Goal: Task Accomplishment & Management: Use online tool/utility

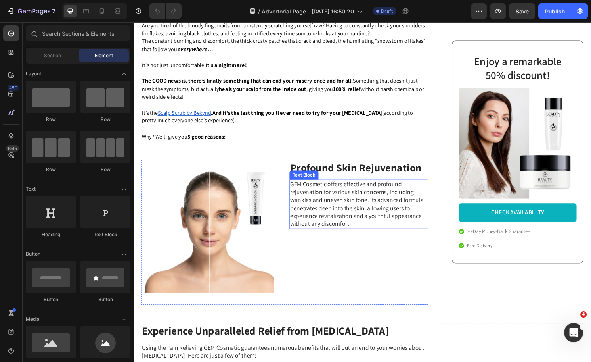
scroll to position [463, 0]
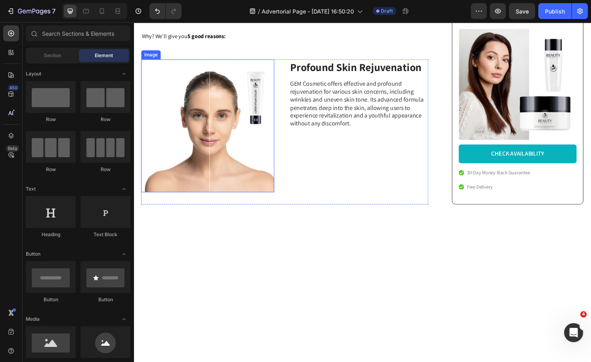
click at [199, 84] on img at bounding box center [211, 130] width 138 height 138
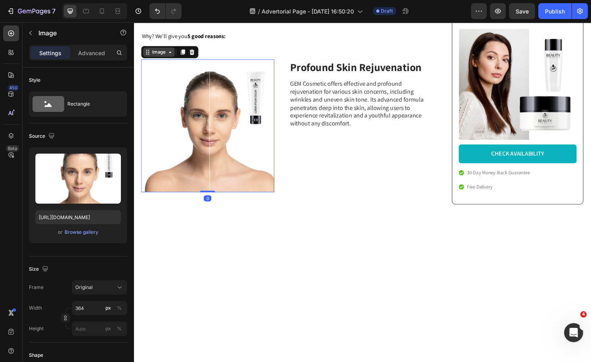
click at [159, 57] on div "Image" at bounding box center [160, 53] width 17 height 7
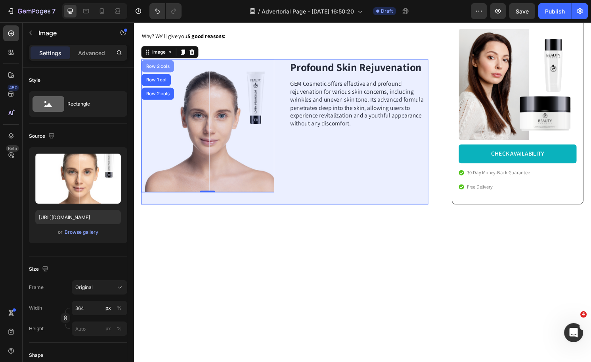
click at [156, 70] on div "Row 2 cols" at bounding box center [158, 67] width 27 height 5
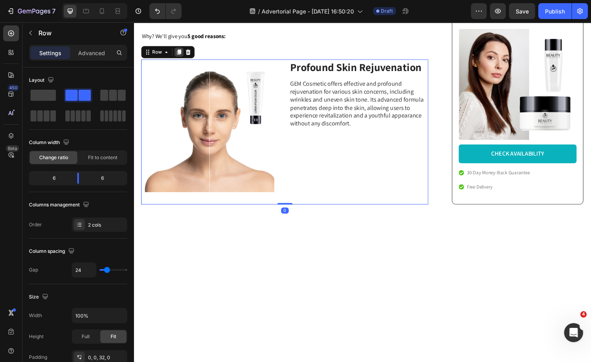
click at [180, 56] on icon at bounding box center [181, 53] width 4 height 6
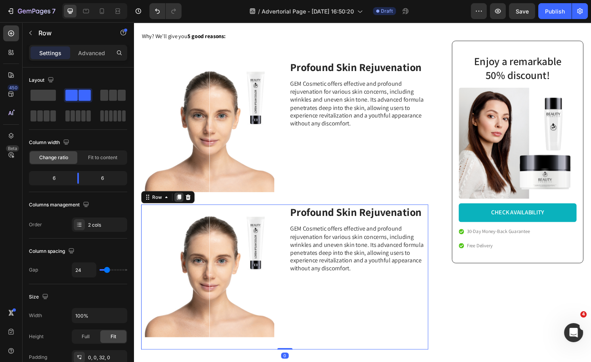
click at [180, 206] on icon at bounding box center [181, 204] width 4 height 6
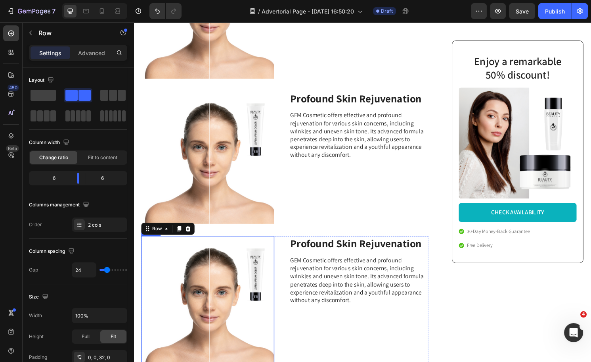
scroll to position [775, 0]
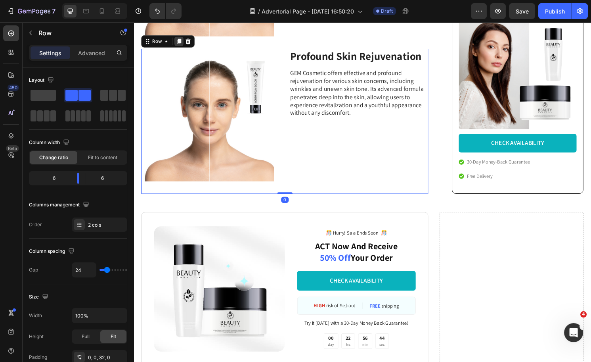
click at [182, 39] on icon at bounding box center [181, 42] width 6 height 6
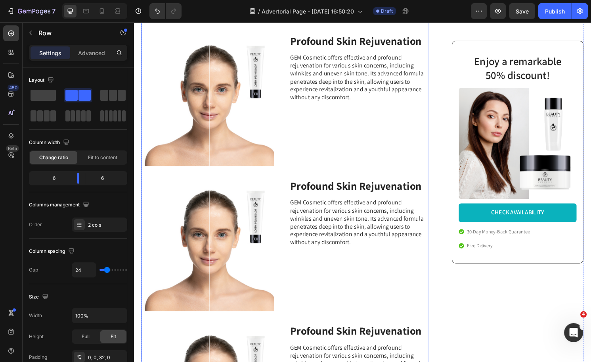
scroll to position [309, 0]
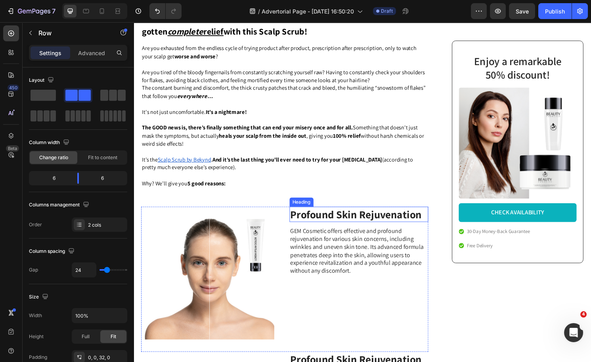
click at [349, 225] on h3 "Profound Skin Rejuvenation" at bounding box center [368, 222] width 145 height 16
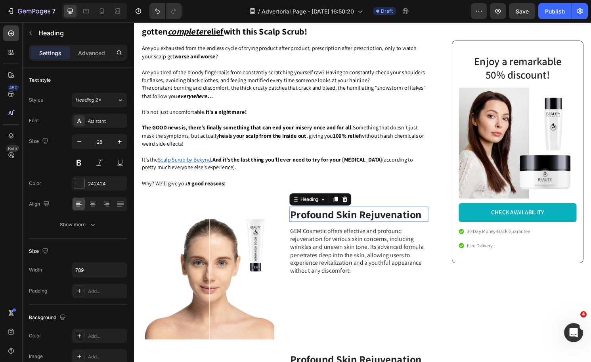
click at [349, 225] on h3 "Profound Skin Rejuvenation" at bounding box center [368, 222] width 145 height 16
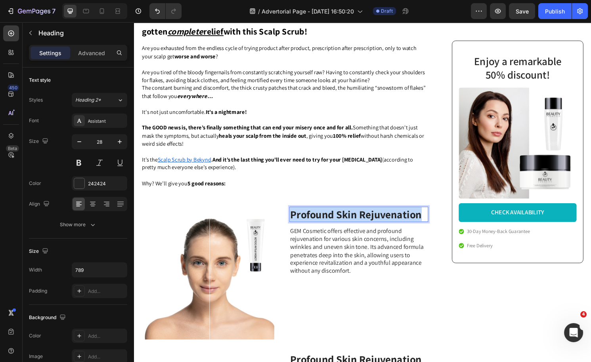
click at [349, 225] on p "Profound Skin Rejuvenation" at bounding box center [368, 222] width 143 height 14
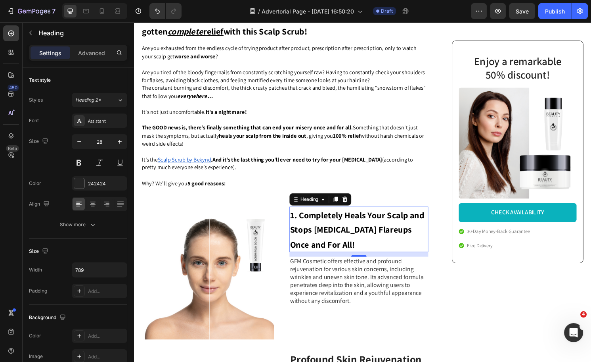
click at [351, 291] on p "GEM Cosmetic offers effective and profound rejuvenation for various skin concer…" at bounding box center [368, 292] width 143 height 50
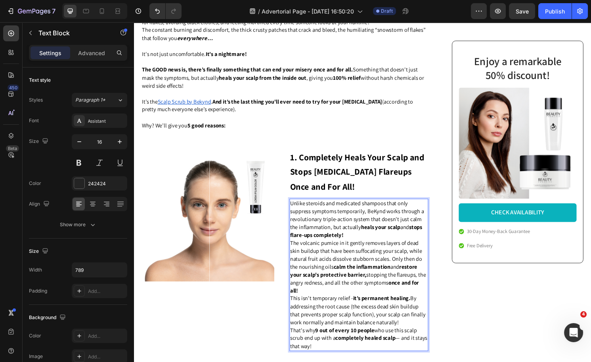
scroll to position [375, 0]
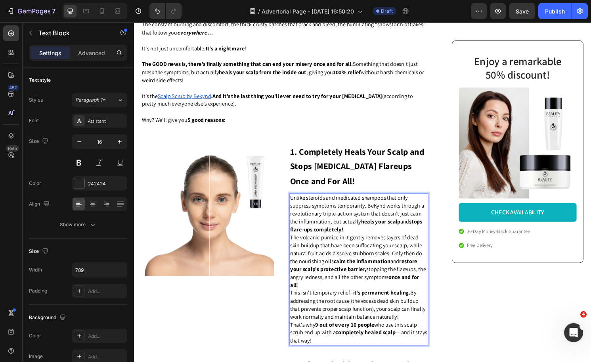
click at [465, 311] on div "Enjoy a remarkable 50% discount! Heading Image CHECK AVAILABILITY Button 30-Day…" at bounding box center [527, 263] width 150 height 1122
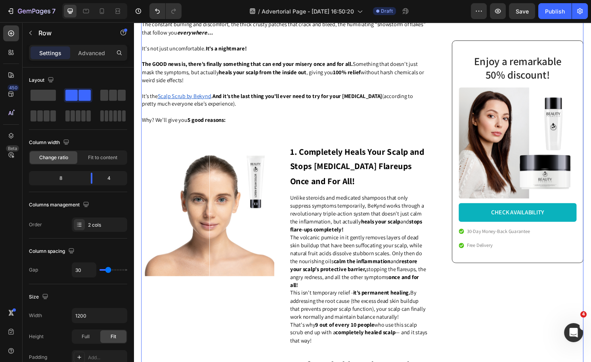
click at [379, 264] on p "The volcanic pumice in it gently removes layers of dead skin buildup that have …" at bounding box center [368, 271] width 143 height 58
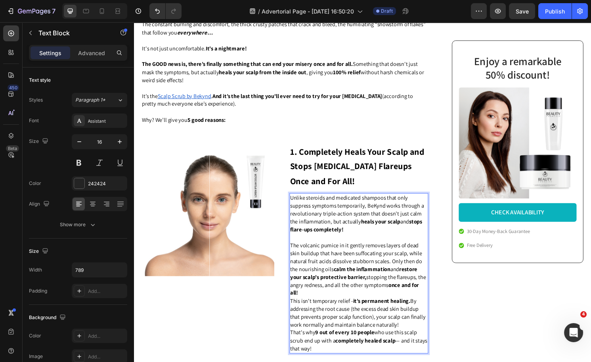
click at [318, 308] on p "The volcanic pumice in it gently removes layers of dead skin buildup that have …" at bounding box center [368, 279] width 143 height 58
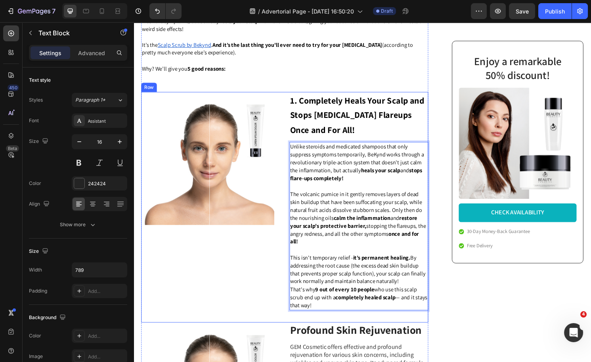
scroll to position [432, 0]
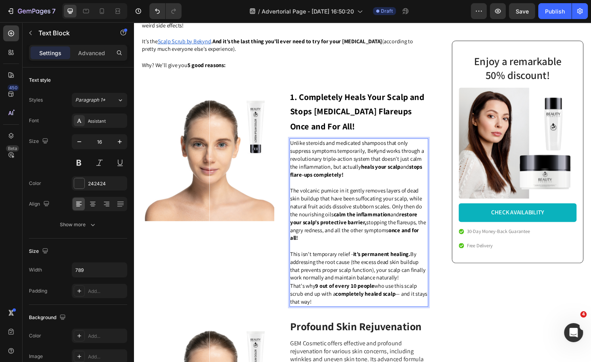
click at [411, 292] on p "This isn't temporary relief - it’s permanent healing. By addressing the root ca…" at bounding box center [368, 275] width 143 height 33
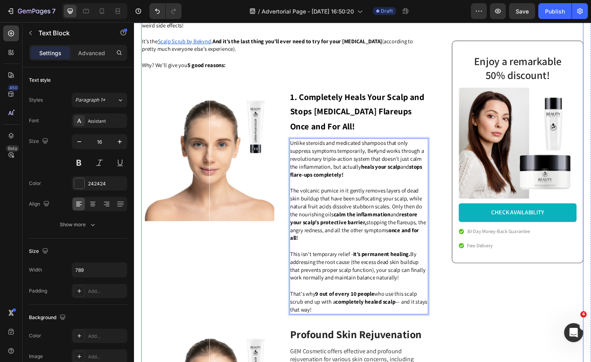
click at [500, 328] on div "Enjoy a remarkable 50% discount! Heading Image CHECK AVAILABILITY Button 30-Day…" at bounding box center [527, 218] width 150 height 1146
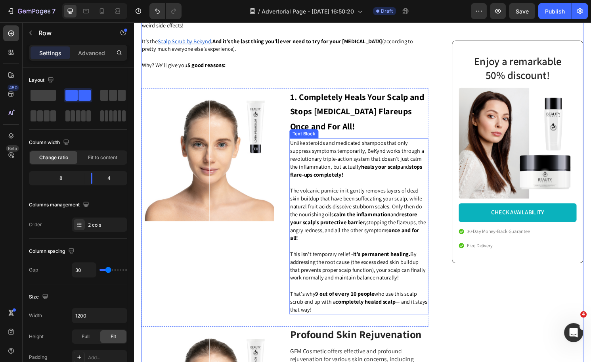
click at [381, 203] on span "The volcanic pumice in it gently removes layers of dead skin buildup that have …" at bounding box center [367, 221] width 141 height 57
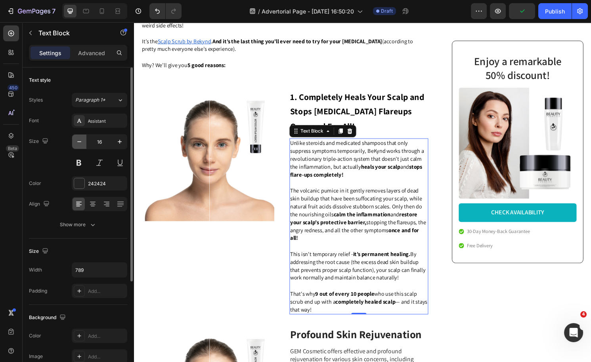
click at [76, 141] on icon "button" at bounding box center [79, 142] width 8 height 8
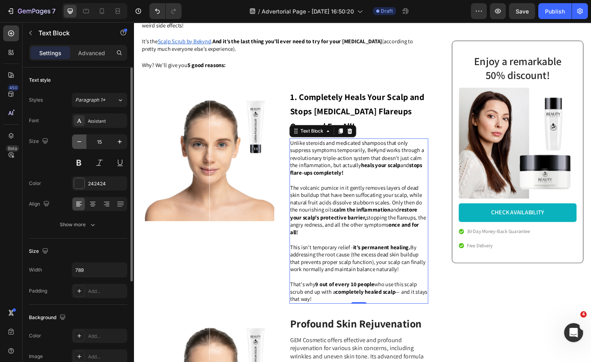
click at [77, 142] on icon "button" at bounding box center [79, 142] width 8 height 8
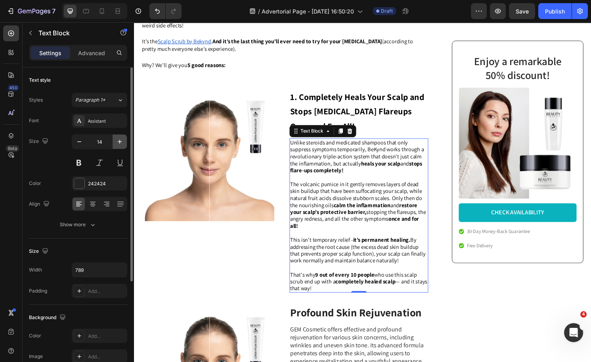
click at [124, 141] on button "button" at bounding box center [120, 141] width 14 height 14
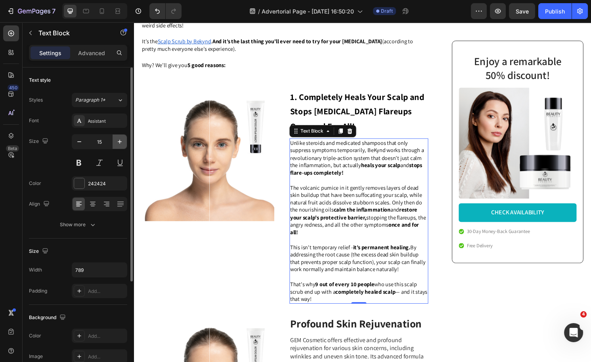
click at [121, 141] on icon "button" at bounding box center [120, 142] width 4 height 4
type input "16"
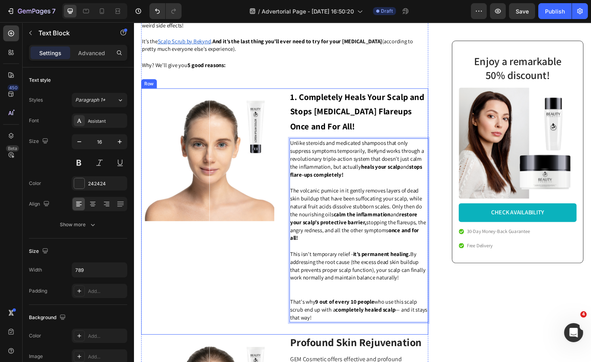
click at [259, 288] on div "Image" at bounding box center [214, 213] width 145 height 244
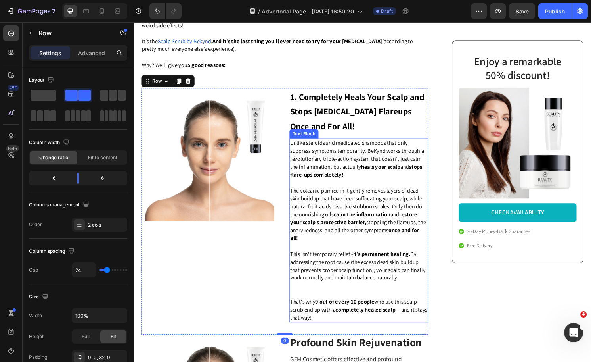
click at [363, 213] on span "The volcanic pumice in it gently removes layers of dead skin buildup that have …" at bounding box center [367, 221] width 141 height 57
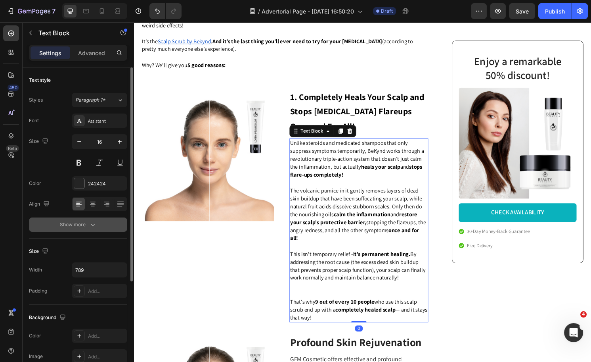
click at [83, 224] on div "Show more" at bounding box center [78, 225] width 37 height 8
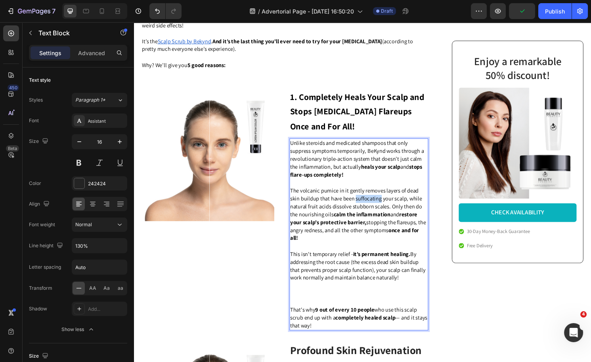
click at [382, 213] on span "The volcanic pumice in it gently removes layers of dead skin buildup that have …" at bounding box center [367, 221] width 141 height 57
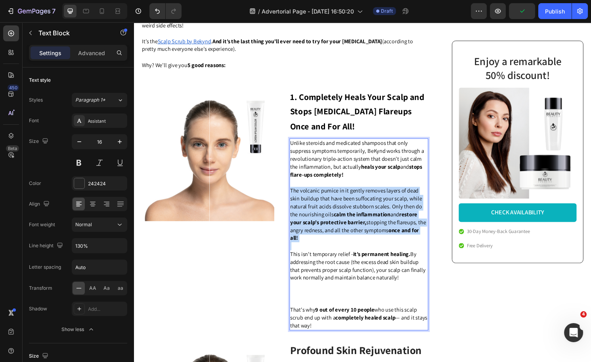
click at [382, 213] on span "The volcanic pumice in it gently removes layers of dead skin buildup that have …" at bounding box center [367, 221] width 141 height 57
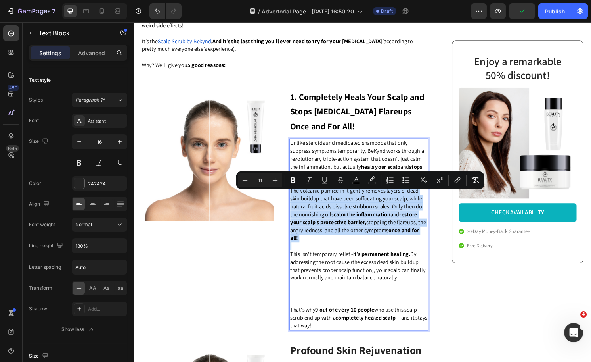
click at [400, 259] on p "Rich Text Editor. Editing area: main" at bounding box center [368, 255] width 143 height 8
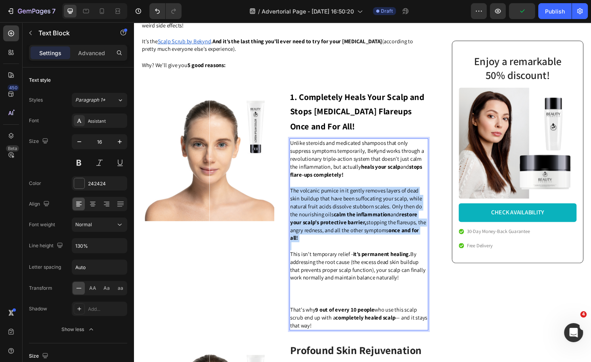
drag, startPoint x: 348, startPoint y: 349, endPoint x: 342, endPoint y: 340, distance: 10.2
click at [342, 340] on p "That's why 9 out of every 10 people who use this scalp scrub end up with a comp…" at bounding box center [368, 329] width 143 height 25
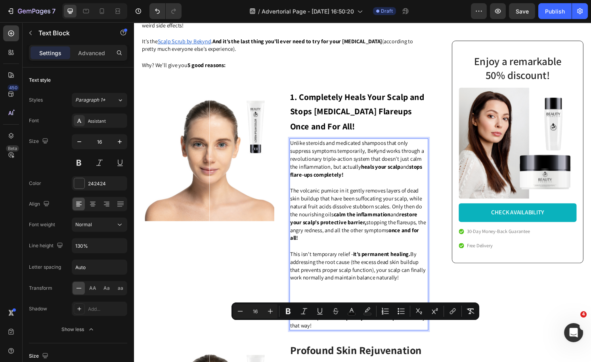
click at [313, 303] on p "Rich Text Editor. Editing area: main" at bounding box center [368, 304] width 143 height 25
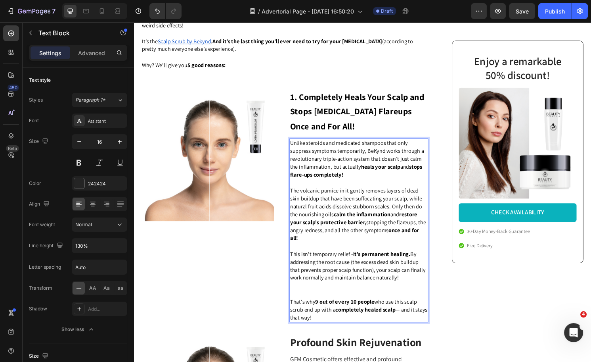
click at [326, 309] on p "This isn't temporary relief - it’s permanent healing. By addressing the root ca…" at bounding box center [368, 284] width 143 height 50
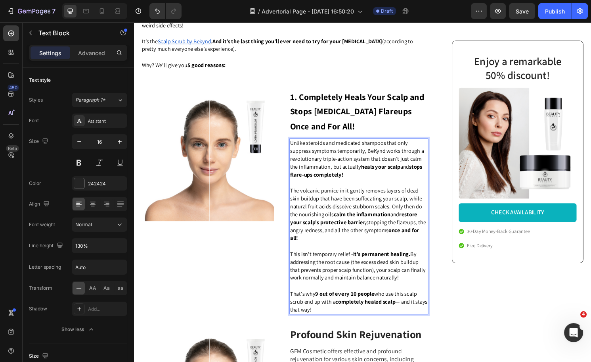
click at [351, 308] on strong "9 out of every 10 people" at bounding box center [353, 304] width 61 height 8
click at [354, 325] on p "That's why 9 out of every 10 people who use this scalp scrub end up with a comp…" at bounding box center [368, 312] width 143 height 25
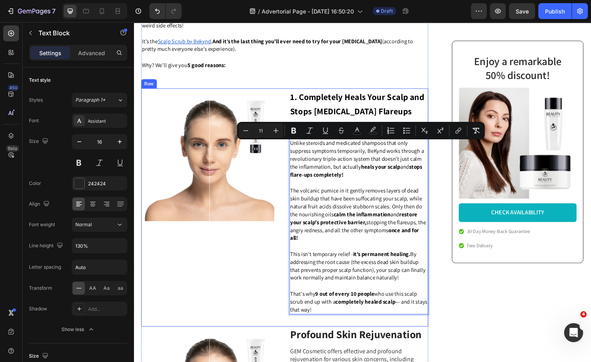
drag, startPoint x: 349, startPoint y: 332, endPoint x: 291, endPoint y: 153, distance: 188.4
click at [291, 153] on div "Image ⁠⁠⁠⁠⁠⁠⁠ 1. Completely Heals Your Scalp and Stops [MEDICAL_DATA] Flareups …" at bounding box center [291, 215] width 299 height 248
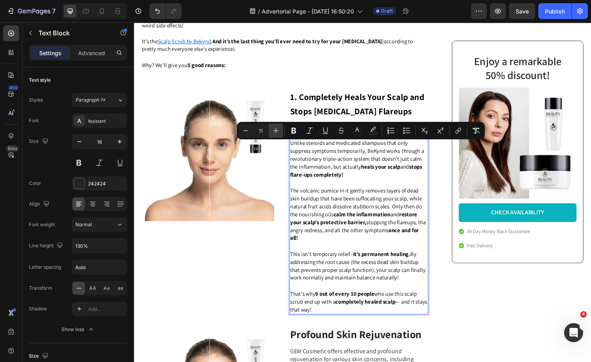
click at [276, 130] on icon "Editor contextual toolbar" at bounding box center [276, 130] width 5 height 5
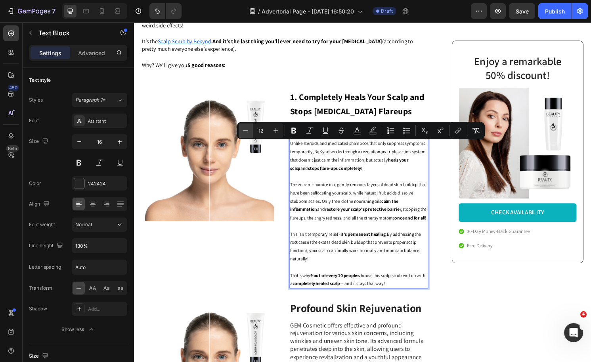
click at [248, 130] on icon "Editor contextual toolbar" at bounding box center [246, 131] width 8 height 8
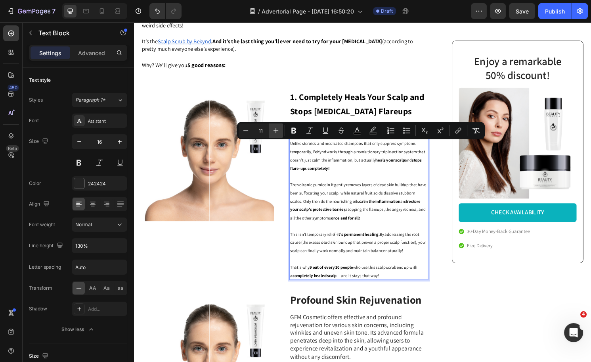
click at [276, 131] on icon "Editor contextual toolbar" at bounding box center [276, 130] width 5 height 5
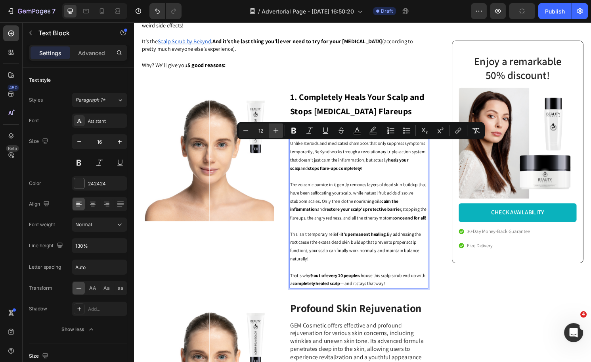
click at [276, 131] on icon "Editor contextual toolbar" at bounding box center [276, 130] width 5 height 5
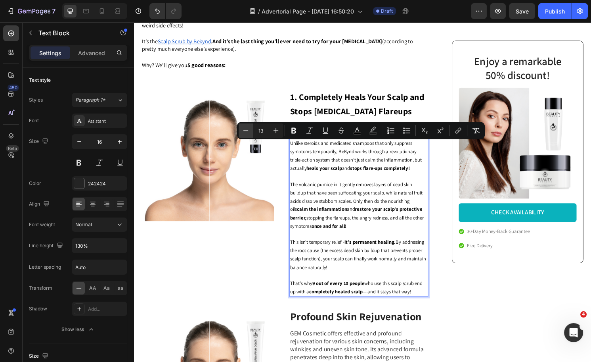
click at [244, 130] on icon "Editor contextual toolbar" at bounding box center [246, 130] width 5 height 0
type input "12"
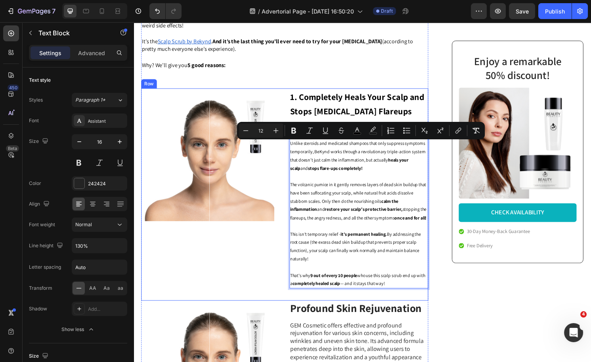
click at [275, 262] on div "Image" at bounding box center [214, 195] width 145 height 208
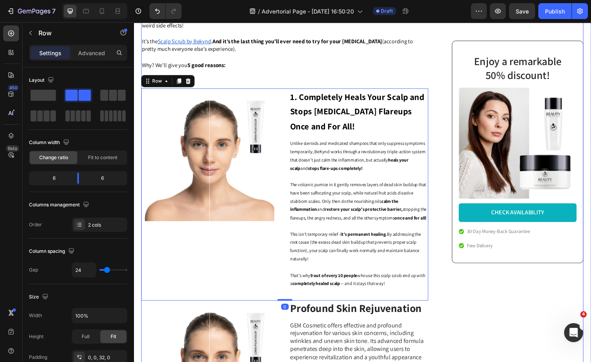
click at [479, 334] on div "Enjoy a remarkable 50% discount! Heading Image CHECK AVAILABILITY Button 30-Day…" at bounding box center [527, 204] width 150 height 1119
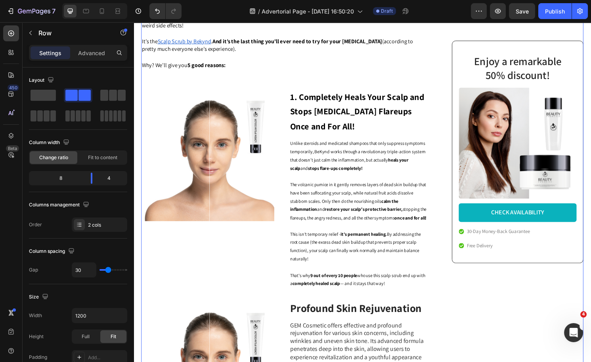
click at [524, 338] on div "Enjoy a remarkable 50% discount! Heading Image CHECK AVAILABILITY Button 30-Day…" at bounding box center [527, 204] width 150 height 1119
click at [380, 217] on span "The volcanic pumice in it gently removes layers of dead skin buildup that have …" at bounding box center [368, 208] width 142 height 40
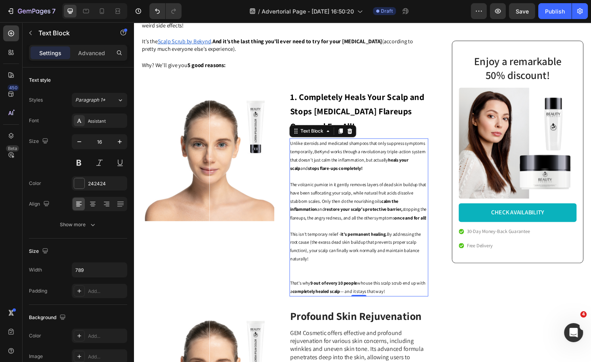
click at [376, 230] on p "The volcanic pumice in it gently removes layers of dead skin buildup that have …" at bounding box center [368, 207] width 143 height 43
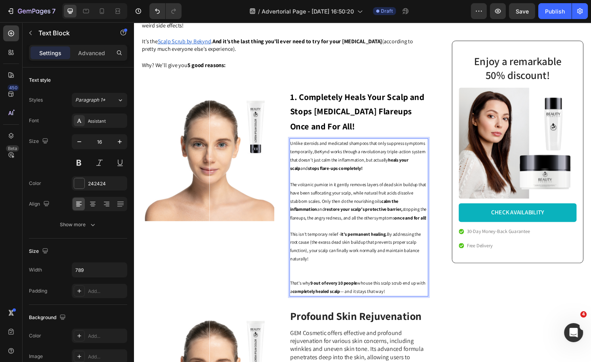
click at [376, 230] on p "The volcanic pumice in it gently removes layers of dead skin buildup that have …" at bounding box center [368, 207] width 143 height 43
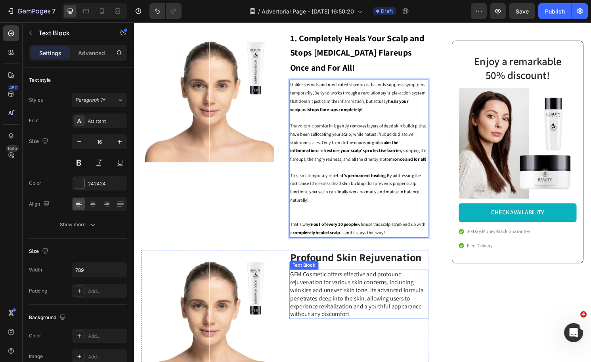
scroll to position [500, 0]
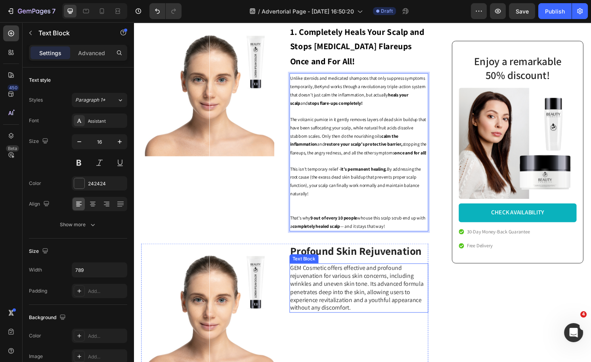
click at [367, 317] on p "GEM Cosmetic offers effective and profound rejuvenation for various skin concer…" at bounding box center [368, 299] width 143 height 50
click at [354, 218] on p "This isn't temporary relief - it’s permanent healing. By addressing the root ca…" at bounding box center [368, 196] width 143 height 51
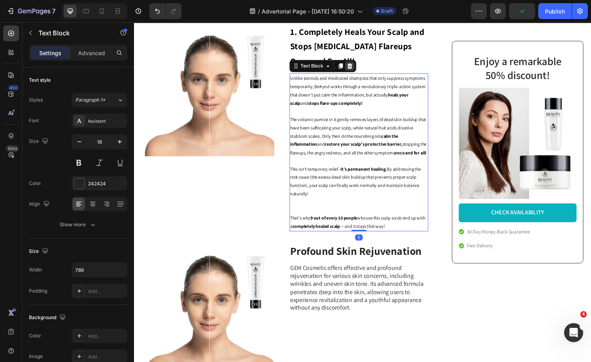
click at [357, 71] on icon at bounding box center [358, 68] width 6 height 6
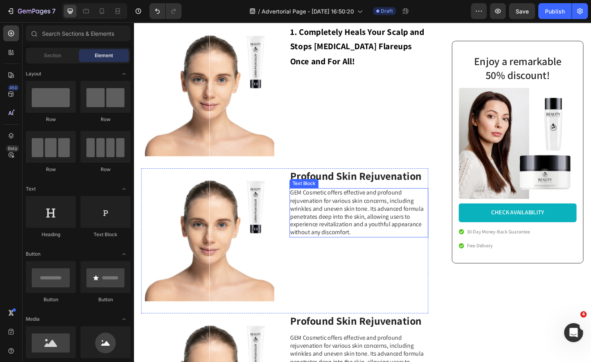
click at [364, 214] on p "GEM Cosmetic offers effective and profound rejuvenation for various skin concer…" at bounding box center [368, 221] width 143 height 50
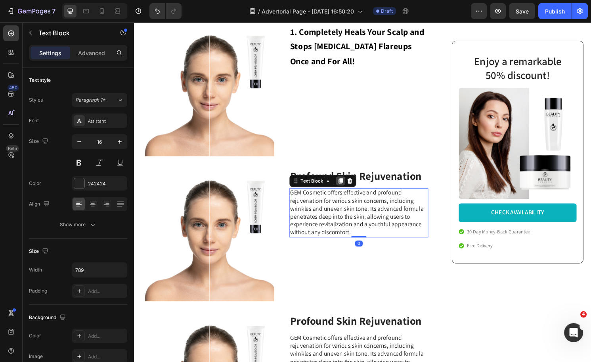
click at [346, 190] on icon at bounding box center [349, 187] width 6 height 6
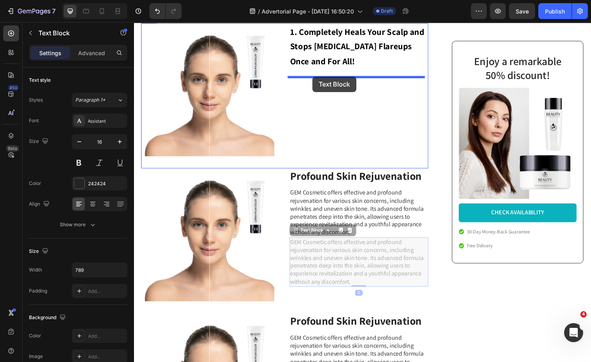
drag, startPoint x: 321, startPoint y: 239, endPoint x: 320, endPoint y: 79, distance: 160.3
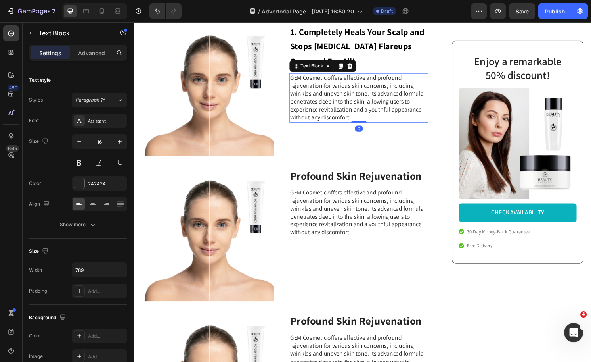
click at [333, 93] on p "GEM Cosmetic offers effective and profound rejuvenation for various skin concer…" at bounding box center [368, 101] width 143 height 50
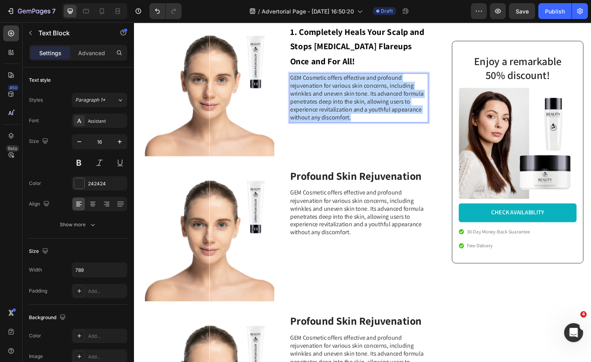
click at [333, 93] on p "GEM Cosmetic offers effective and profound rejuvenation for various skin concer…" at bounding box center [368, 101] width 143 height 50
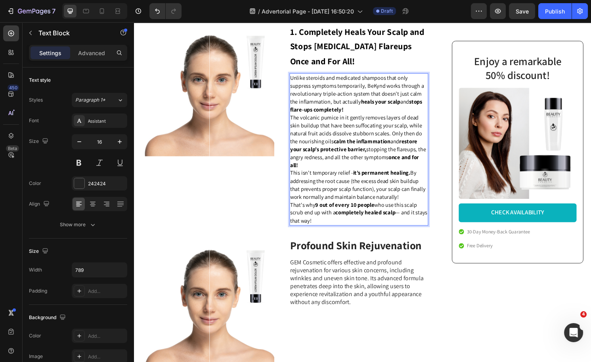
click at [267, 190] on div "Image" at bounding box center [214, 128] width 145 height 210
click at [351, 150] on strong "calm the inflammation" at bounding box center [371, 146] width 59 height 8
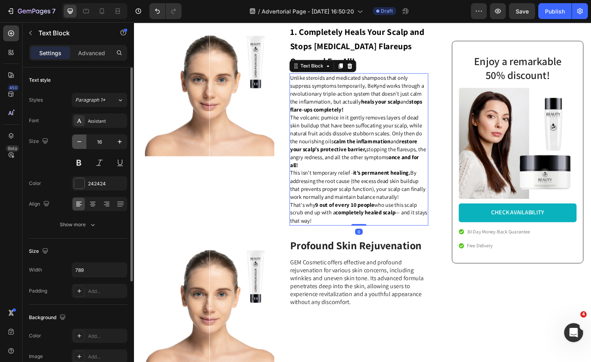
click at [77, 140] on icon "button" at bounding box center [79, 142] width 8 height 8
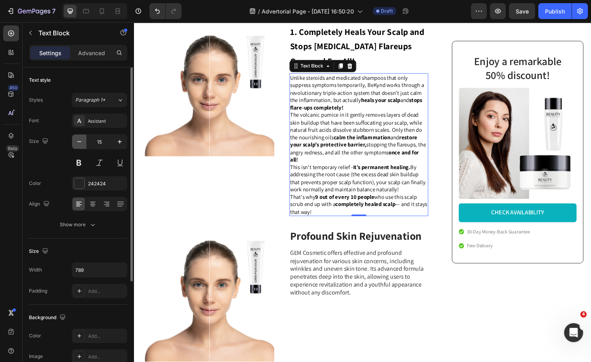
click at [78, 141] on icon "button" at bounding box center [79, 141] width 4 height 1
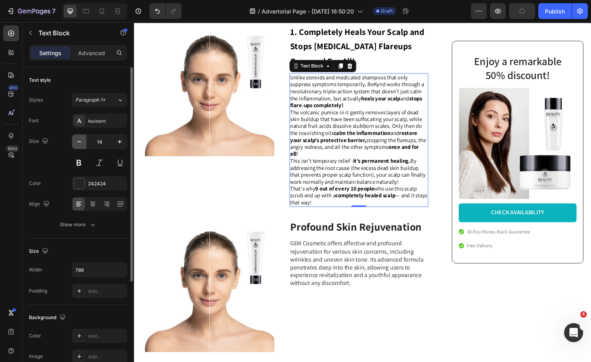
click at [78, 141] on icon "button" at bounding box center [79, 141] width 4 height 1
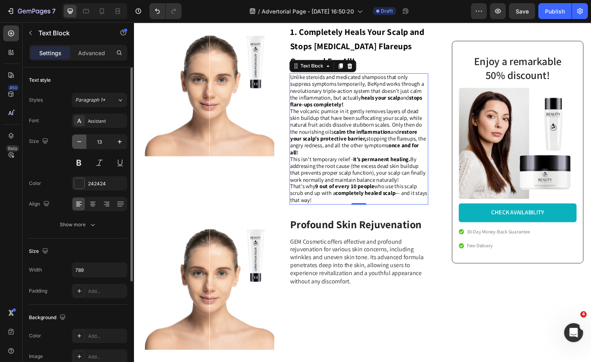
click at [79, 141] on icon "button" at bounding box center [79, 141] width 4 height 1
type input "12"
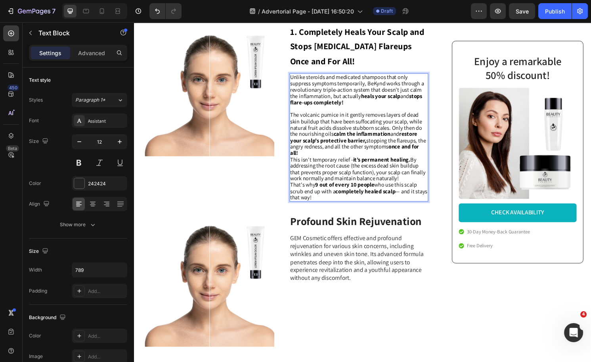
click at [317, 163] on div "Unlike steroids and medicated shampoos that only suppress symptoms temporarily,…" at bounding box center [368, 141] width 145 height 133
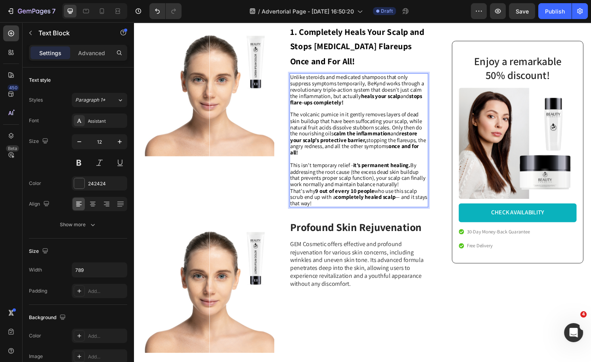
click at [410, 193] on p "This isn't temporary relief - it’s permanent healing. By addressing the root ca…" at bounding box center [368, 181] width 143 height 26
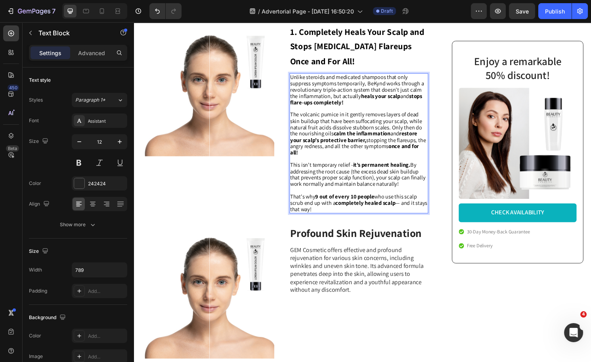
click at [238, 187] on div "Image" at bounding box center [214, 122] width 145 height 198
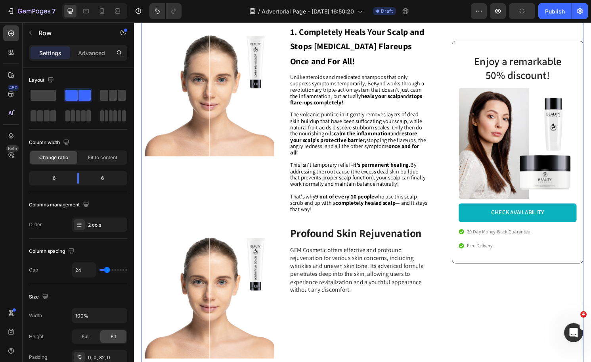
click at [459, 329] on div "Enjoy a remarkable 50% discount! Heading Image CHECK AVAILABILITY Button 30-Day…" at bounding box center [527, 131] width 150 height 1109
click at [310, 184] on span "This isn't temporary relief - it’s permanent healing. By addressing the root ca…" at bounding box center [367, 180] width 141 height 27
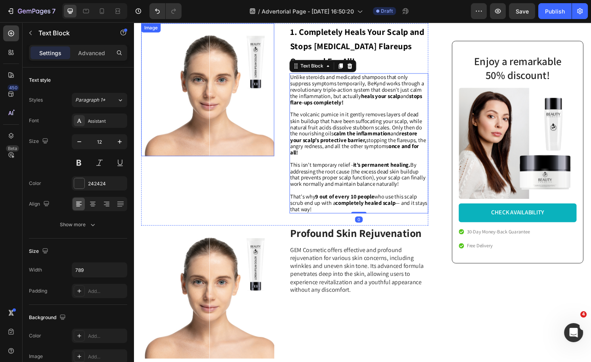
click at [196, 113] on img at bounding box center [211, 92] width 138 height 138
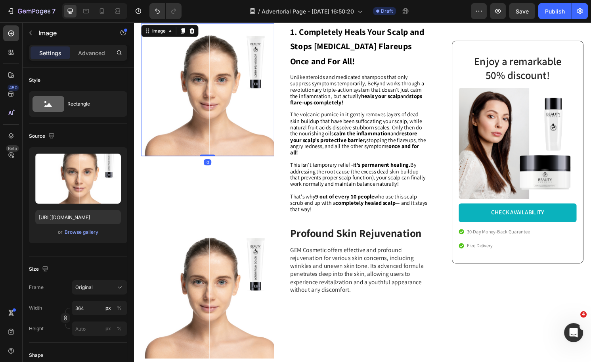
click at [328, 154] on span "The volcanic pumice in it gently removes layers of dead skin buildup that have …" at bounding box center [367, 137] width 141 height 47
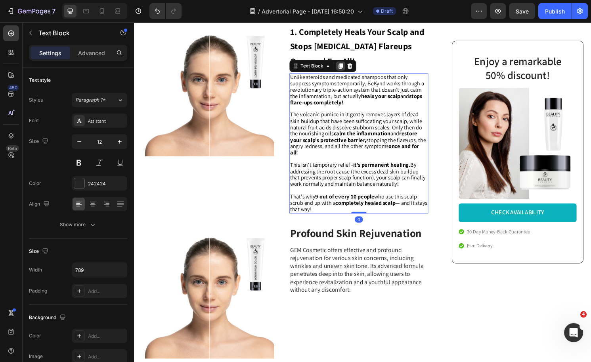
click at [346, 71] on icon at bounding box center [349, 68] width 6 height 6
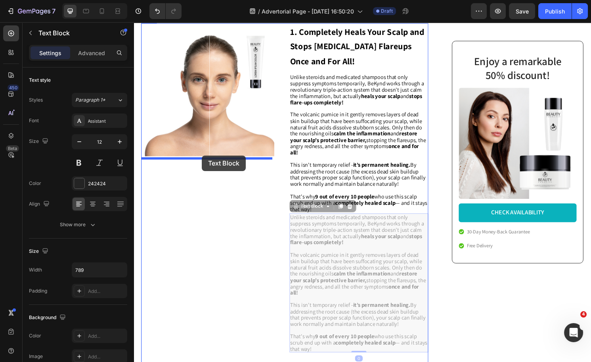
drag, startPoint x: 291, startPoint y: 205, endPoint x: 204, endPoint y: 161, distance: 98.1
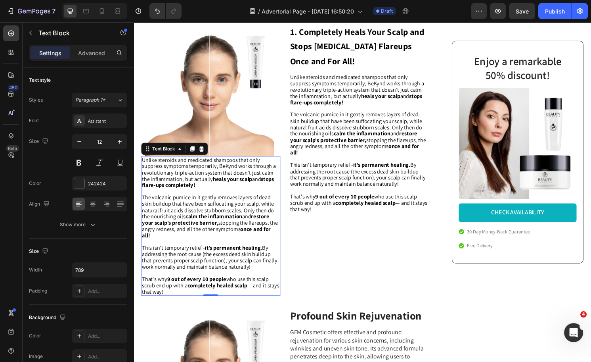
click at [179, 219] on span "The volcanic pumice in it gently removes layers of dead skin buildup that have …" at bounding box center [212, 223] width 141 height 47
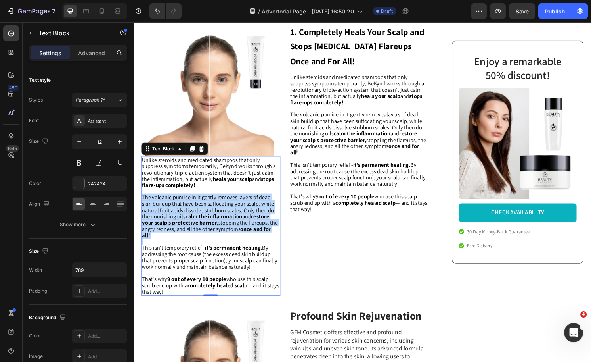
click at [179, 219] on span "The volcanic pumice in it gently removes layers of dead skin buildup that have …" at bounding box center [212, 223] width 141 height 47
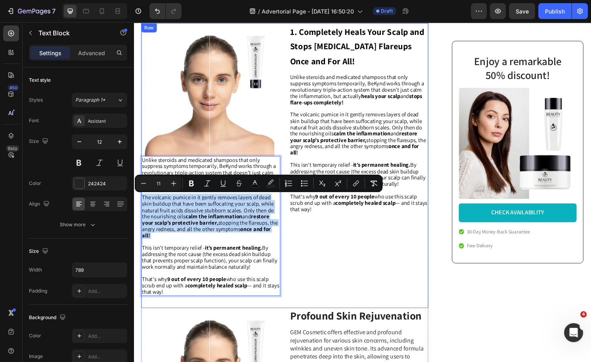
click at [291, 280] on div "Image Unlike steroids and medicated shampoos that only suppress symptoms tempor…" at bounding box center [291, 171] width 299 height 296
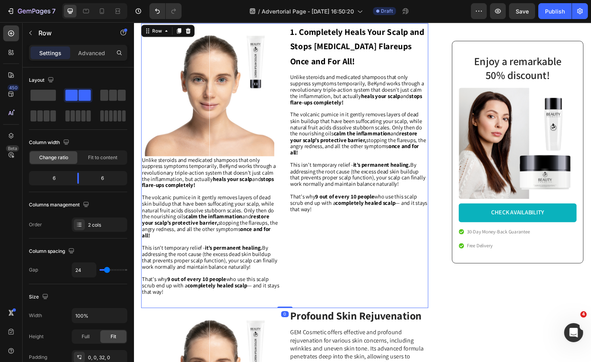
click at [249, 309] on div "Image Unlike steroids and medicated shampoos that only suppress symptoms tempor…" at bounding box center [291, 171] width 299 height 296
click at [188, 311] on div "Image Unlike steroids and medicated shampoos that only suppress symptoms tempor…" at bounding box center [291, 171] width 299 height 296
click at [171, 279] on span "This isn't temporary relief - it’s permanent healing. By addressing the root ca…" at bounding box center [212, 266] width 141 height 27
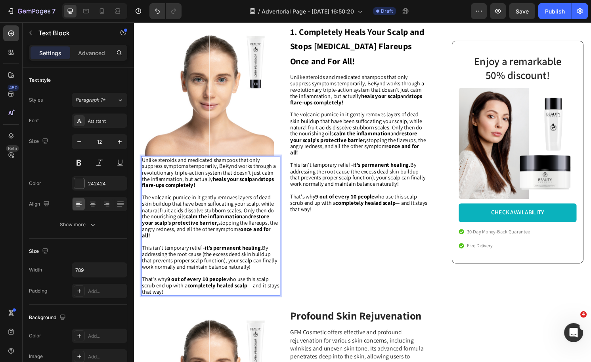
click at [176, 296] on span "That's why 9 out of every 10 people who use this scalp scrub end up with a comp…" at bounding box center [213, 295] width 143 height 21
click at [177, 303] on span "That's why 9 out of every 10 people who use this scalp scrub end up with a comp…" at bounding box center [213, 295] width 143 height 21
drag, startPoint x: 182, startPoint y: 303, endPoint x: 142, endPoint y: 169, distance: 140.5
click at [142, 169] on div "Unlike steroids and medicated shampoos that only suppress symptoms temporarily,…" at bounding box center [214, 233] width 145 height 145
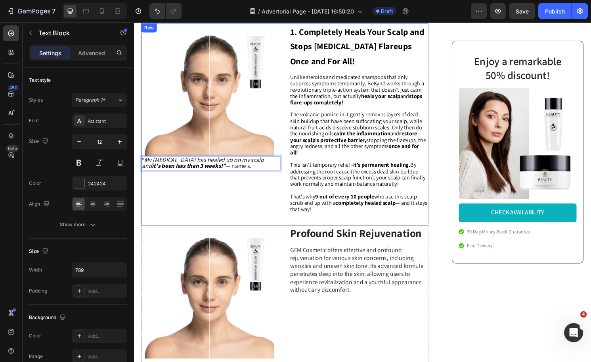
click at [197, 188] on div "Image “ My [MEDICAL_DATA] has healed up on my scalp and it's been less than 3 w…" at bounding box center [214, 122] width 145 height 198
click at [235, 176] on div "“ My [MEDICAL_DATA] has healed up on my scalp and it's been less than 3 weeks!”…" at bounding box center [214, 168] width 145 height 15
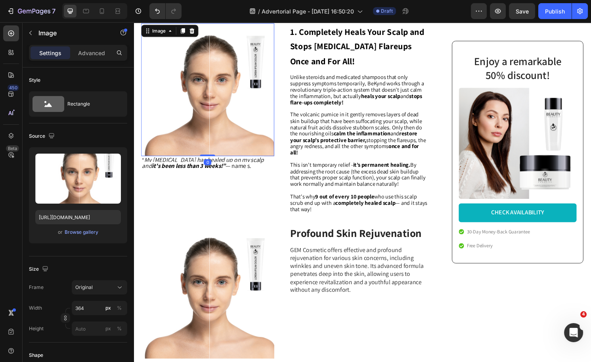
click at [174, 111] on img at bounding box center [211, 92] width 138 height 138
click at [169, 173] on strong "it's been less than 3 weeks!”" at bounding box center [191, 171] width 77 height 8
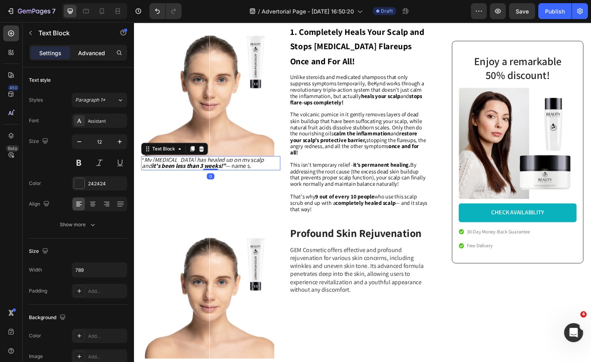
click at [88, 58] on div "Advanced" at bounding box center [92, 52] width 40 height 13
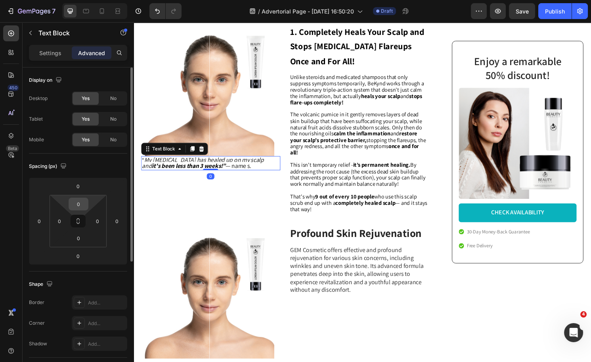
click at [77, 201] on input "0" at bounding box center [79, 204] width 16 height 12
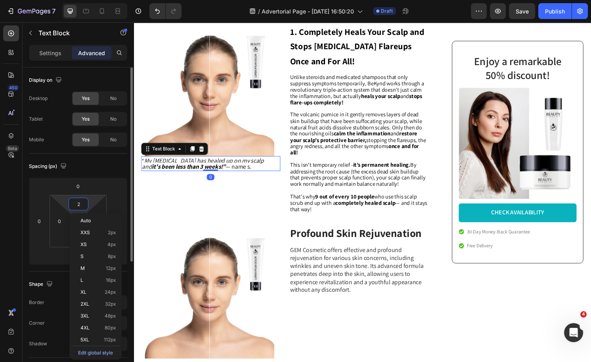
type input "20"
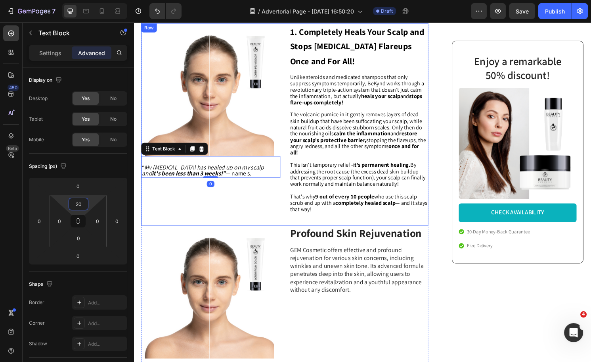
click at [408, 220] on p "That's why 9 out of every 10 people who use this scalp scrub end up with a comp…" at bounding box center [368, 210] width 143 height 20
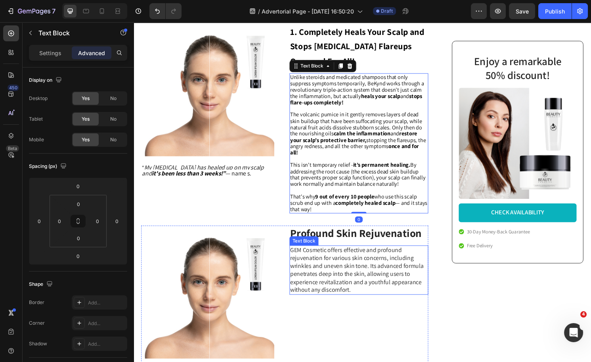
click at [391, 302] on p "GEM Cosmetic offers effective and profound rejuvenation for various skin concer…" at bounding box center [368, 280] width 143 height 50
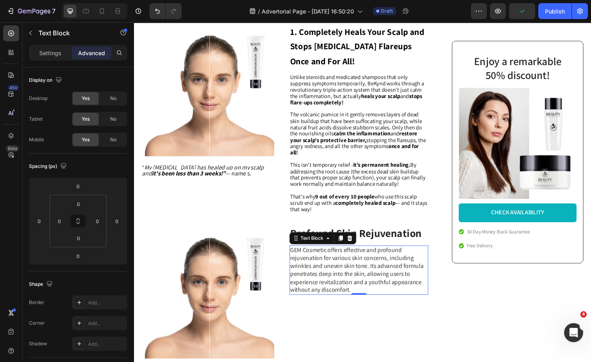
click at [409, 243] on h3 "Profound Skin Rejuvenation" at bounding box center [368, 242] width 145 height 16
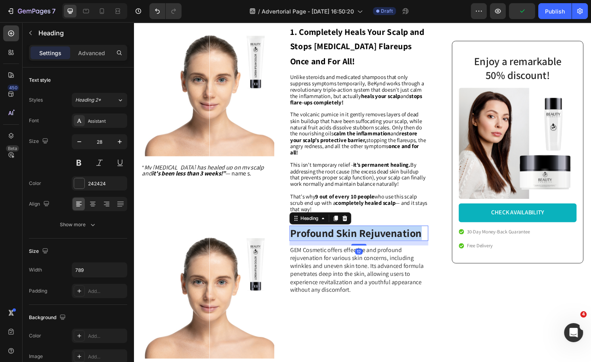
click at [409, 243] on p "Profound Skin Rejuvenation" at bounding box center [368, 241] width 143 height 14
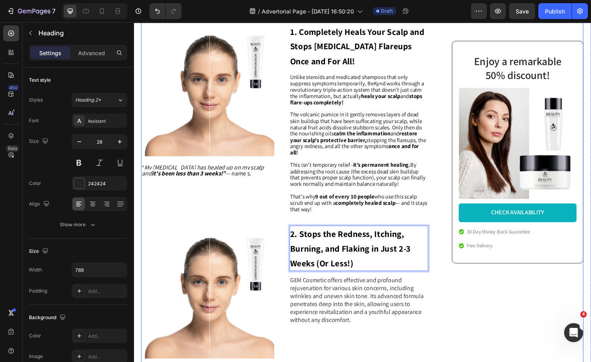
click at [480, 332] on div "Enjoy a remarkable 50% discount! Heading Image CHECK AVAILABILITY Button 30-Day…" at bounding box center [527, 131] width 150 height 1109
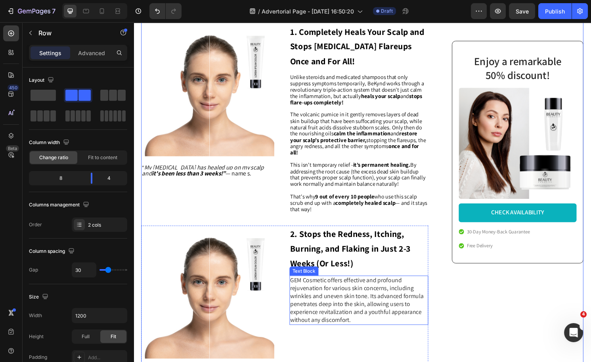
click at [375, 319] on p "GEM Cosmetic offers effective and profound rejuvenation for various skin concer…" at bounding box center [368, 311] width 143 height 50
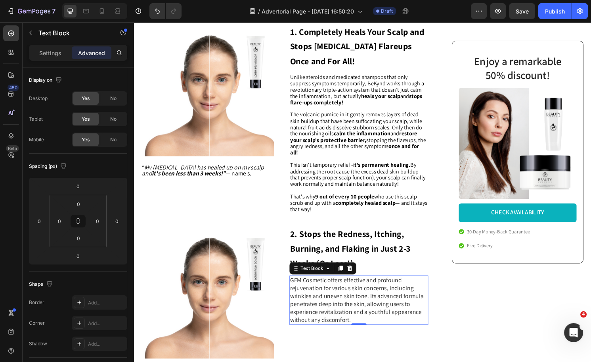
click at [385, 308] on p "GEM Cosmetic offers effective and profound rejuvenation for various skin concer…" at bounding box center [368, 311] width 143 height 50
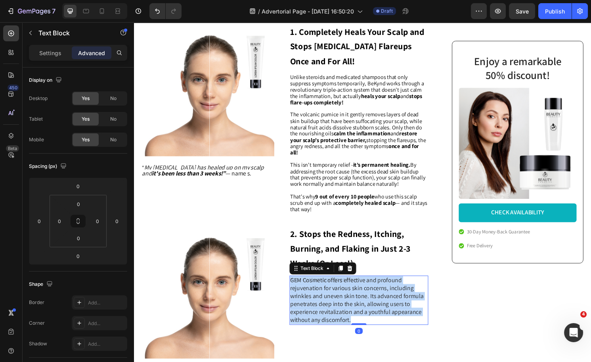
click at [385, 308] on p "GEM Cosmetic offers effective and profound rejuvenation for various skin concer…" at bounding box center [368, 311] width 143 height 50
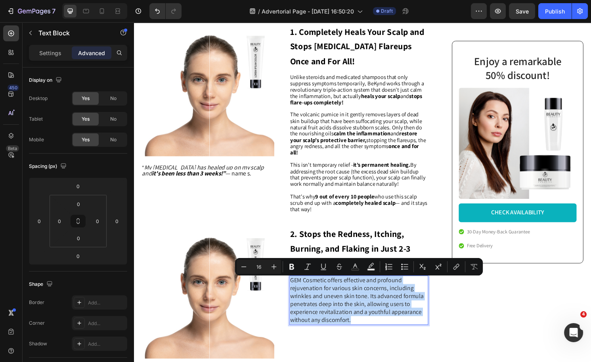
click at [348, 168] on p "Rich Text Editor. Editing area: main" at bounding box center [368, 164] width 143 height 6
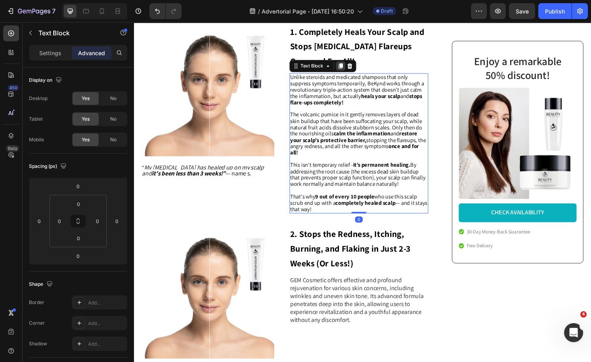
click at [347, 71] on icon at bounding box center [349, 68] width 4 height 6
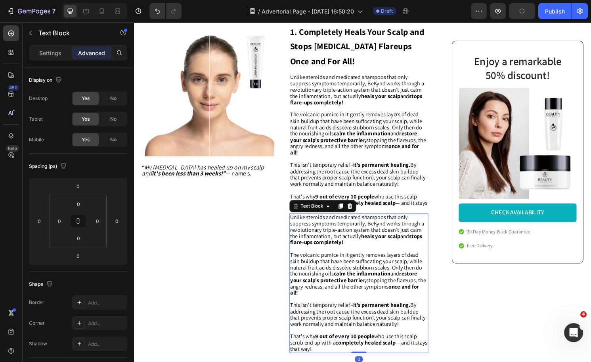
scroll to position [655, 0]
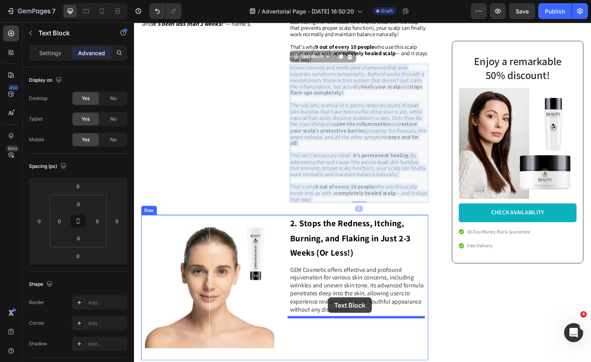
drag, startPoint x: 397, startPoint y: 128, endPoint x: 336, endPoint y: 308, distance: 190.3
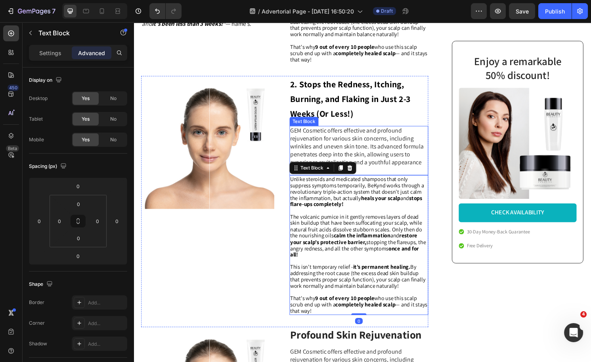
click at [326, 140] on p "GEM Cosmetic offers effective and profound rejuvenation for various skin concer…" at bounding box center [368, 156] width 143 height 50
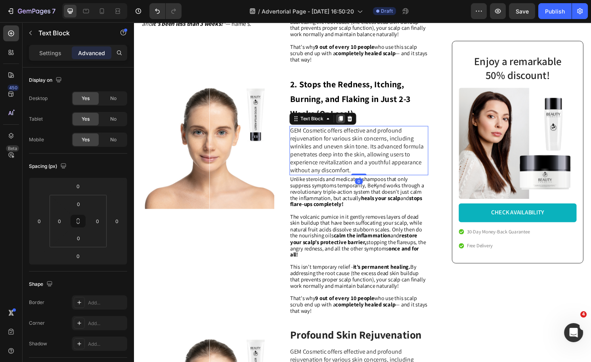
click at [348, 123] on icon at bounding box center [349, 123] width 4 height 6
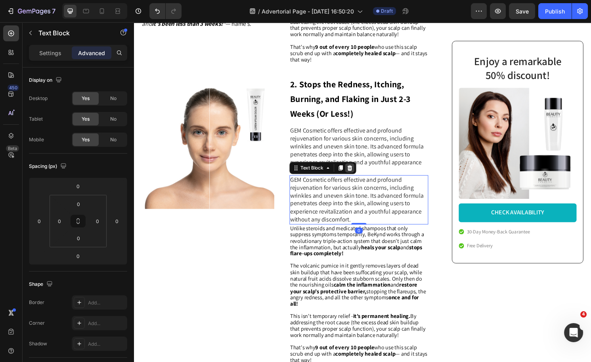
click at [355, 177] on icon at bounding box center [358, 174] width 6 height 6
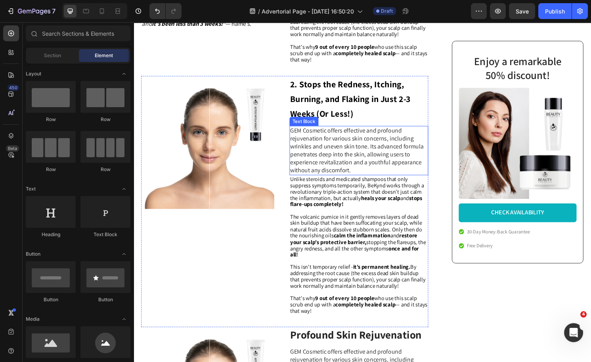
click at [350, 158] on p "GEM Cosmetic offers effective and profound rejuvenation for various skin concer…" at bounding box center [368, 156] width 143 height 50
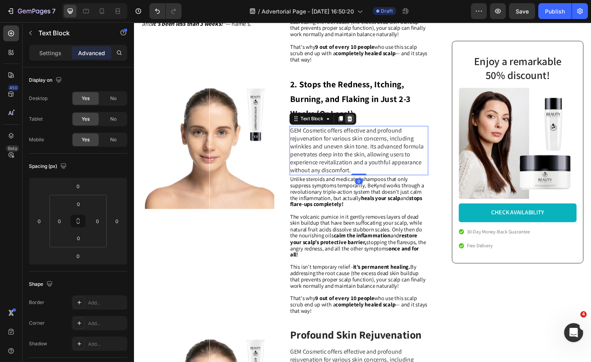
click at [355, 126] on icon at bounding box center [358, 122] width 6 height 6
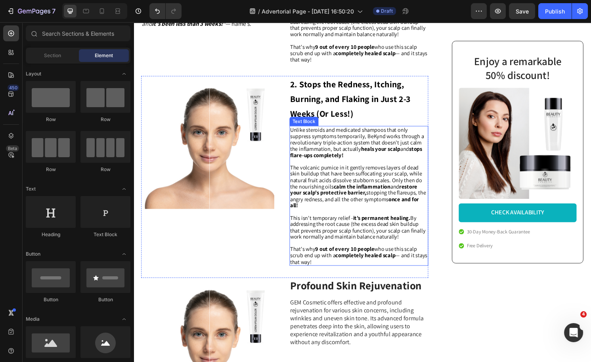
click at [332, 168] on p at bounding box center [368, 167] width 143 height 6
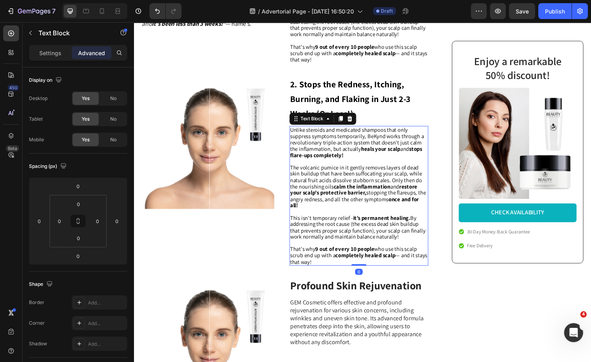
click at [374, 280] on div "Image ⁠⁠⁠⁠⁠⁠⁠ 2. Stops the Redness, Itching, Burning, and Flaking in Just 2-3 W…" at bounding box center [291, 183] width 299 height 210
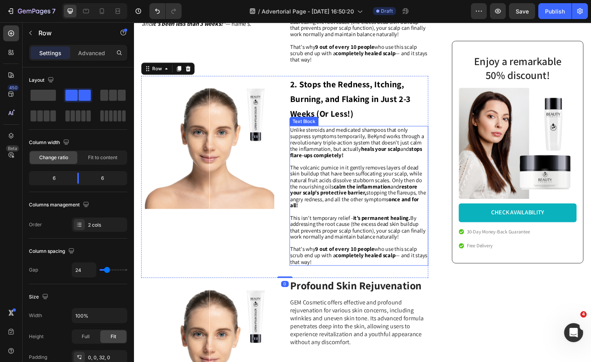
click at [355, 262] on strong "completely healed scalp" at bounding box center [375, 265] width 62 height 8
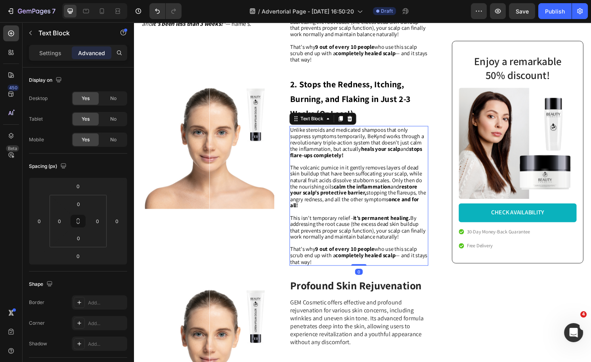
click at [355, 262] on strong "completely healed scalp" at bounding box center [375, 265] width 62 height 8
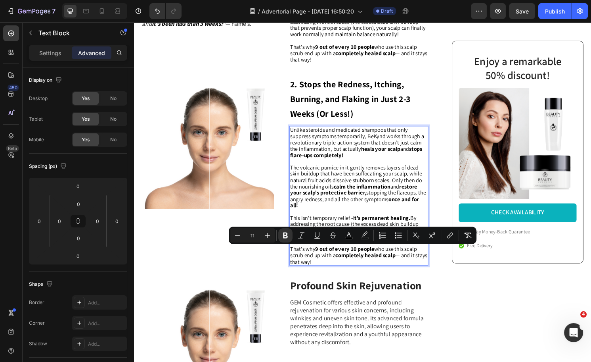
click at [352, 265] on strong "completely healed scalp" at bounding box center [375, 265] width 62 height 8
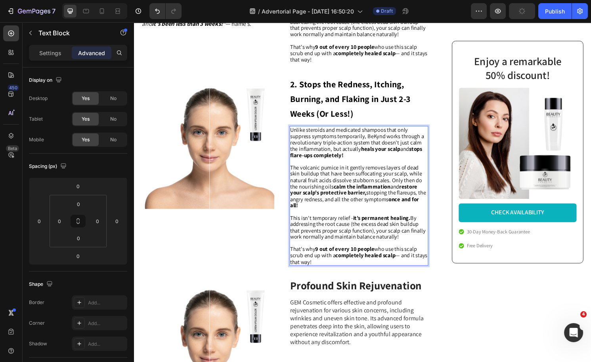
click at [340, 271] on p "That's why 9 out of every 10 people who use this scalp scrub end up with a comp…" at bounding box center [368, 265] width 143 height 20
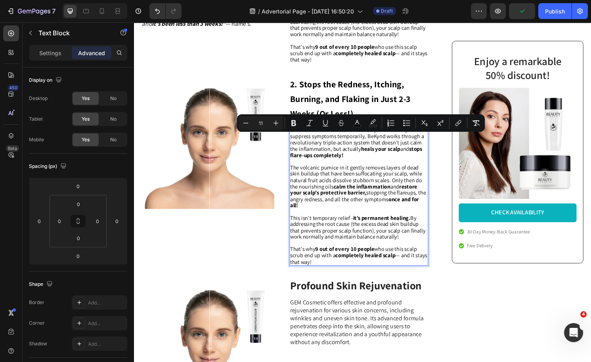
drag, startPoint x: 313, startPoint y: 233, endPoint x: 294, endPoint y: 141, distance: 94.0
click at [296, 141] on div "Unlike steroids and medicated shampoos that only suppress symptoms temporarily,…" at bounding box center [368, 202] width 145 height 145
click at [328, 173] on span "The volcanic pumice in it gently removes layers of dead skin buildup that have …" at bounding box center [367, 192] width 141 height 47
click at [335, 268] on span "That's why 9 out of every 10 people who use this scalp scrub end up with a comp…" at bounding box center [368, 264] width 143 height 21
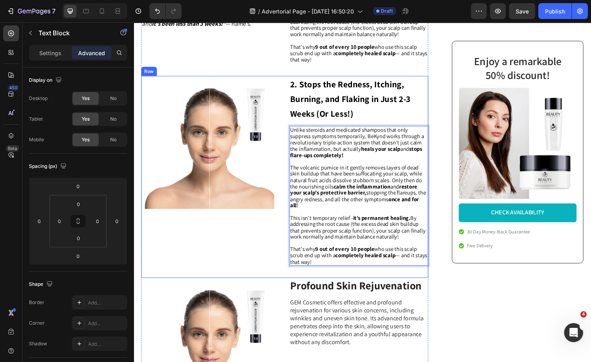
drag, startPoint x: 304, startPoint y: 228, endPoint x: 292, endPoint y: 138, distance: 91.2
click at [292, 138] on div "Image ⁠⁠⁠⁠⁠⁠⁠ 2. Stops the Redness, Itching, Burning, and Flaking in Just 2-3 W…" at bounding box center [291, 183] width 299 height 210
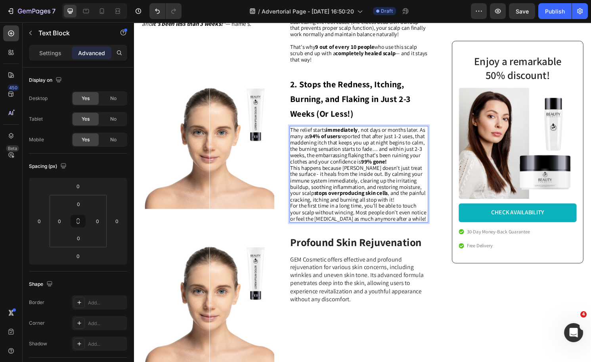
click at [426, 170] on p "The relief starts immediately , not days or months later. As many as 94% of use…" at bounding box center [368, 151] width 143 height 40
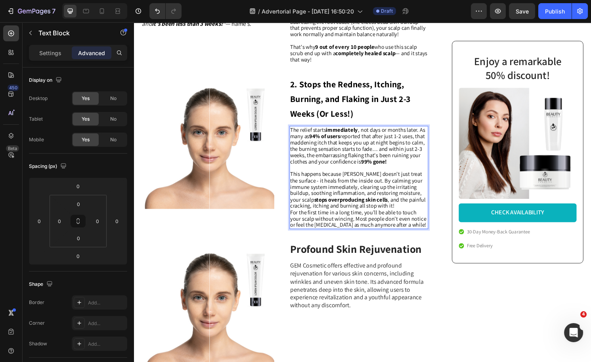
click at [407, 216] on p "This happens because [PERSON_NAME] doesn't just treat the surface - it heals fr…" at bounding box center [368, 197] width 143 height 40
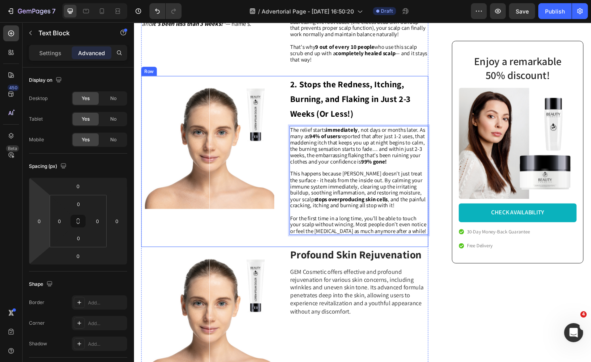
click at [355, 165] on span "The relief starts immediately , not days or months later. As many as 94% of use…" at bounding box center [367, 150] width 140 height 40
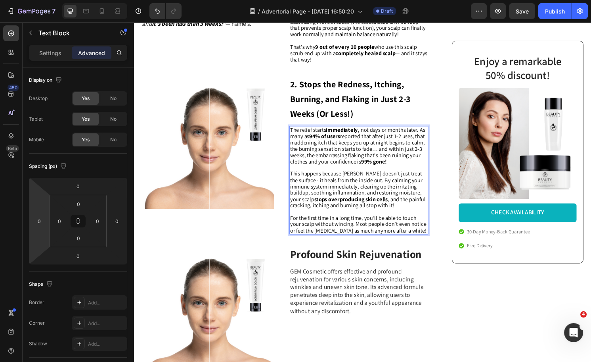
click at [352, 137] on strong "immediately" at bounding box center [350, 134] width 33 height 8
click at [435, 219] on p "Rich Text Editor. Editing area: main" at bounding box center [368, 219] width 143 height 6
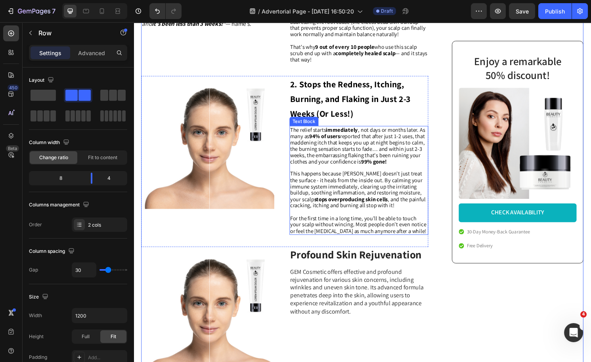
click at [399, 189] on span "This happens because [PERSON_NAME] doesn't just treat the surface - it heals fr…" at bounding box center [367, 196] width 141 height 40
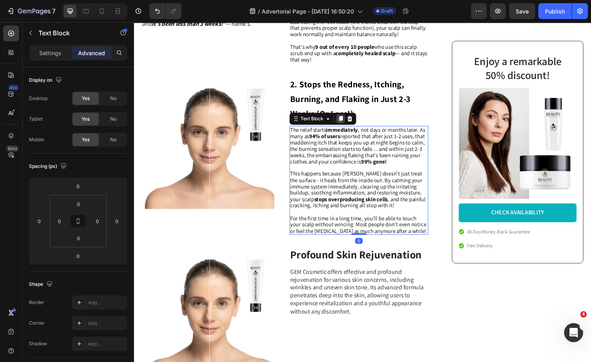
click at [348, 125] on icon at bounding box center [349, 123] width 4 height 6
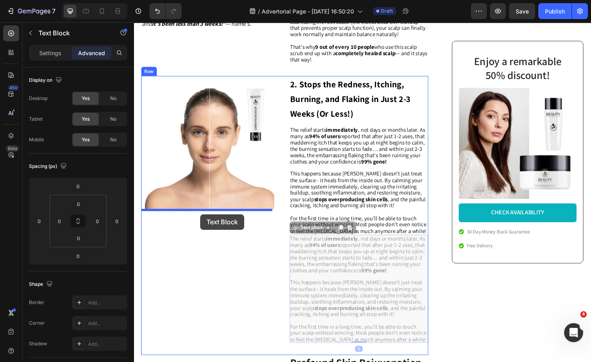
drag, startPoint x: 312, startPoint y: 237, endPoint x: 203, endPoint y: 222, distance: 109.8
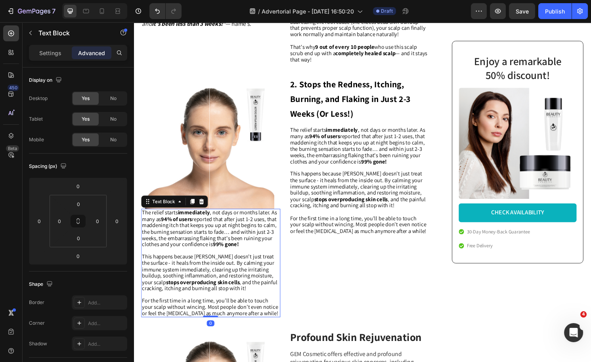
click at [218, 241] on span "The relief starts immediately , not days or months later. As many as 94% of use…" at bounding box center [212, 236] width 140 height 40
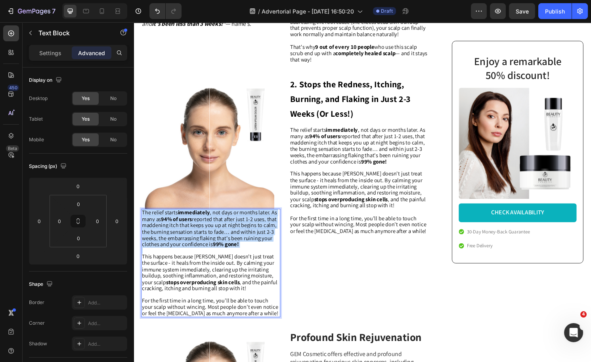
click at [218, 241] on span "The relief starts immediately , not days or months later. As many as 94% of use…" at bounding box center [212, 236] width 140 height 40
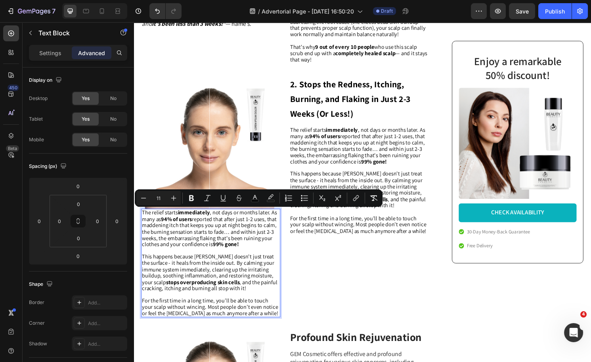
click at [236, 281] on span "This happens because [PERSON_NAME] doesn't just treat the surface - it heals fr…" at bounding box center [212, 282] width 141 height 40
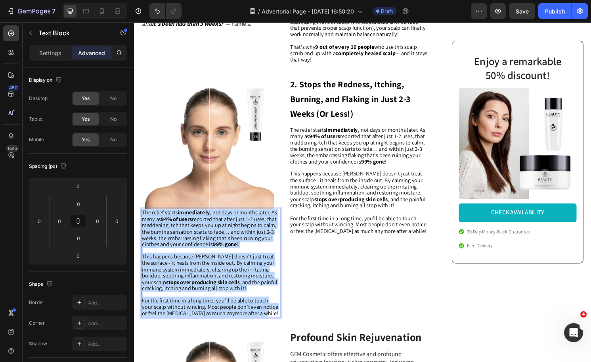
drag, startPoint x: 271, startPoint y: 324, endPoint x: 142, endPoint y: 221, distance: 165.9
click at [142, 221] on div "The relief starts immediately , not days or months later. As many as 94% of use…" at bounding box center [214, 272] width 145 height 113
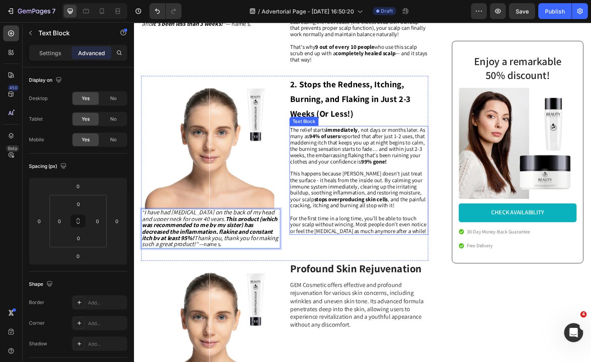
click at [366, 227] on span "For the first time in a long time, you’ll be able to touch your scalp without w…" at bounding box center [368, 232] width 142 height 21
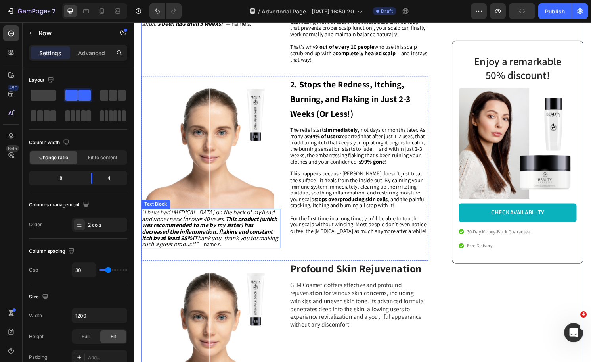
click at [245, 233] on strong "This product (which was recommended to me by my sister) has decreased the infla…" at bounding box center [212, 237] width 141 height 28
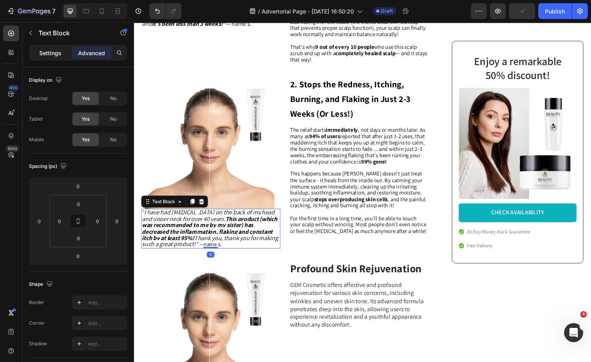
click at [44, 54] on p "Settings" at bounding box center [50, 53] width 22 height 8
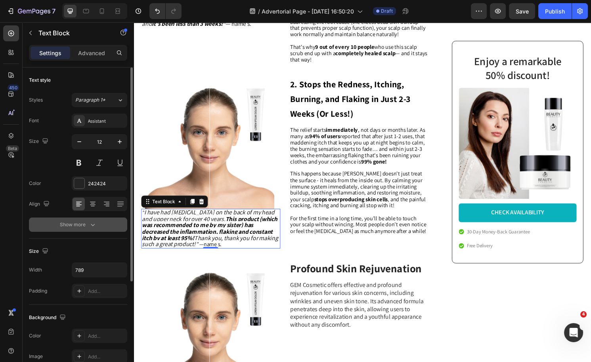
click at [86, 227] on div "Show more" at bounding box center [78, 225] width 37 height 8
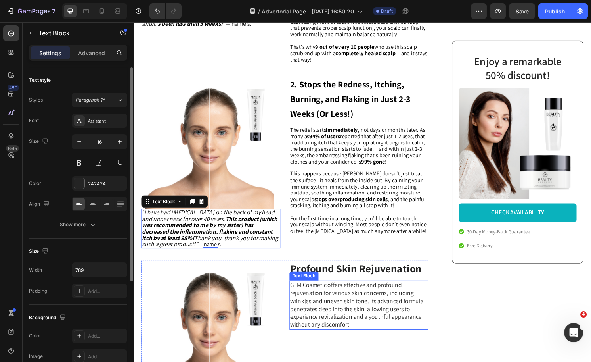
click at [388, 318] on p "GEM Cosmetic offers effective and profound rejuvenation for various skin concer…" at bounding box center [368, 317] width 143 height 50
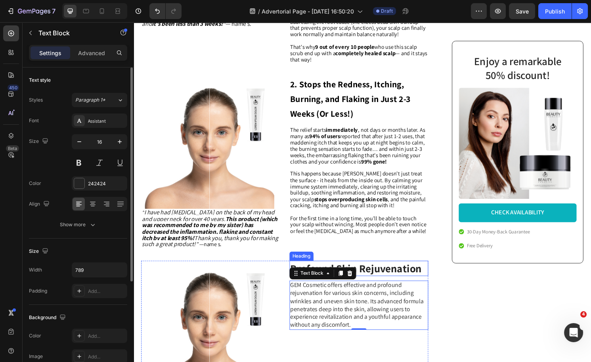
click at [374, 279] on h3 "Profound Skin Rejuvenation" at bounding box center [368, 278] width 145 height 16
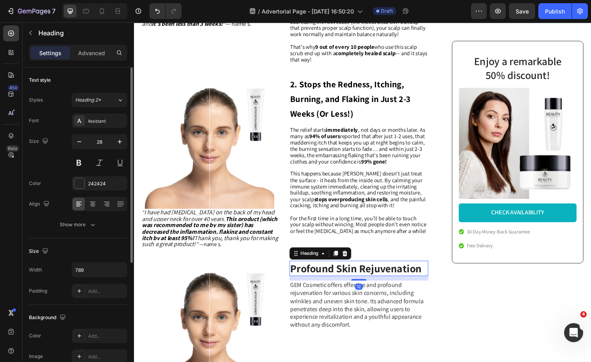
click at [374, 279] on h3 "Profound Skin Rejuvenation" at bounding box center [368, 278] width 145 height 16
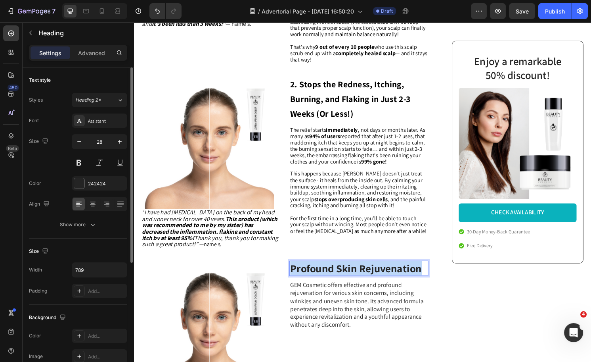
click at [374, 279] on p "Profound Skin Rejuvenation" at bounding box center [368, 278] width 143 height 14
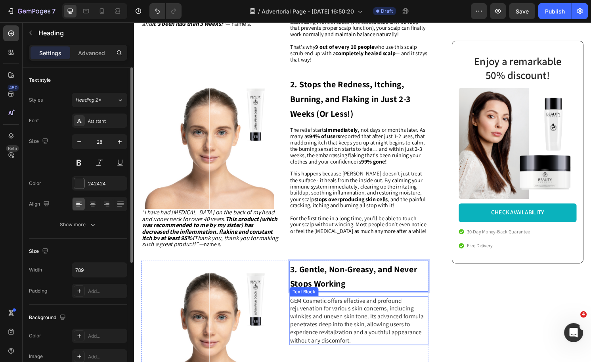
click at [330, 324] on p "GEM Cosmetic offers effective and profound rejuvenation for various skin concer…" at bounding box center [368, 333] width 143 height 50
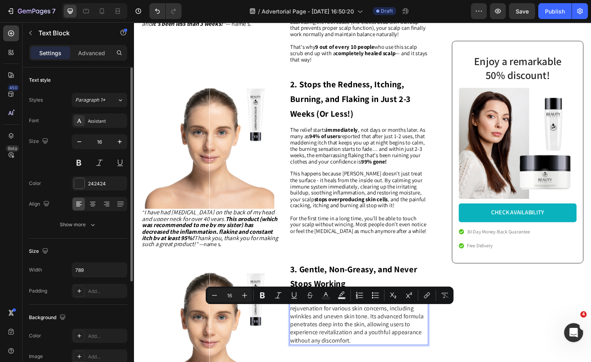
click at [382, 339] on p "GEM Cosmetic offers effective and profound rejuvenation for various skin concer…" at bounding box center [368, 333] width 143 height 50
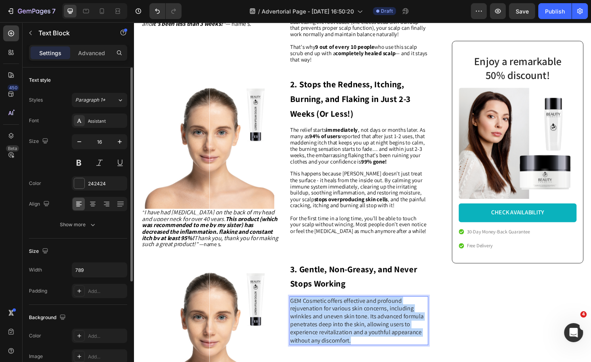
click at [382, 339] on p "GEM Cosmetic offers effective and profound rejuvenation for various skin concer…" at bounding box center [368, 333] width 143 height 50
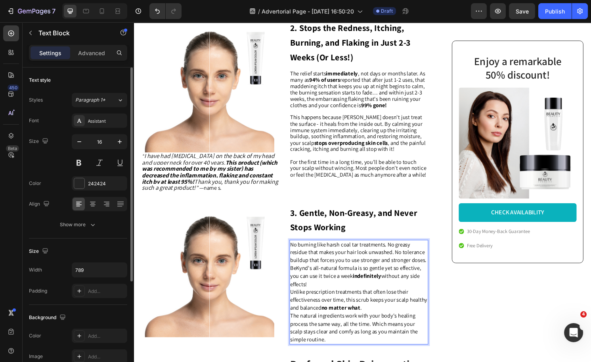
scroll to position [718, 0]
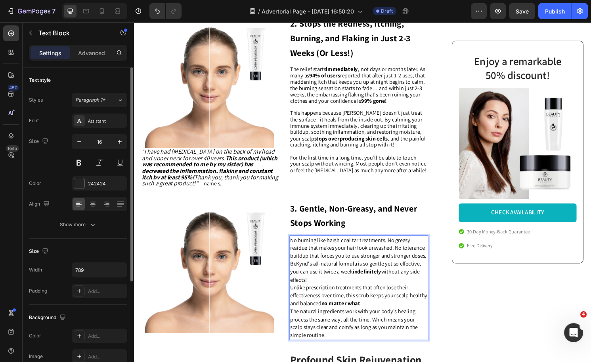
click at [353, 269] on p "No burning like harsh coal tar treatments. No greasy residue that makes your ha…" at bounding box center [368, 257] width 143 height 25
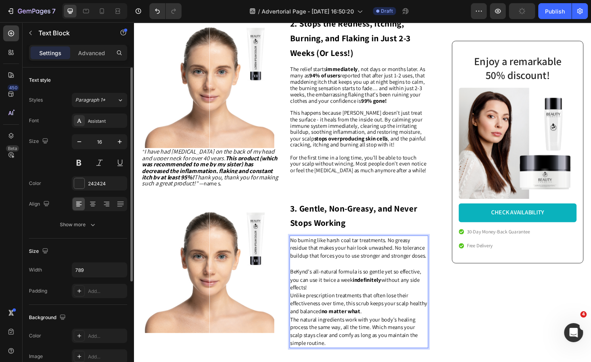
click at [338, 302] on p "BeKynd's all-natural formula is so gentle yet so effective, you can use it twic…" at bounding box center [368, 290] width 143 height 25
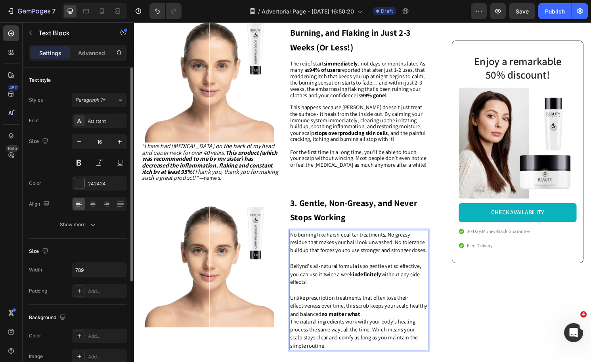
scroll to position [731, 0]
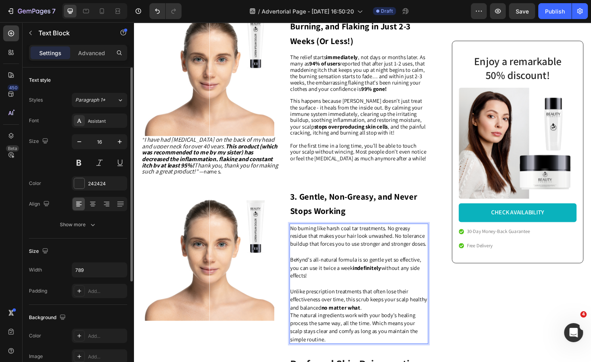
click at [408, 323] on p "Unlike prescription treatments that often lose their effectiveness over time, t…" at bounding box center [368, 310] width 143 height 25
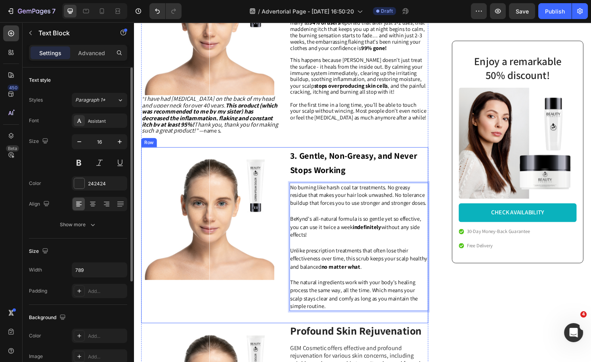
scroll to position [783, 0]
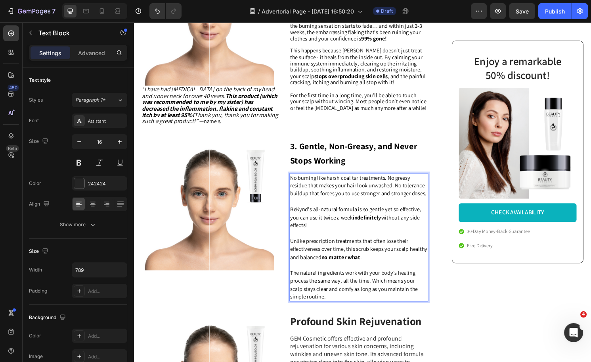
click at [357, 204] on span "No burning like harsh coal tar treatments. No greasy residue that makes your ha…" at bounding box center [368, 192] width 142 height 24
click at [255, 125] on p "“ I have had [MEDICAL_DATA] on the back of my head and upper neck for over 40 y…" at bounding box center [213, 109] width 143 height 40
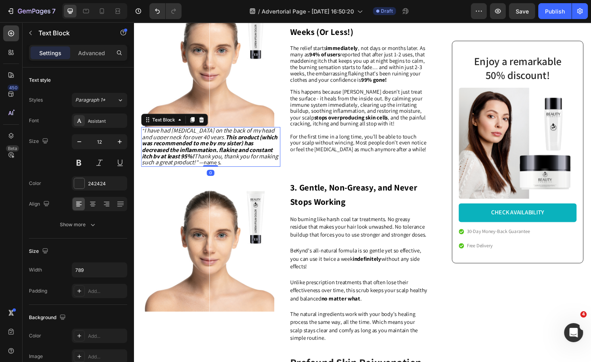
scroll to position [729, 0]
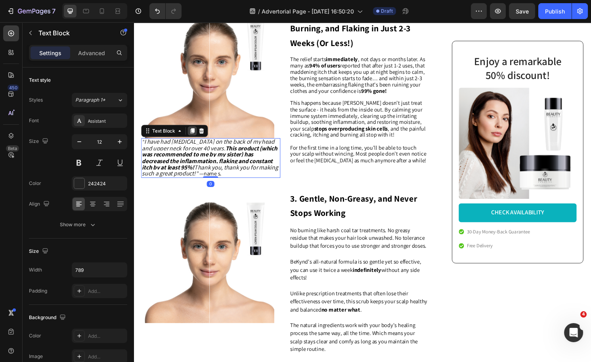
click at [194, 136] on icon at bounding box center [195, 135] width 4 height 6
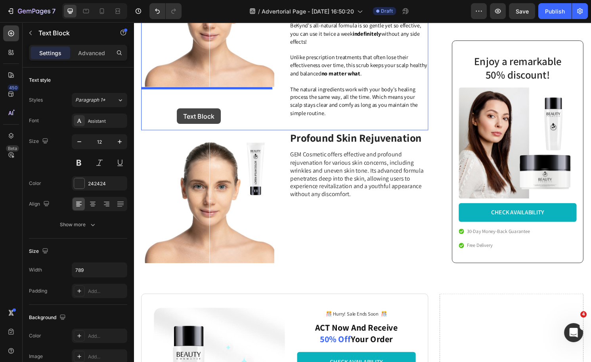
drag, startPoint x: 164, startPoint y: 179, endPoint x: 179, endPoint y: 111, distance: 70.2
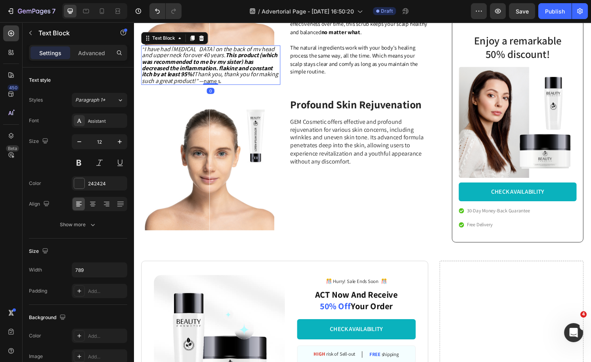
scroll to position [974, 0]
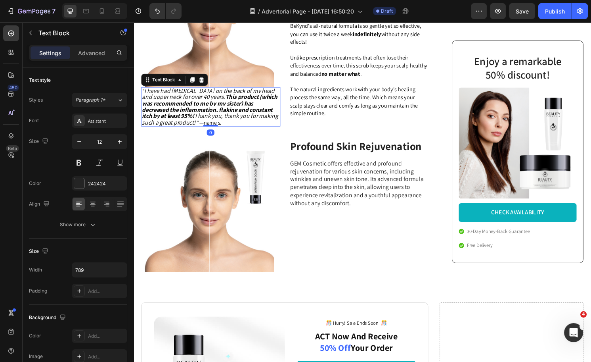
click at [185, 110] on strong "This product (which was recommended to me by my sister) has decreased the infla…" at bounding box center [212, 110] width 141 height 28
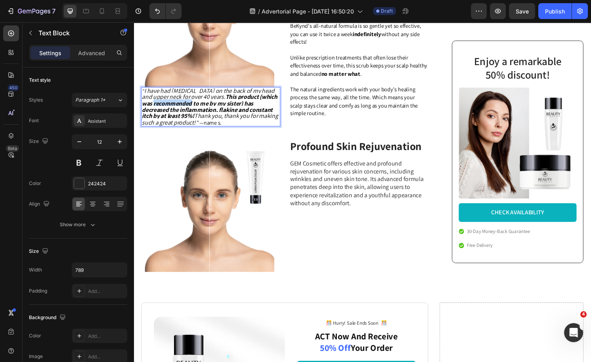
click at [185, 110] on strong "This product (which was recommended to me by my sister) has decreased the infla…" at bounding box center [212, 110] width 141 height 28
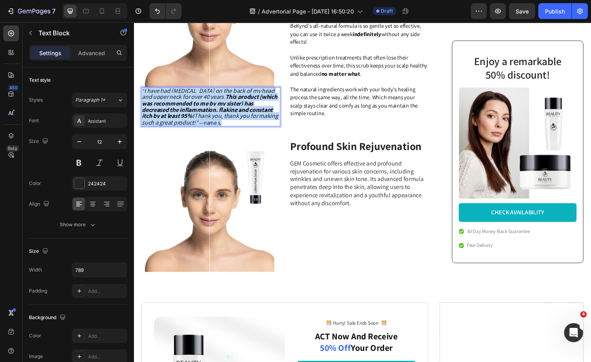
click at [185, 110] on strong "This product (which was recommended to me by my sister) has decreased the infla…" at bounding box center [212, 110] width 141 height 28
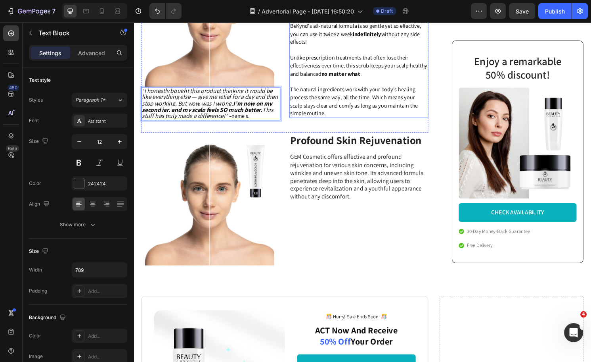
click at [387, 137] on div "Image “ I honestly bought this product thinking it would be like everything els…" at bounding box center [291, 44] width 299 height 185
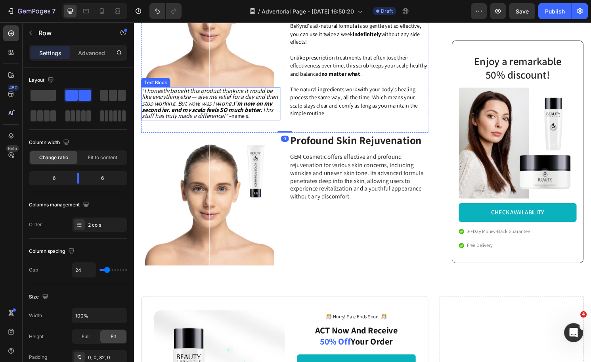
click at [209, 118] on icon "I honestly bought this product thinking it would be like everything else — give…" at bounding box center [213, 106] width 142 height 35
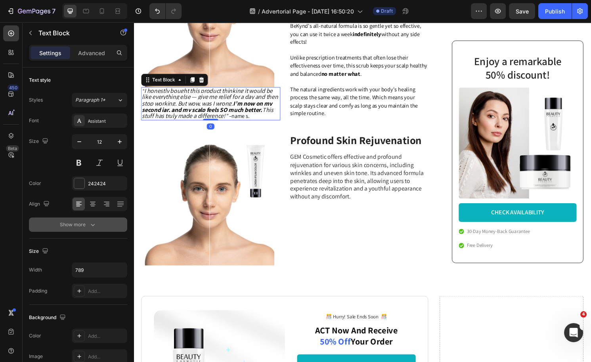
click at [92, 225] on icon "button" at bounding box center [93, 225] width 8 height 8
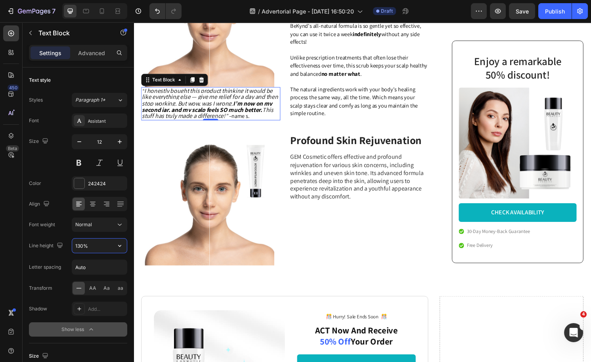
click at [79, 242] on input "130%" at bounding box center [99, 245] width 55 height 14
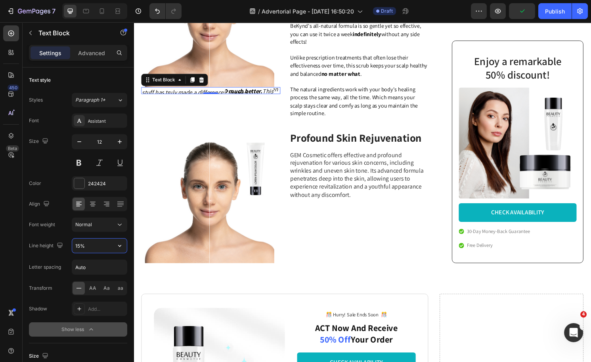
type input "150%"
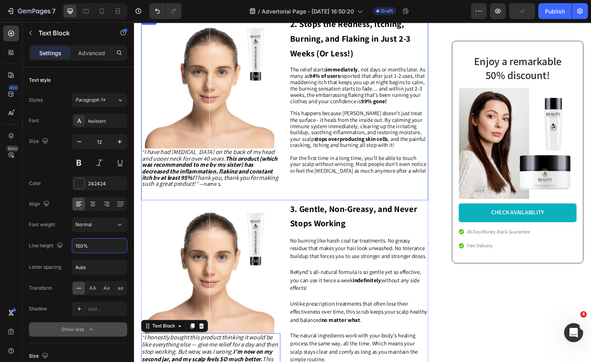
scroll to position [705, 0]
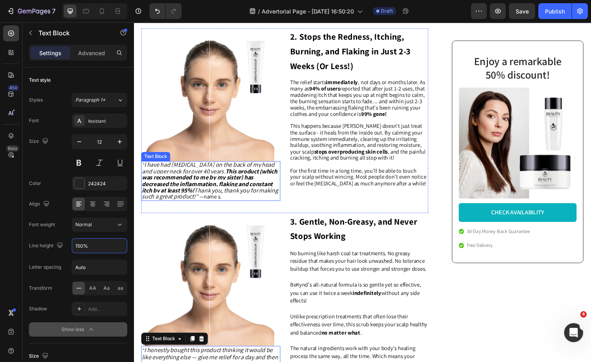
click at [208, 191] on strong "This product (which was recommended to me by my sister) has decreased the infla…" at bounding box center [212, 187] width 141 height 28
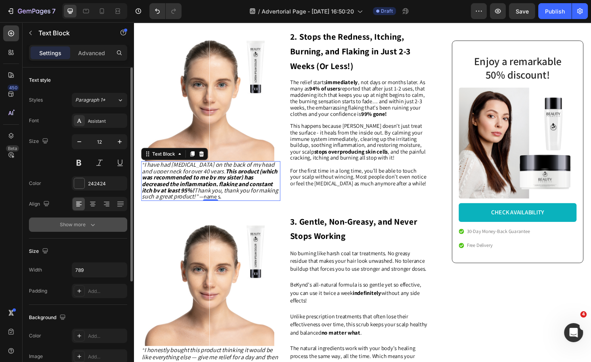
click at [92, 228] on button "Show more" at bounding box center [78, 224] width 98 height 14
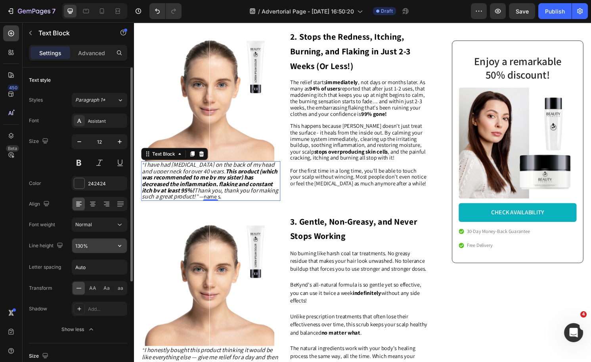
click at [82, 238] on div "130%" at bounding box center [100, 245] width 56 height 15
click at [84, 242] on input "130%" at bounding box center [99, 245] width 55 height 14
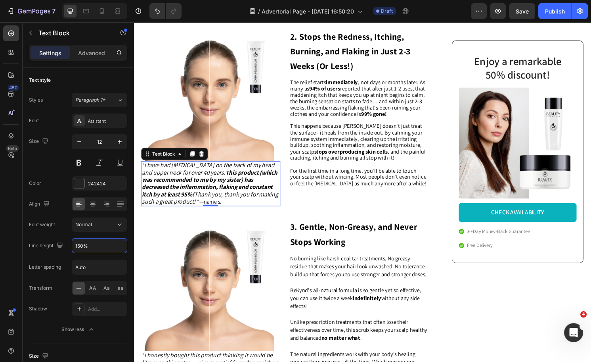
type input "150%"
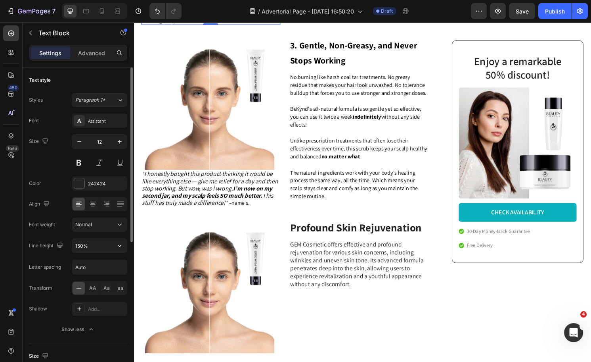
scroll to position [993, 0]
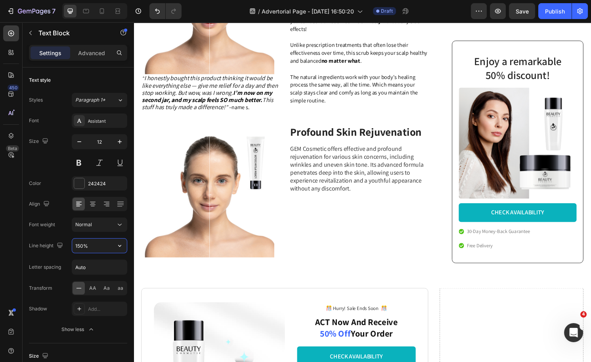
click at [363, 144] on h3 "Profound Skin Rejuvenation" at bounding box center [368, 136] width 145 height 16
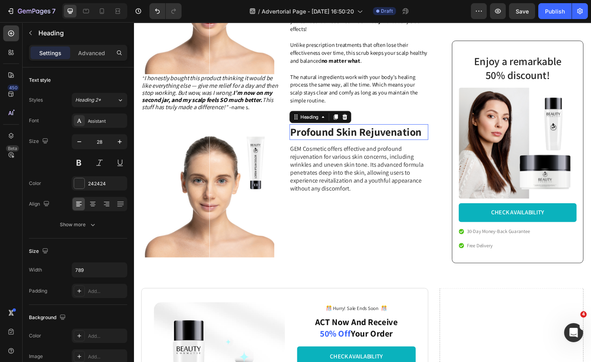
click at [363, 144] on h3 "Profound Skin Rejuvenation" at bounding box center [368, 136] width 145 height 16
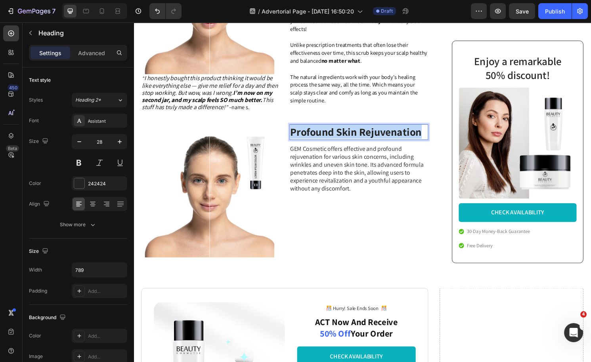
click at [363, 143] on p "Profound Skin Rejuvenation" at bounding box center [368, 136] width 143 height 14
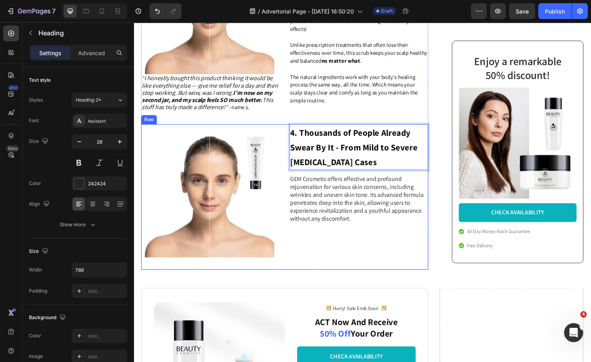
click at [397, 279] on div "Image 4. Thousands of People Already Swear By It - From Mild to Severe [MEDICAL…" at bounding box center [291, 203] width 299 height 151
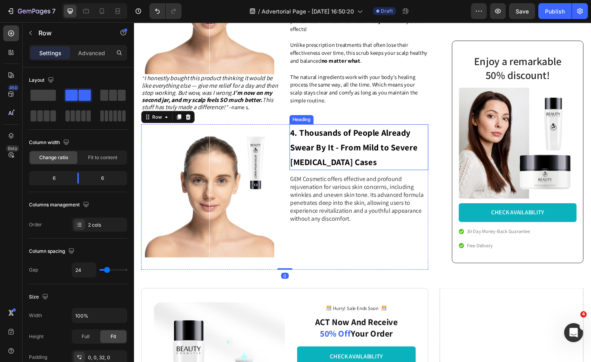
click at [349, 164] on strong "4. Thousands of People Already Swear By It - From Mild to Severe [MEDICAL_DATA]…" at bounding box center [363, 152] width 132 height 42
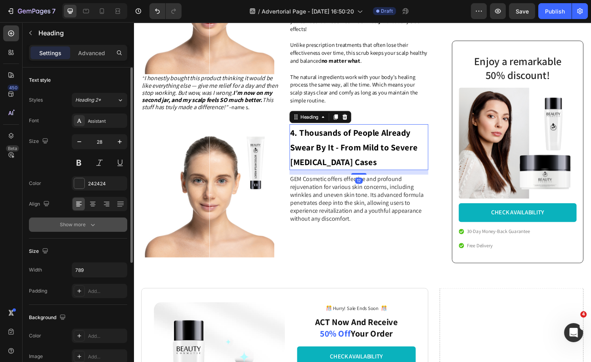
click at [92, 229] on button "Show more" at bounding box center [78, 224] width 98 height 14
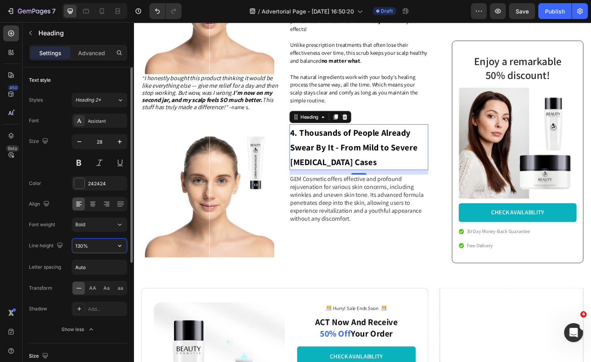
click at [83, 245] on input "130%" at bounding box center [99, 245] width 55 height 14
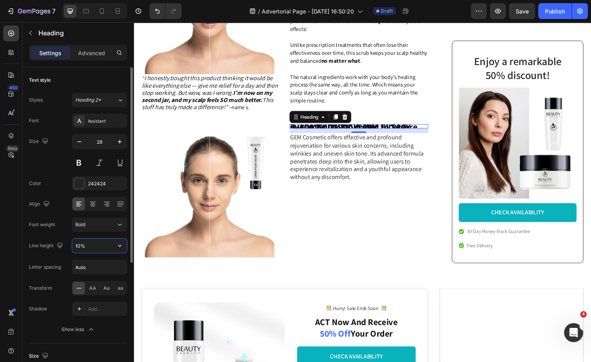
type input "100%"
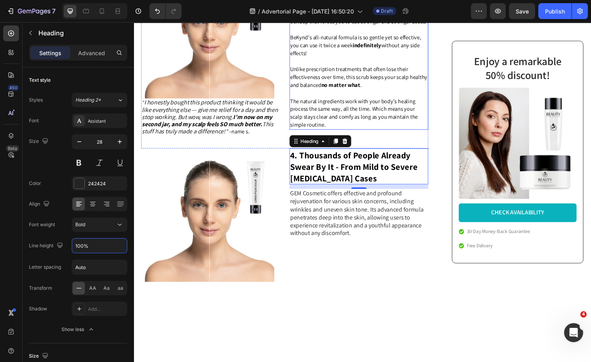
scroll to position [857, 0]
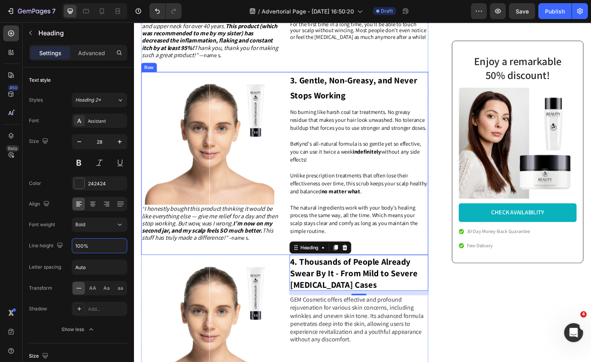
click at [345, 99] on strong "3. Gentle, Non-Greasy, and Never Stops Working" at bounding box center [363, 90] width 132 height 27
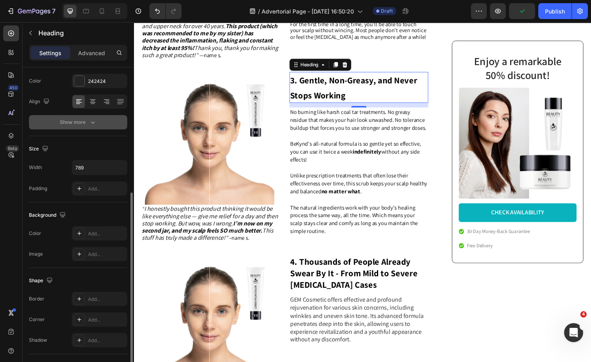
scroll to position [52, 0]
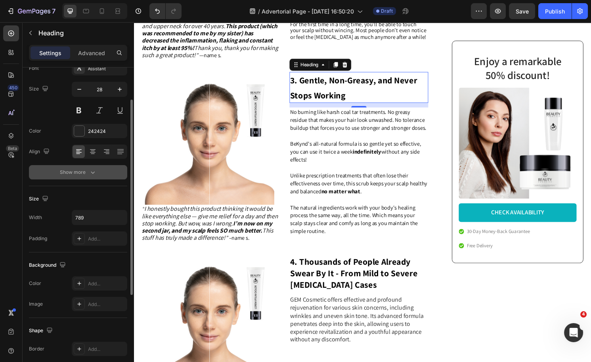
click at [84, 170] on div "Show more" at bounding box center [78, 172] width 37 height 8
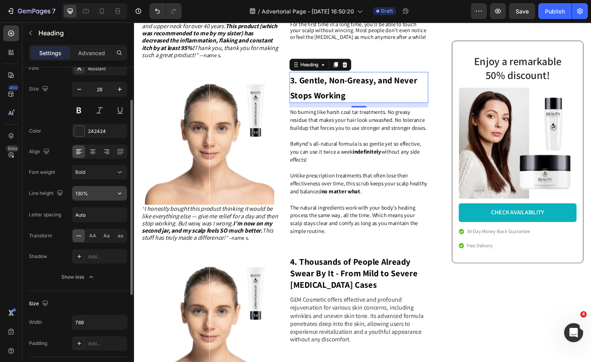
click at [93, 194] on input "130%" at bounding box center [99, 193] width 55 height 14
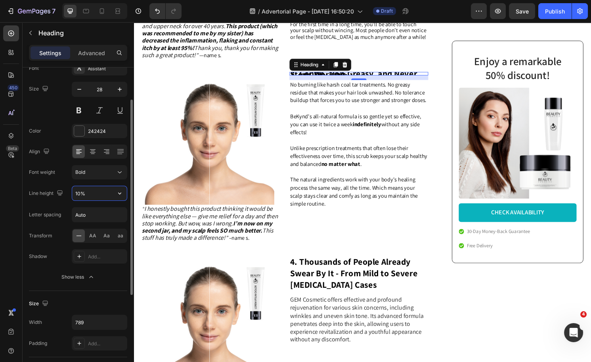
type input "100%"
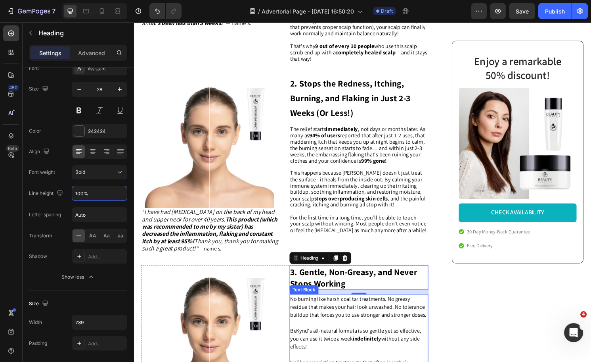
scroll to position [654, 0]
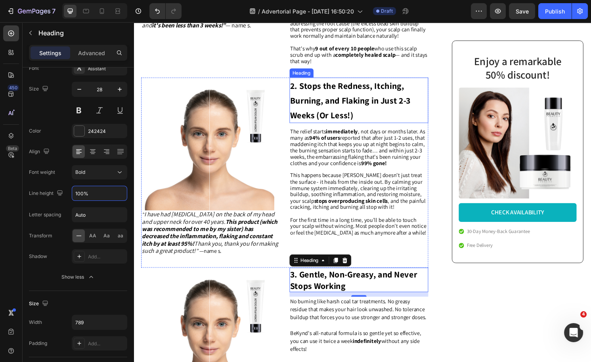
click at [332, 111] on strong "2. Stops the Redness, Itching, Burning, and Flaking in Just 2-3 Weeks (Or Less!)" at bounding box center [359, 104] width 125 height 42
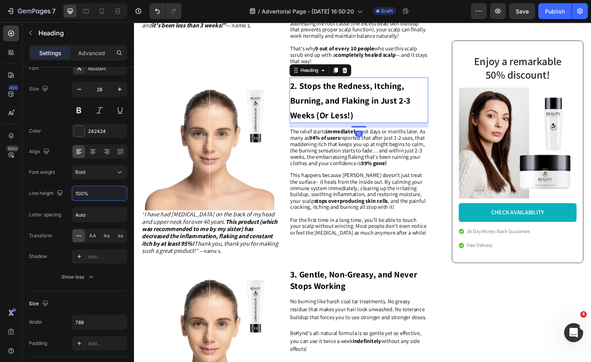
scroll to position [52, 0]
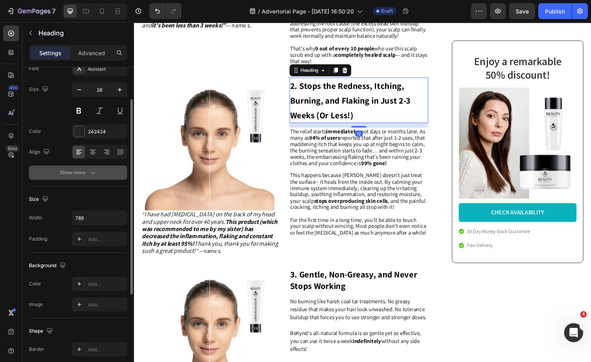
click at [83, 176] on button "Show more" at bounding box center [78, 172] width 98 height 14
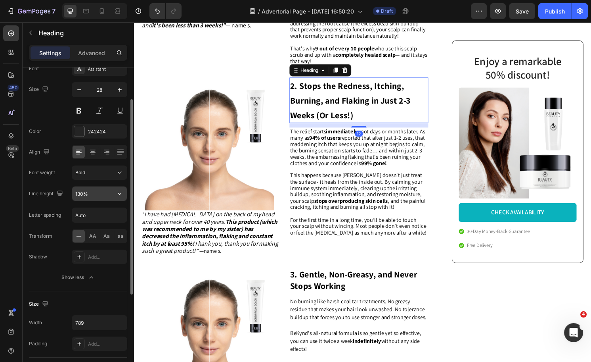
click at [81, 190] on input "130%" at bounding box center [99, 193] width 55 height 14
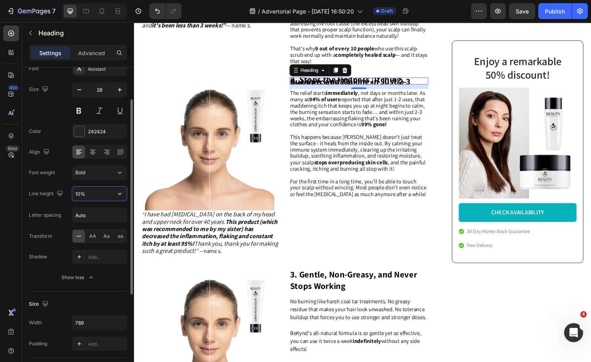
type input "100%"
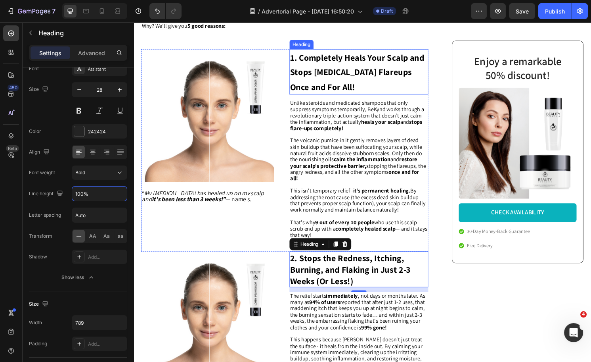
scroll to position [465, 0]
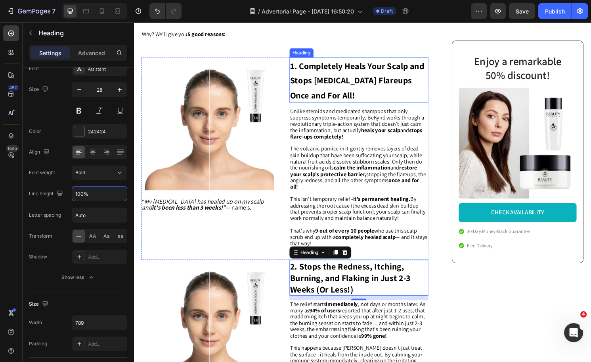
click at [324, 83] on strong "1. Completely Heals Your Scalp and Stops [MEDICAL_DATA] Flareups Once and For A…" at bounding box center [367, 82] width 140 height 42
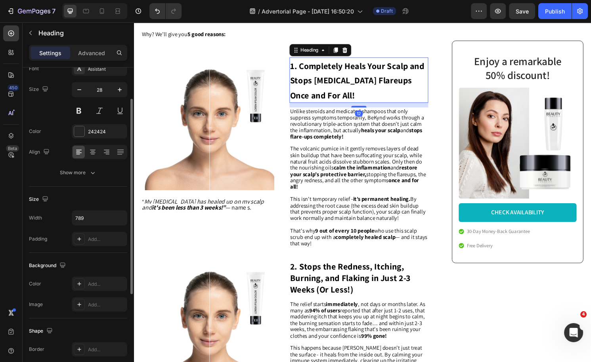
scroll to position [52, 0]
click at [82, 171] on div "Show more" at bounding box center [78, 173] width 37 height 8
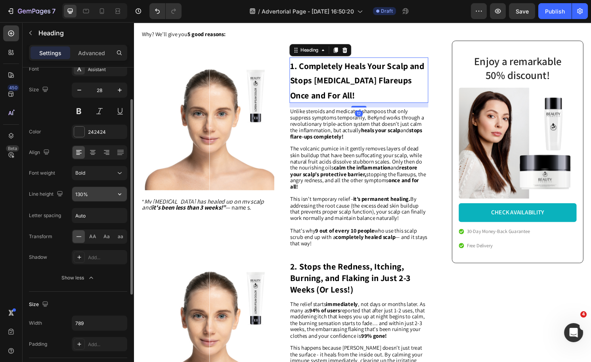
click at [83, 196] on input "130%" at bounding box center [99, 194] width 55 height 14
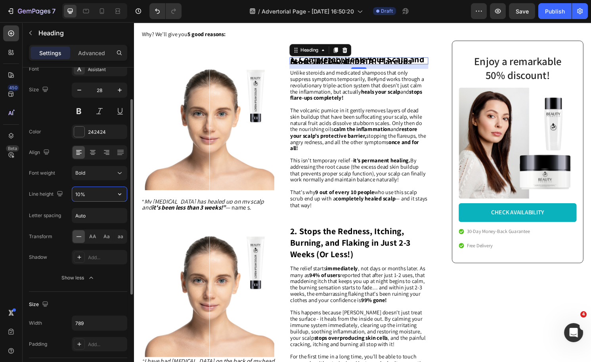
type input "100%"
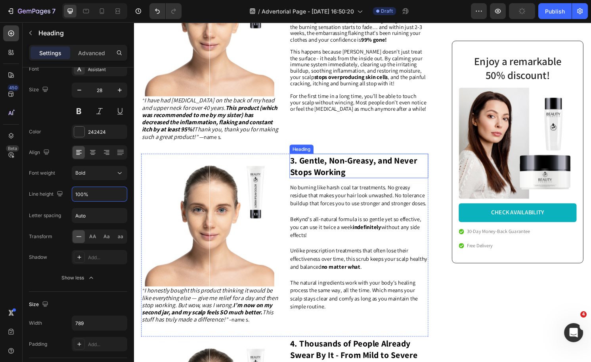
scroll to position [737, 0]
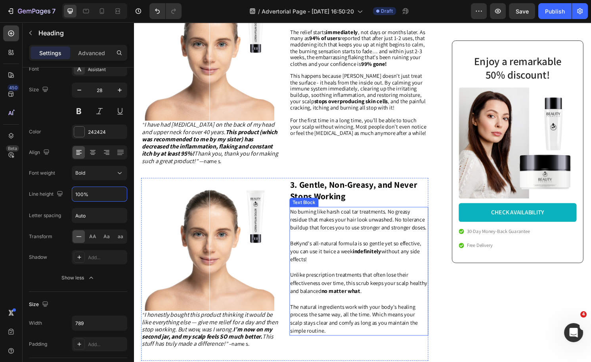
click at [346, 265] on span "BeKynd's all-natural formula is so gentle yet so effective, you can use it twic…" at bounding box center [365, 260] width 136 height 24
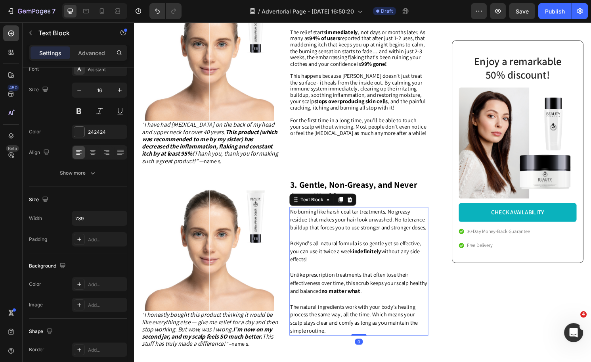
scroll to position [0, 0]
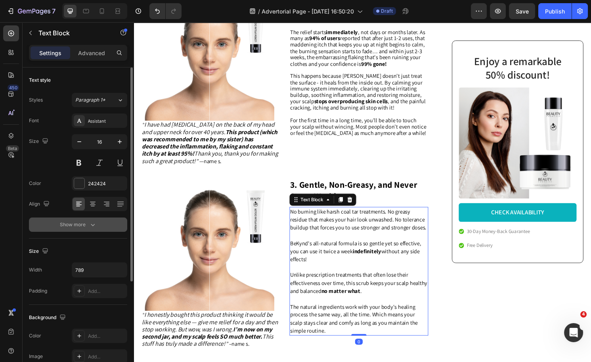
click at [85, 224] on div "Show more" at bounding box center [78, 225] width 37 height 8
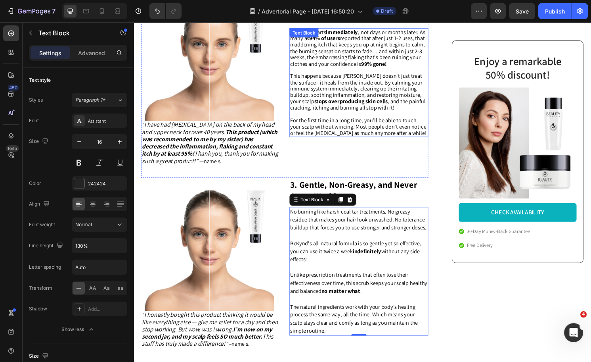
click at [382, 79] on span "This happens because [PERSON_NAME] doesn't just treat the surface - it heals fr…" at bounding box center [367, 94] width 141 height 40
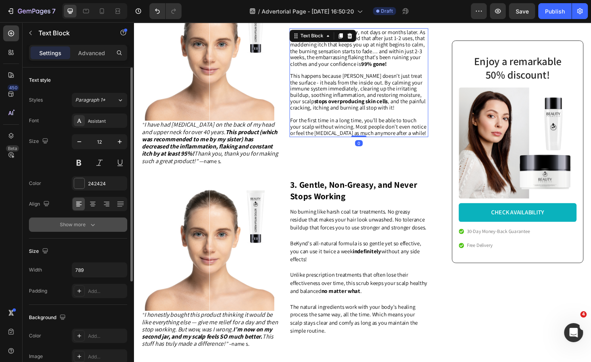
click at [76, 221] on div "Show more" at bounding box center [78, 225] width 37 height 8
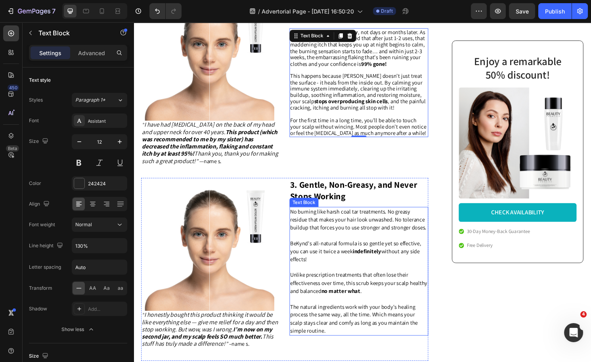
click at [377, 264] on strong "indefinitely" at bounding box center [377, 260] width 30 height 8
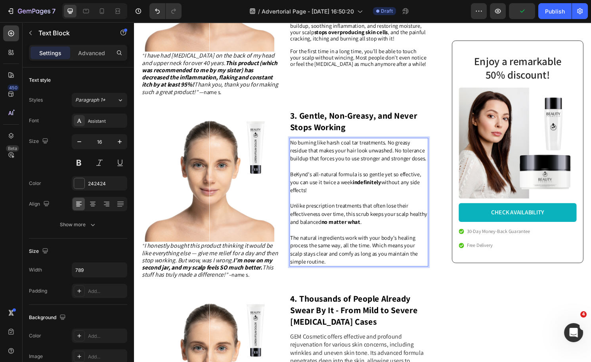
scroll to position [798, 0]
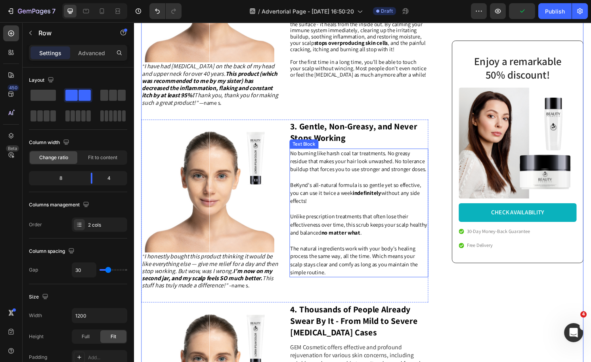
click at [362, 203] on strong "indefinitely" at bounding box center [377, 200] width 30 height 8
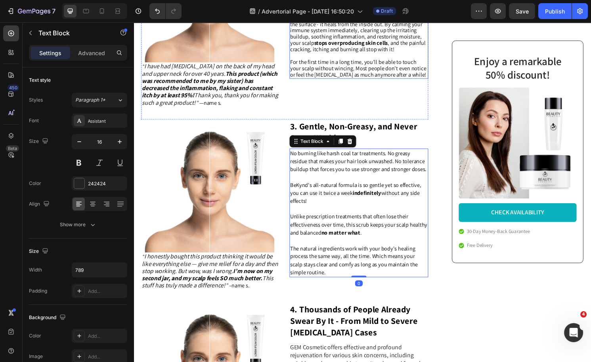
click at [334, 47] on strong "stops overproducing skin cells" at bounding box center [360, 44] width 77 height 8
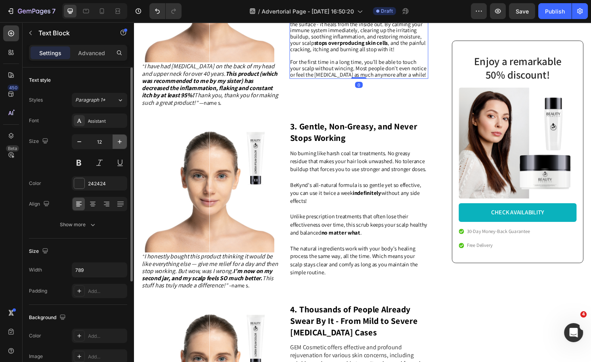
click at [120, 140] on icon "button" at bounding box center [120, 142] width 4 height 4
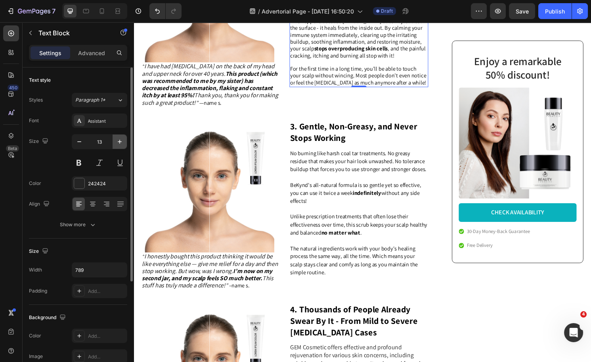
click at [119, 142] on icon "button" at bounding box center [120, 142] width 8 height 8
type input "14"
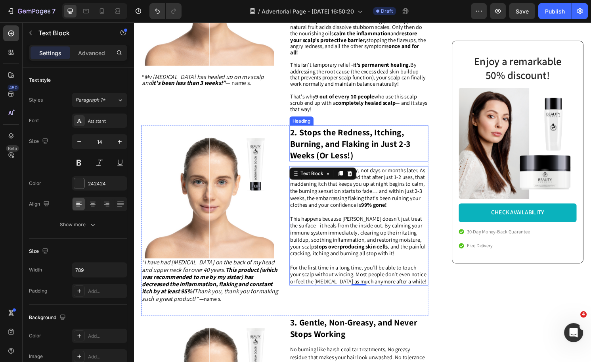
scroll to position [547, 0]
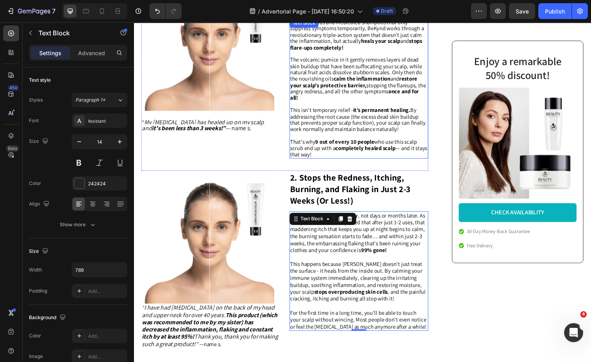
click at [358, 102] on p "The volcanic pumice in it gently removes layers of dead skin buildup that have …" at bounding box center [368, 81] width 143 height 46
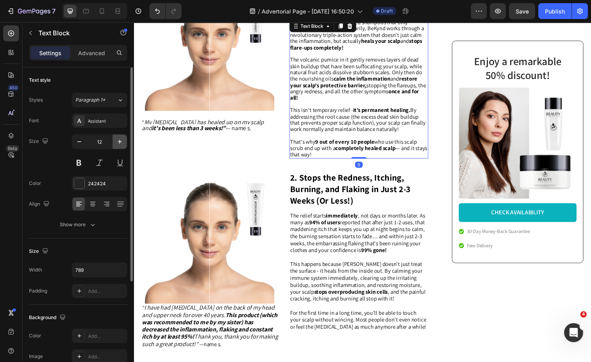
click at [119, 142] on icon "button" at bounding box center [120, 142] width 8 height 8
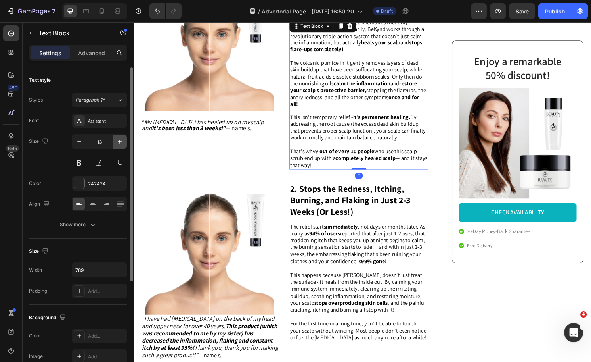
type input "14"
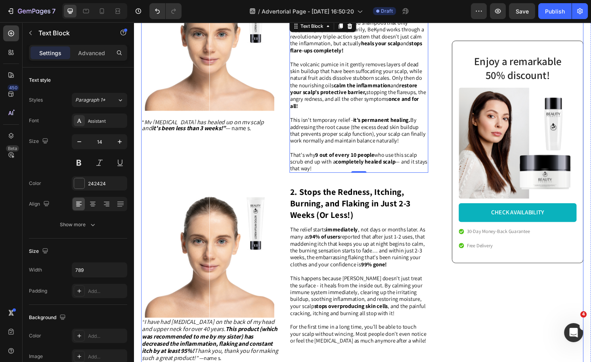
click at [479, 315] on div "Enjoy a remarkable 50% discount! Heading Image CHECK AVAILABILITY Button 30-Day…" at bounding box center [527, 130] width 150 height 1200
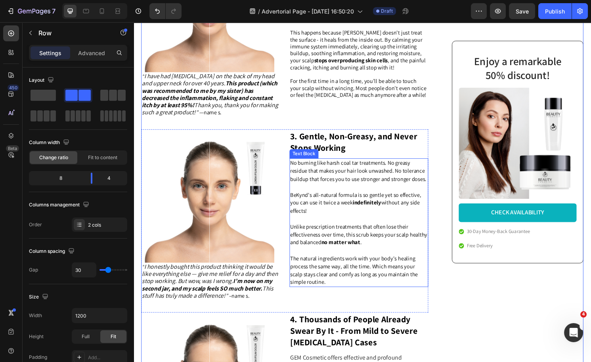
scroll to position [864, 0]
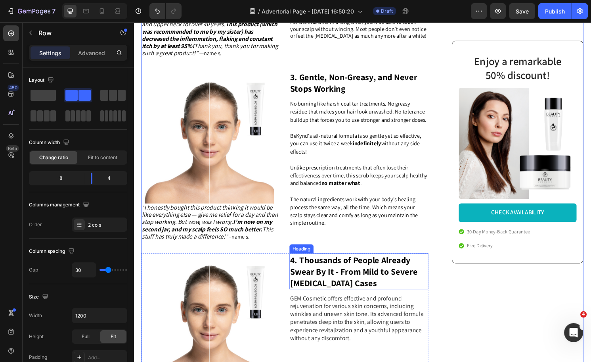
click at [351, 194] on span "Unlike prescription treatments that often lose their effectiveness over time, t…" at bounding box center [368, 181] width 143 height 24
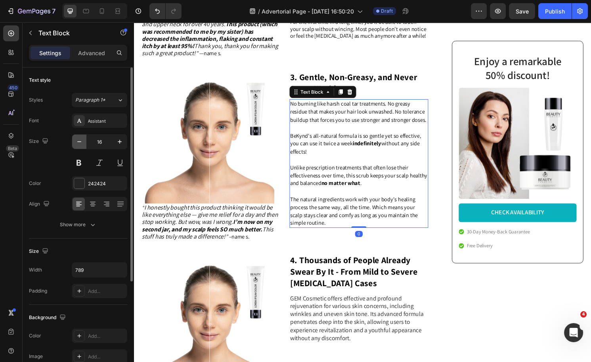
click at [81, 144] on icon "button" at bounding box center [79, 142] width 8 height 8
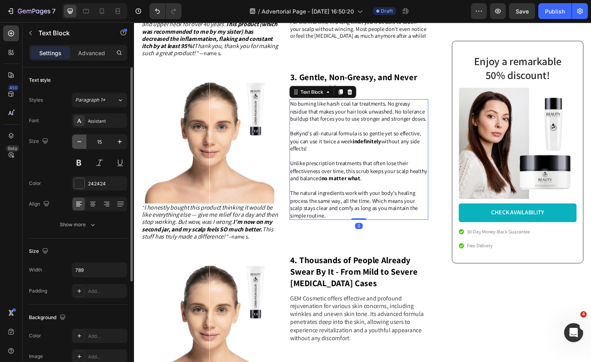
type input "14"
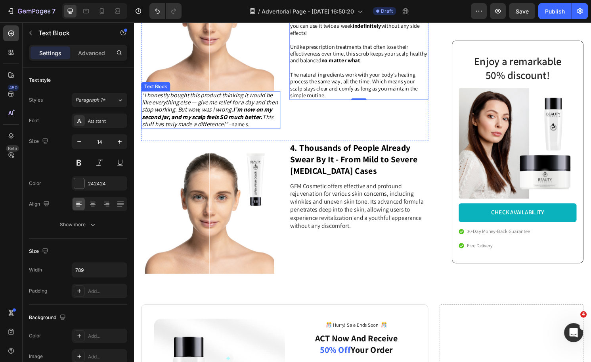
click at [194, 121] on icon "I honestly bought this product thinking it would be like everything else — give…" at bounding box center [213, 113] width 142 height 38
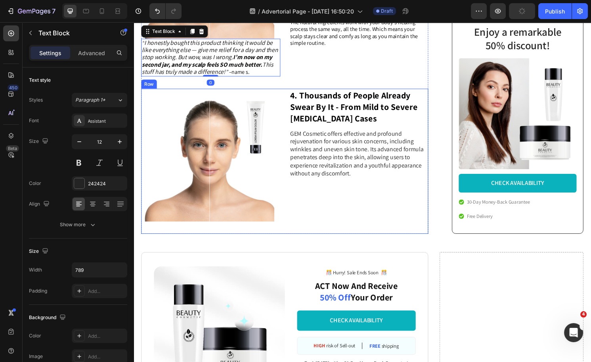
scroll to position [1039, 0]
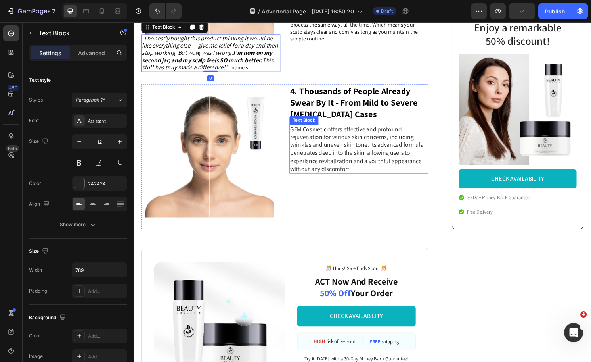
click at [378, 167] on p "GEM Cosmetic offers effective and profound rejuvenation for various skin concer…" at bounding box center [368, 155] width 143 height 50
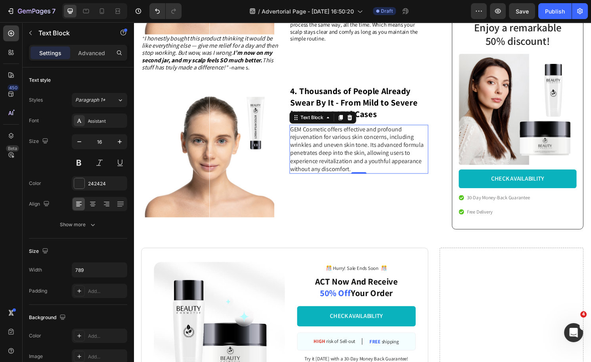
click at [336, 156] on p "GEM Cosmetic offers effective and profound rejuvenation for various skin concer…" at bounding box center [368, 155] width 143 height 50
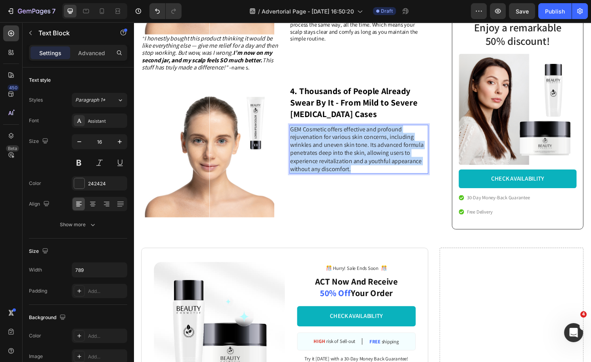
click at [336, 156] on p "GEM Cosmetic offers effective and profound rejuvenation for various skin concer…" at bounding box center [368, 155] width 143 height 50
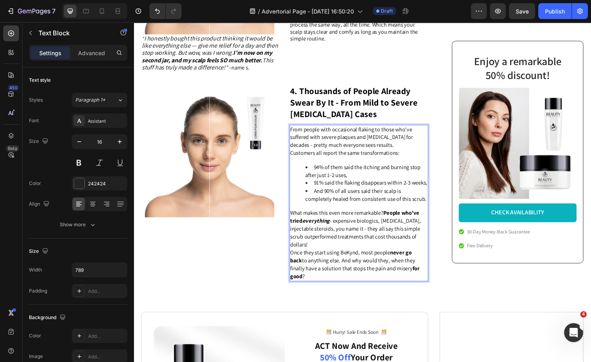
click at [354, 258] on p "What makes this even more remarkable? People who've tried everything - expensiv…" at bounding box center [368, 237] width 143 height 41
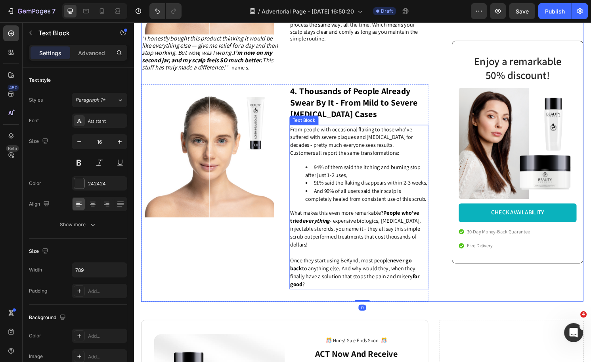
click at [406, 154] on p "From people with occasional flaking to those who've suffered with severe plaque…" at bounding box center [368, 142] width 143 height 25
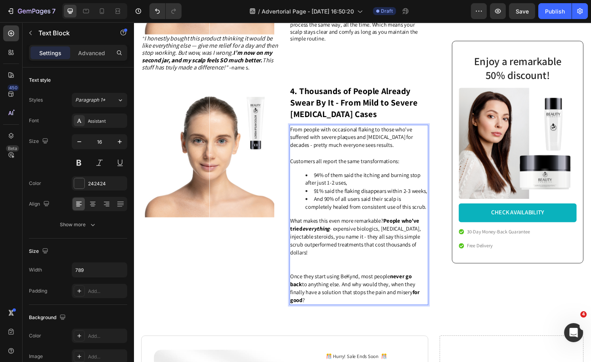
drag, startPoint x: 323, startPoint y: 287, endPoint x: 324, endPoint y: 296, distance: 9.3
click at [323, 266] on p "What makes this even more remarkable? People who've tried everything - expensiv…" at bounding box center [368, 245] width 143 height 41
click at [324, 307] on span "Once they start using BeKynd, most people never go back to anything else. And w…" at bounding box center [364, 298] width 135 height 32
click at [319, 282] on p "Rich Text Editor. Editing area: main" at bounding box center [368, 274] width 143 height 17
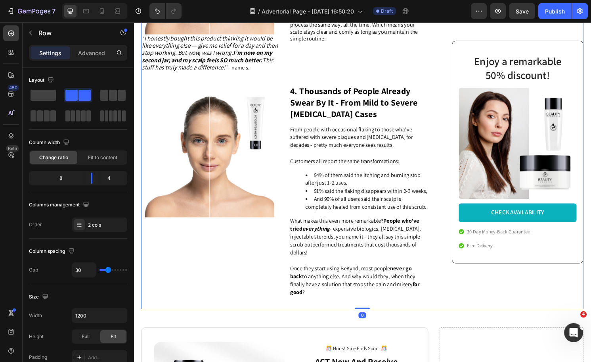
click at [387, 255] on span "What makes this even more remarkable? People who've tried everything - expensiv…" at bounding box center [365, 245] width 136 height 40
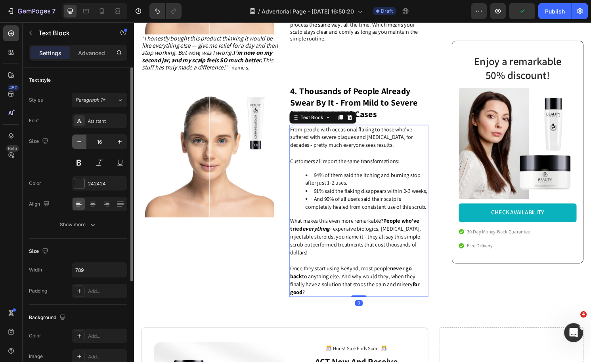
click at [80, 140] on icon "button" at bounding box center [79, 142] width 8 height 8
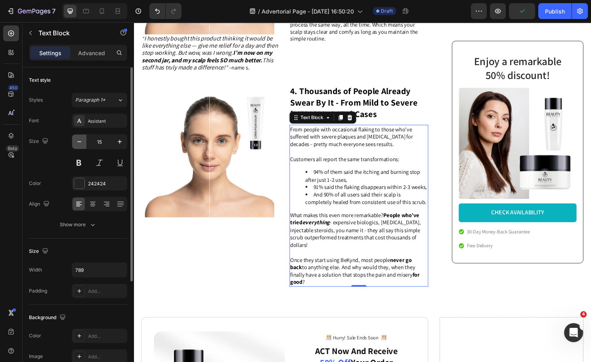
click at [80, 140] on icon "button" at bounding box center [79, 142] width 8 height 8
type input "14"
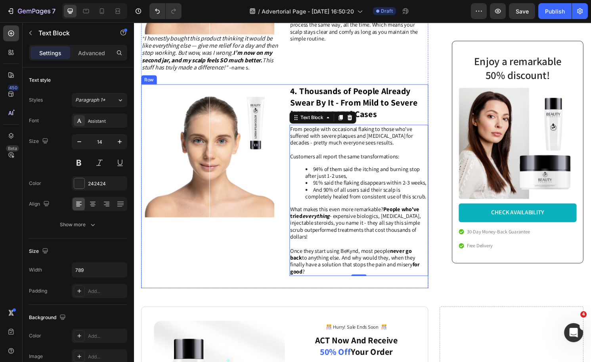
click at [223, 299] on div "Image ⁠⁠⁠⁠⁠⁠⁠ 4. Thousands of People Already Swear By It - From Mild to Severe …" at bounding box center [291, 193] width 299 height 212
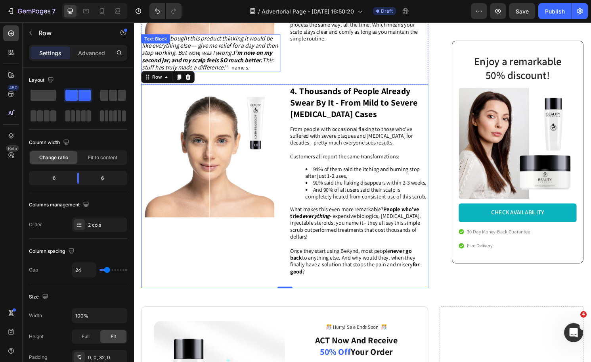
click at [213, 62] on icon "I honestly bought this product thinking it would be like everything else — give…" at bounding box center [213, 54] width 142 height 38
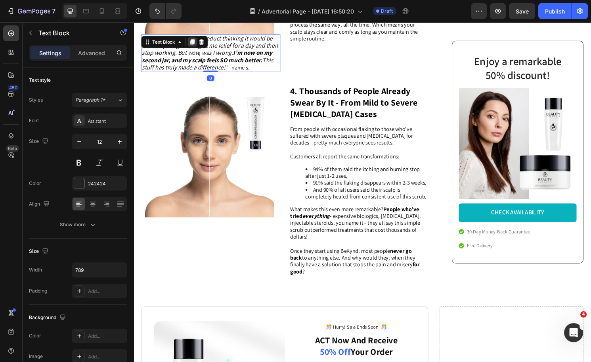
click at [196, 46] on icon at bounding box center [195, 43] width 4 height 6
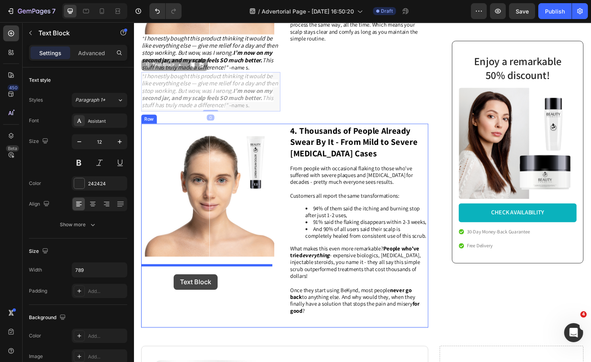
drag, startPoint x: 163, startPoint y: 77, endPoint x: 176, endPoint y: 284, distance: 206.6
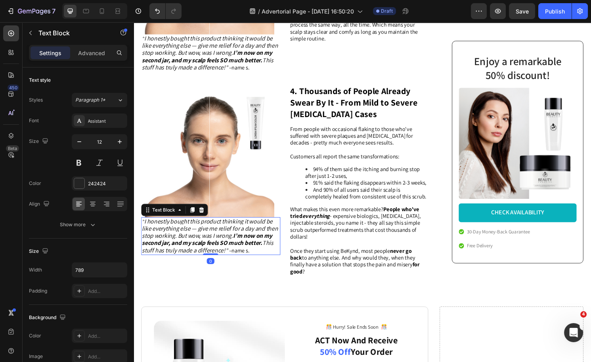
click at [205, 252] on icon "I honestly bought this product thinking it would be like everything else — give…" at bounding box center [213, 244] width 142 height 38
click at [205, 253] on icon "I honestly bought this product thinking it would be like everything else — give…" at bounding box center [213, 244] width 142 height 38
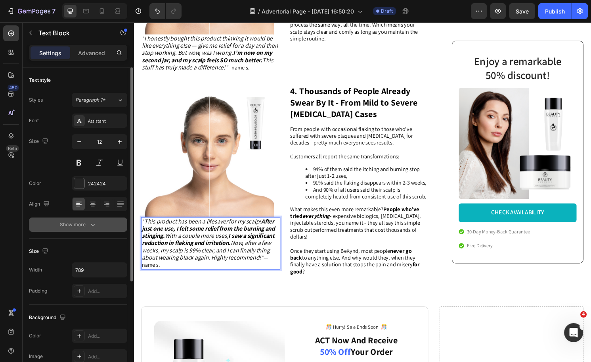
click at [94, 223] on icon "button" at bounding box center [93, 225] width 8 height 8
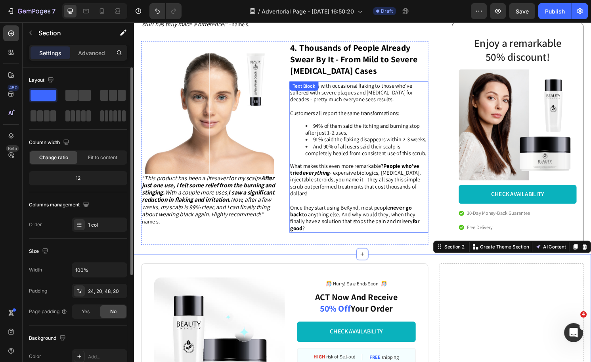
scroll to position [1084, 0]
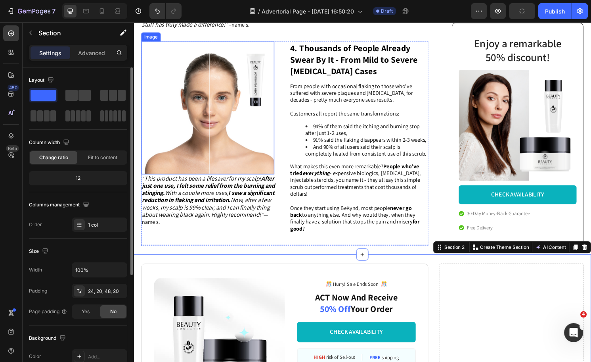
click at [154, 41] on div "Image" at bounding box center [151, 37] width 17 height 7
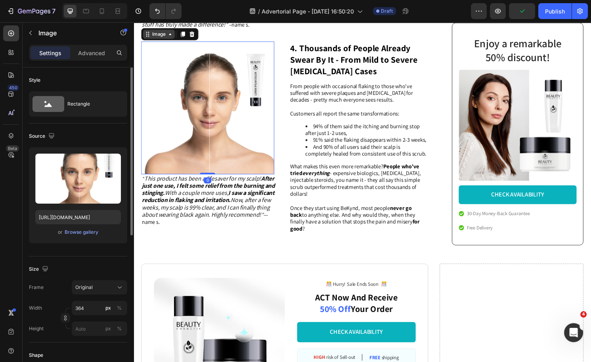
click at [173, 38] on icon at bounding box center [172, 34] width 6 height 6
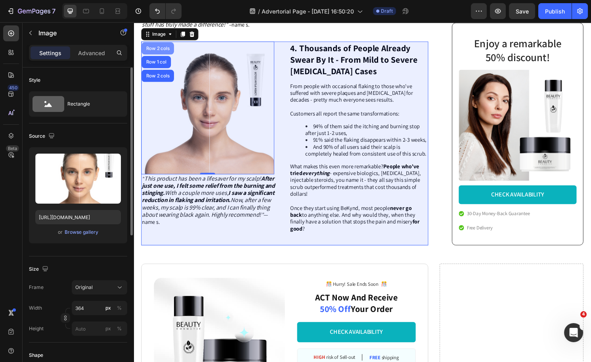
click at [156, 52] on div "Row 2 cols" at bounding box center [158, 49] width 27 height 5
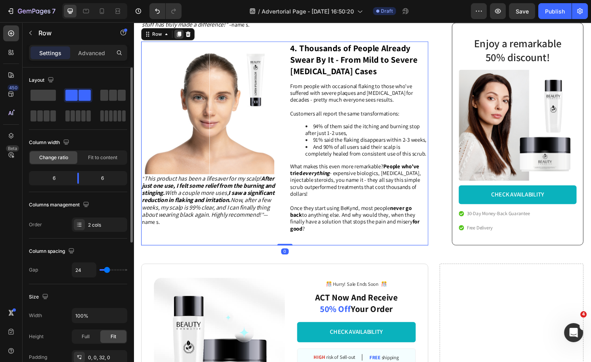
click at [181, 37] on icon at bounding box center [181, 35] width 4 height 6
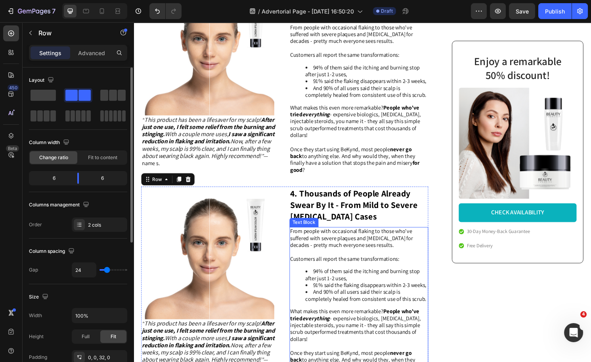
scroll to position [1305, 0]
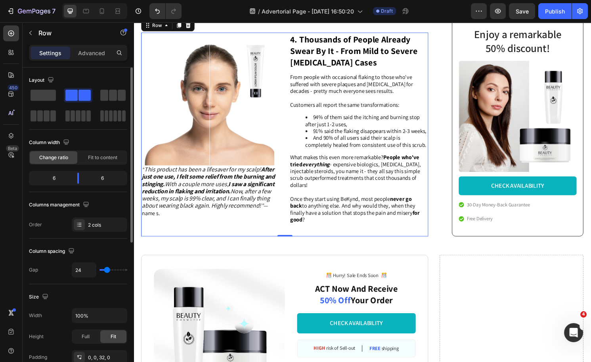
click at [320, 70] on strong "4. Thousands of People Already Swear By It - From Mild to Severe [MEDICAL_DATA]…" at bounding box center [363, 52] width 132 height 36
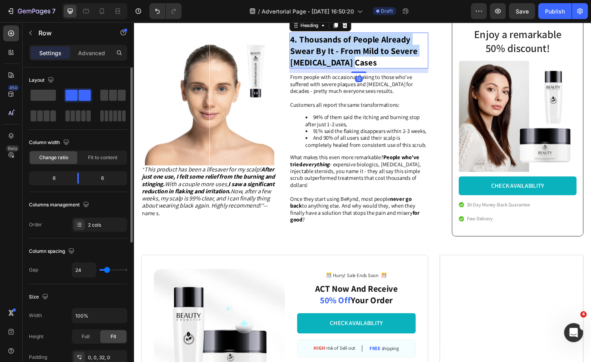
click at [320, 70] on strong "4. Thousands of People Already Swear By It - From Mild to Severe [MEDICAL_DATA]…" at bounding box center [363, 52] width 132 height 36
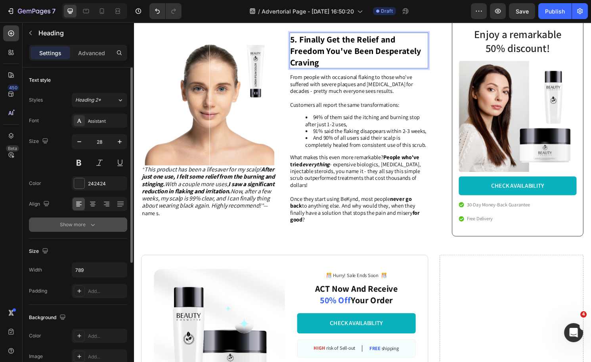
click at [77, 226] on div "Show more" at bounding box center [78, 225] width 37 height 8
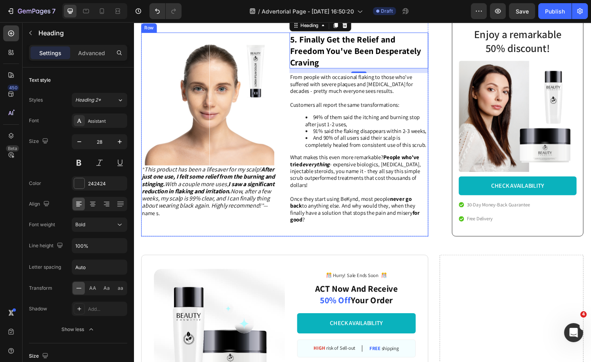
click at [329, 139] on li "91% said the flaking disappears within 2-3 weeks," at bounding box center [376, 135] width 127 height 7
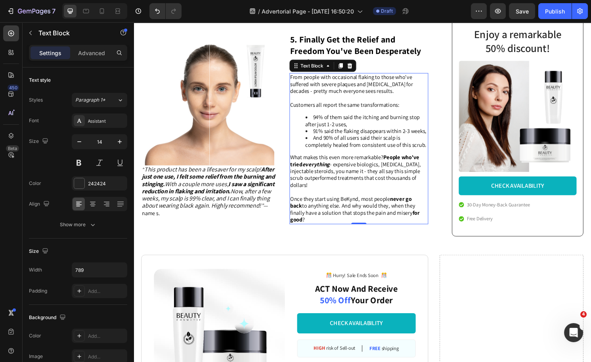
click at [359, 153] on span "And 90% of all users said their scalp is completely healed from consistent use …" at bounding box center [376, 145] width 126 height 15
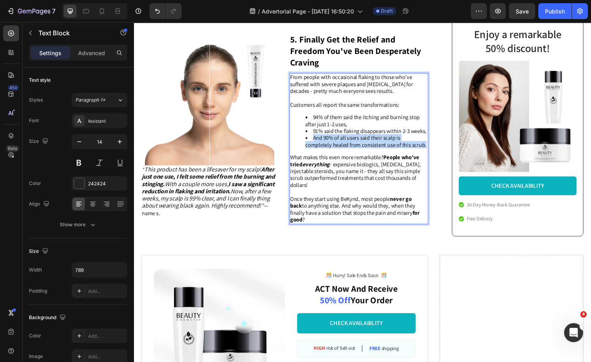
click at [359, 153] on span "And 90% of all users said their scalp is completely healed from consistent use …" at bounding box center [376, 145] width 126 height 15
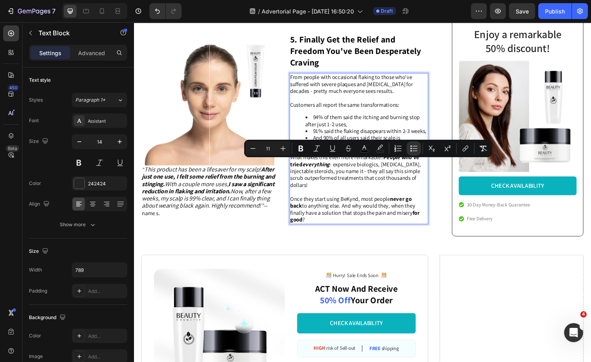
click at [395, 231] on span "Once they start using BeKynd, most people never go back to anything else. And w…" at bounding box center [364, 216] width 135 height 29
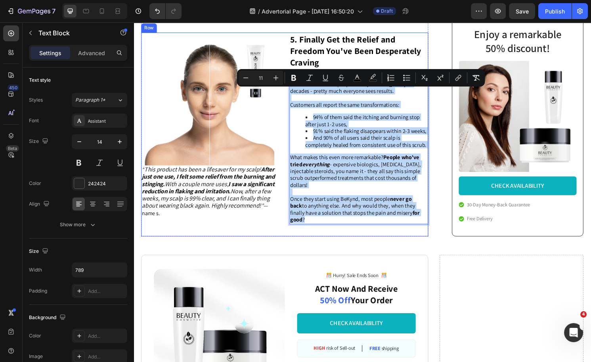
drag, startPoint x: 432, startPoint y: 252, endPoint x: 290, endPoint y: 97, distance: 210.6
click at [290, 97] on div "Image “ This product has been a lifesaver for my scalp! After just one use, I f…" at bounding box center [291, 139] width 299 height 212
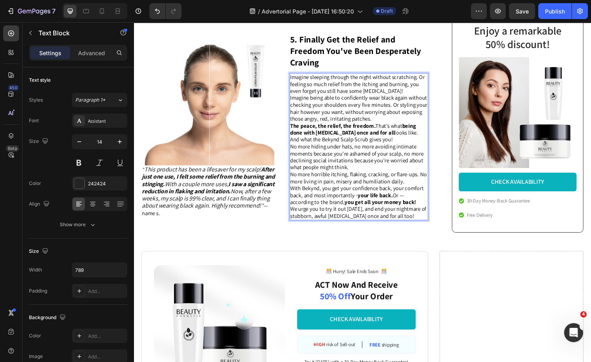
click at [397, 98] on p "Imagine sleeping through the night without scratching. Or feeling so much relie…" at bounding box center [368, 87] width 143 height 22
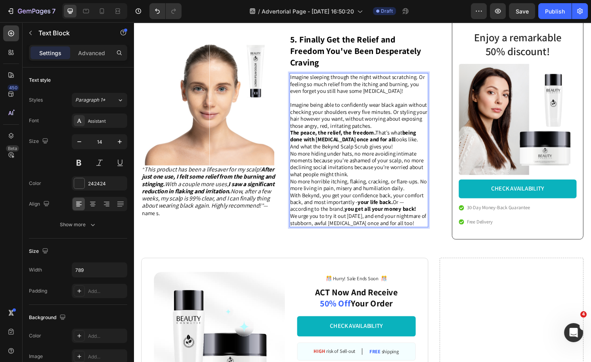
click at [421, 133] on p "Imagine being able to confidently wear black again without checking your should…" at bounding box center [368, 118] width 143 height 29
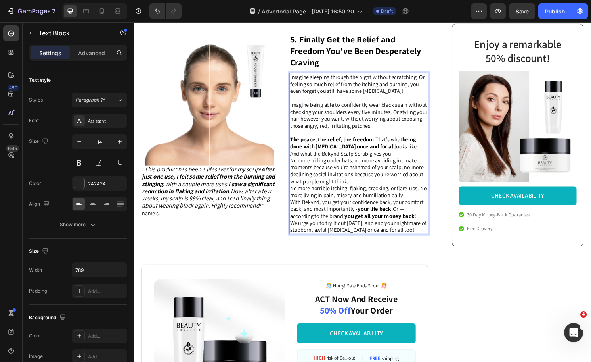
click at [406, 162] on p "The peace, the relief, the freedom. That’s what being done with [MEDICAL_DATA] …" at bounding box center [368, 151] width 143 height 22
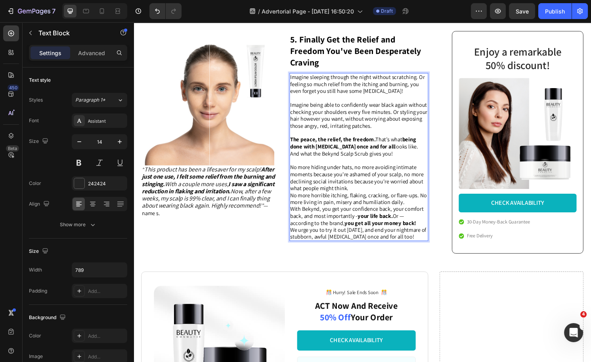
click at [356, 198] on span "No more hiding under hats, no more avoiding intimate moments because you're ash…" at bounding box center [366, 183] width 139 height 29
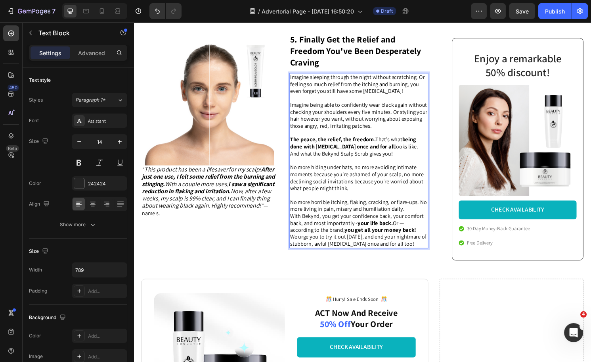
click at [419, 242] on div "Imagine sleeping through the night without scratching. Or feeling so much relie…" at bounding box center [368, 166] width 145 height 182
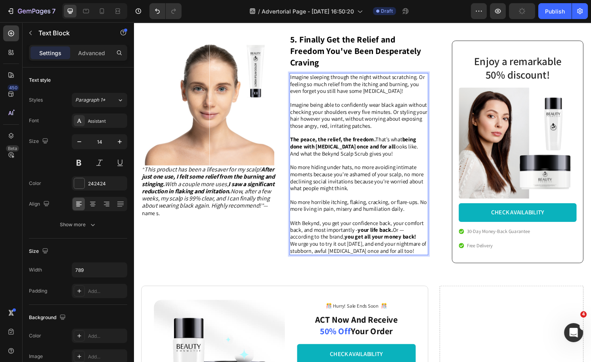
click at [402, 249] on span "With Bekynd, you get your confidence back, your comfort back, and most importan…" at bounding box center [366, 238] width 139 height 22
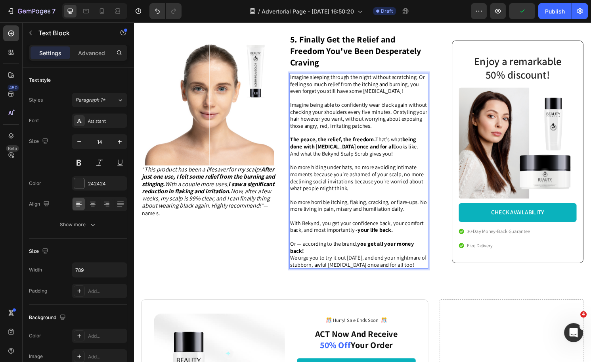
click at [349, 263] on p "⁠⁠⁠⁠⁠⁠⁠ Or — according to the brand, you get all your money back!" at bounding box center [368, 256] width 143 height 14
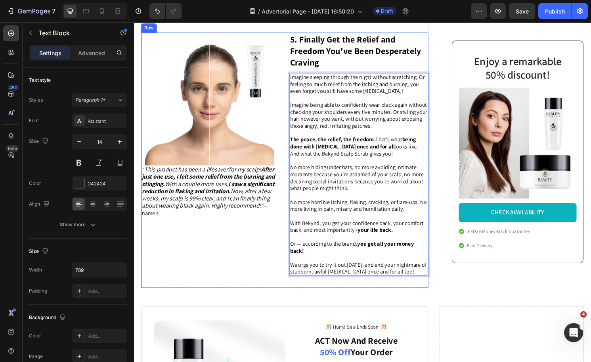
click at [228, 259] on div "Image “ This product has been a lifesaver for my scalp! After just one use, I f…" at bounding box center [214, 159] width 145 height 253
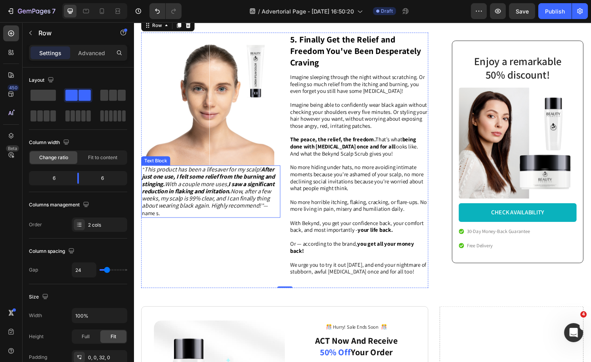
click at [168, 217] on icon "This product has been a lifesaver for my scalp! After just one use, I felt some…" at bounding box center [211, 194] width 138 height 46
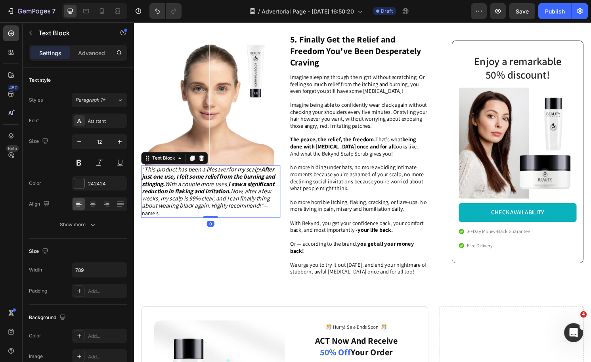
click at [203, 167] on icon at bounding box center [204, 163] width 6 height 6
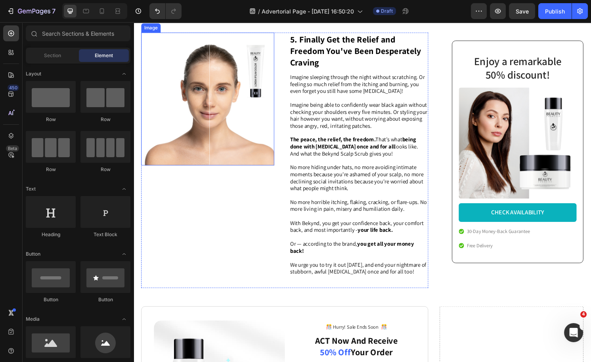
click at [362, 198] on span "No more hiding under hats, no more avoiding intimate moments because you're ash…" at bounding box center [366, 183] width 139 height 29
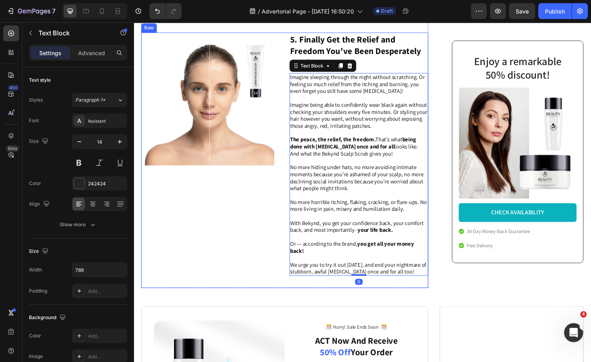
click at [221, 259] on div "Image" at bounding box center [214, 159] width 145 height 253
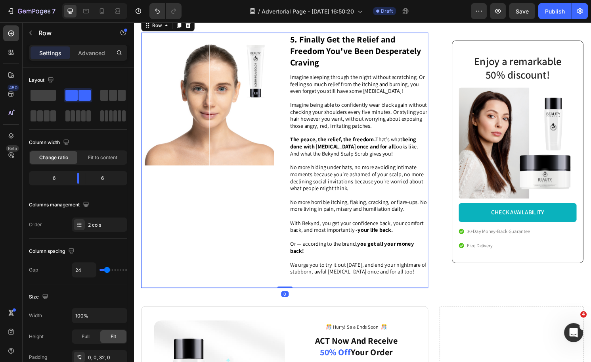
scroll to position [1359, 0]
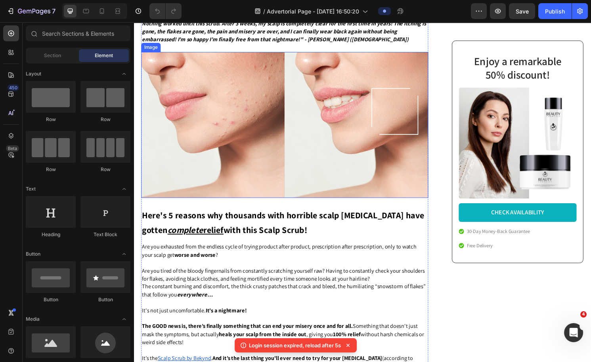
scroll to position [149, 0]
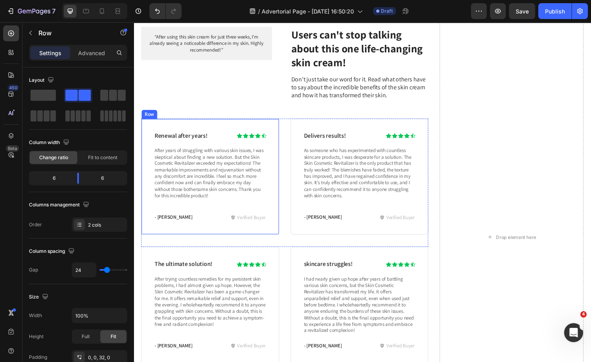
scroll to position [1686, 0]
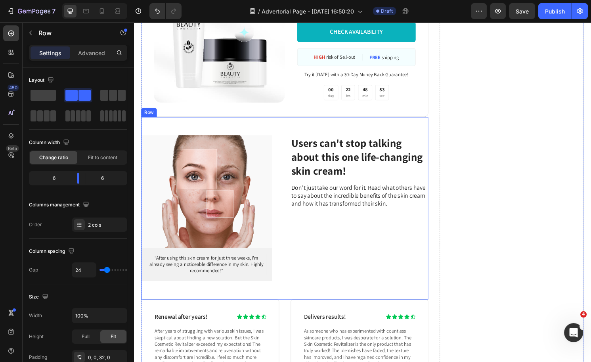
click at [286, 132] on div "Image “After using this skin cream for just three weeks, I'm already seeing a n…" at bounding box center [291, 215] width 299 height 189
click at [188, 110] on icon at bounding box center [190, 113] width 5 height 6
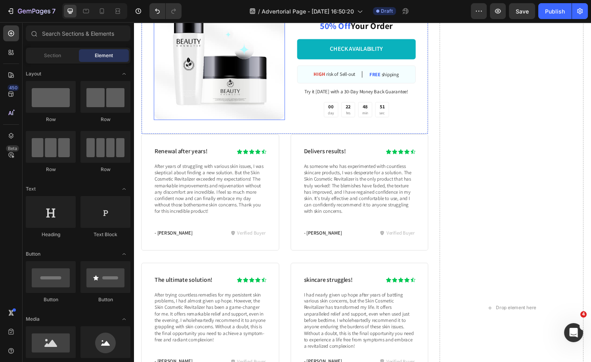
scroll to position [1496, 0]
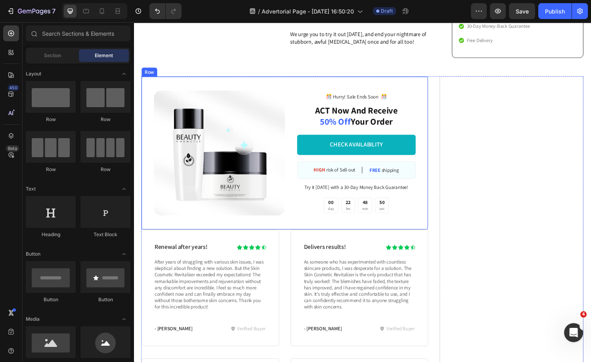
click at [276, 160] on div "Image ️🎊 Hurry! Sale Ends Soon ️🎊 Text Block ACT Now And Receive 50% Off Your O…" at bounding box center [291, 158] width 299 height 159
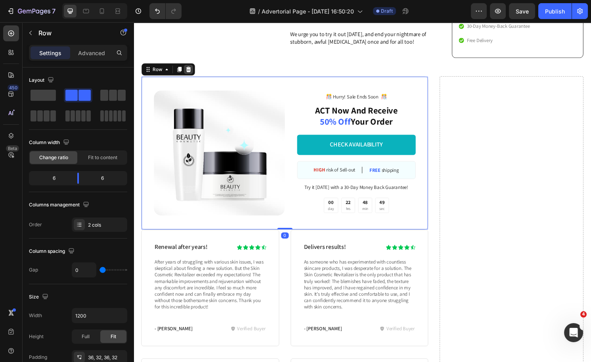
click at [194, 76] on div at bounding box center [191, 72] width 10 height 10
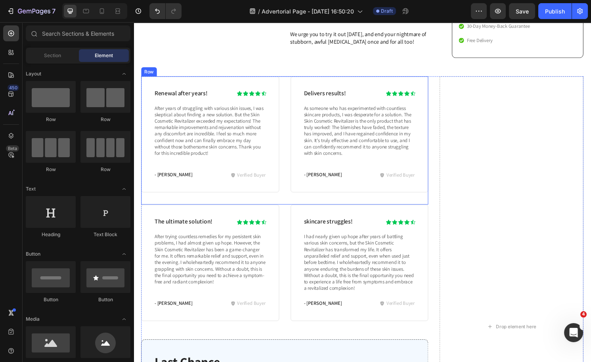
click at [291, 169] on div "Renewal after years! Heading Icon Icon Icon Icon Icon Icon List Row After years…" at bounding box center [291, 146] width 299 height 134
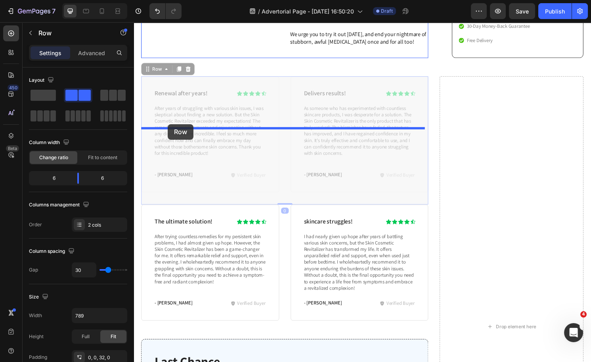
drag, startPoint x: 157, startPoint y: 146, endPoint x: 169, endPoint y: 128, distance: 21.5
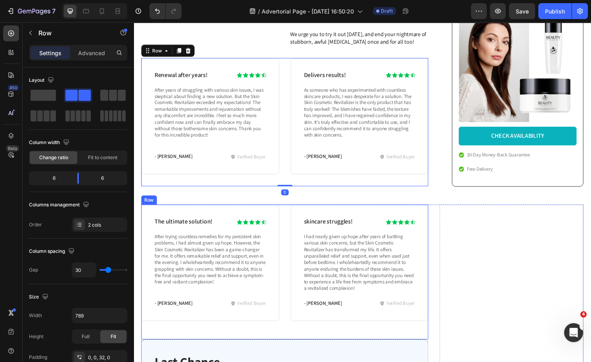
click at [288, 293] on div "The ultimate solution! Heading Icon Icon Icon Icon Icon Icon List Row After try…" at bounding box center [291, 282] width 299 height 140
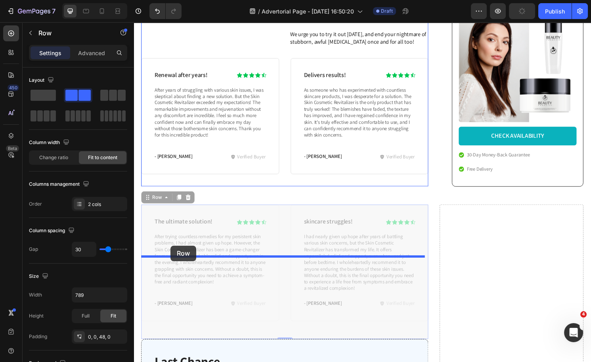
drag, startPoint x: 159, startPoint y: 278, endPoint x: 172, endPoint y: 254, distance: 27.0
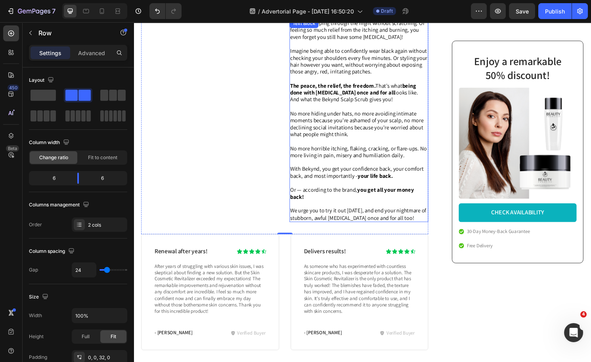
scroll to position [1312, 0]
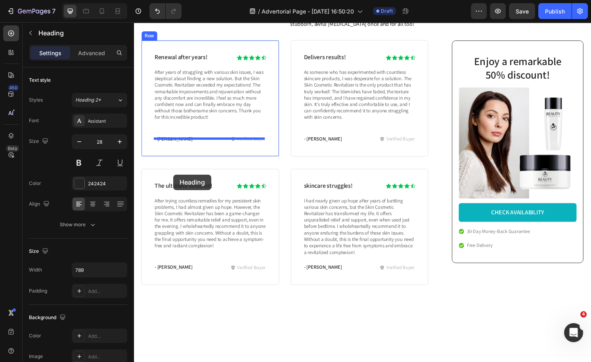
scroll to position [1572, 0]
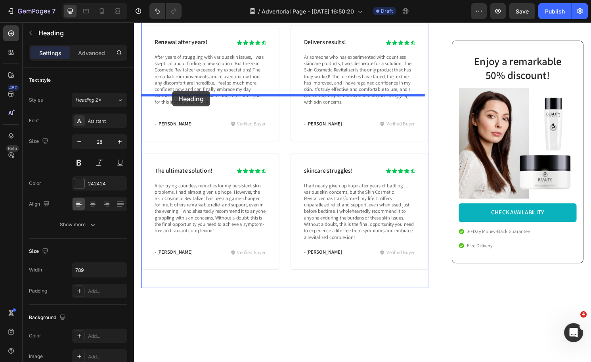
drag, startPoint x: 311, startPoint y: 78, endPoint x: 174, endPoint y: 94, distance: 138.6
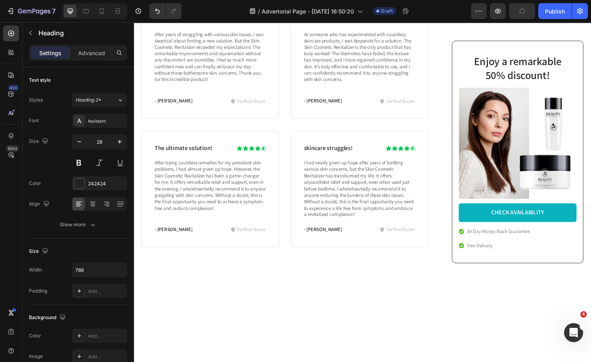
click at [90, 54] on p "Advanced" at bounding box center [91, 53] width 27 height 8
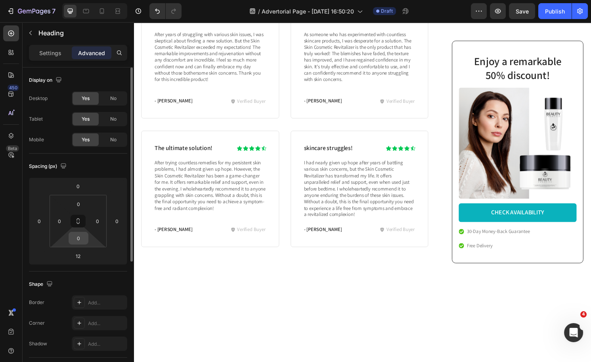
click at [74, 232] on input "0" at bounding box center [79, 238] width 16 height 12
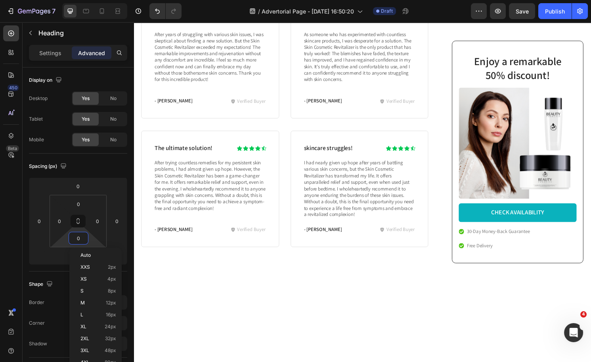
click at [69, 254] on div "Auto XXS 2px XS 4px S 8px M 12px L 16px XL 24px 2XL 32px 3XL 48px 4XL 80px 5XL …" at bounding box center [95, 321] width 52 height 146
click at [66, 0] on html "7 Version history / Advertorial Page - Aug 25, 16:50:20 Draft Preview Save Publ…" at bounding box center [295, 0] width 591 height 0
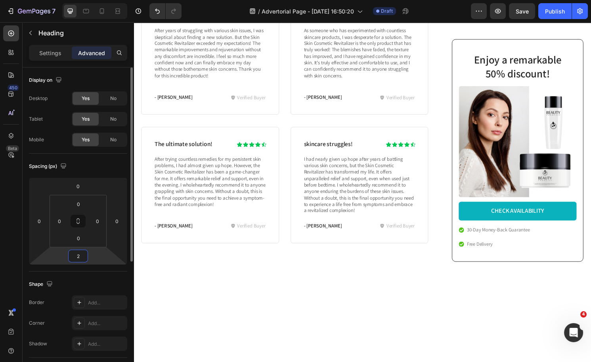
type input "20"
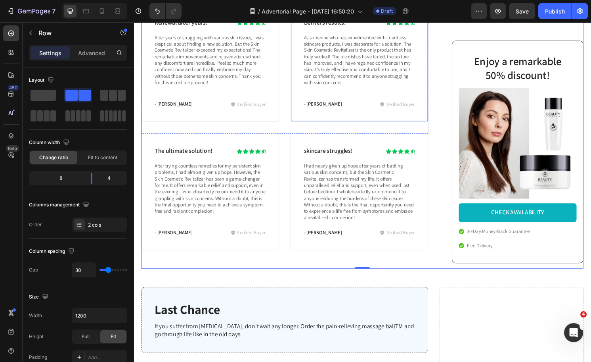
scroll to position [1626, 0]
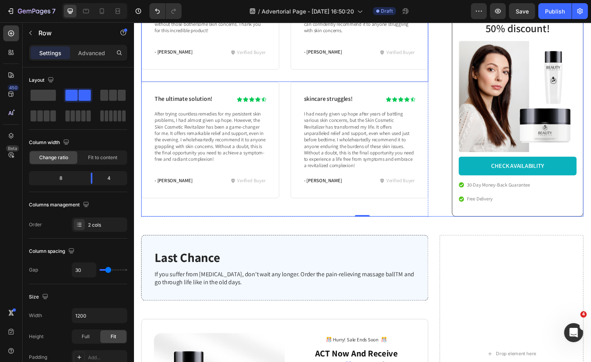
click at [290, 84] on div "Renewal after years! Heading Icon Icon Icon Icon Icon Icon List Row After years…" at bounding box center [291, 18] width 299 height 134
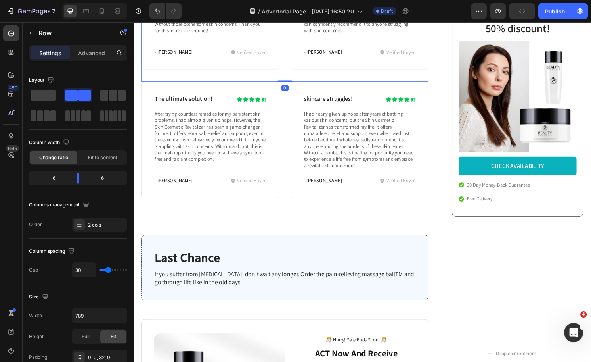
click at [290, 179] on div "The ultimate solution! Heading Icon Icon Icon Icon Icon Icon List Row After try…" at bounding box center [291, 154] width 299 height 140
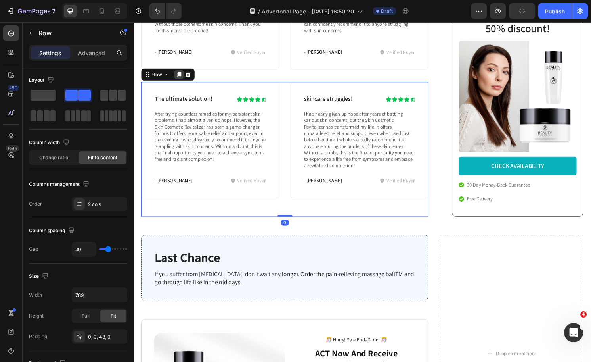
click at [180, 80] on icon at bounding box center [181, 77] width 4 height 6
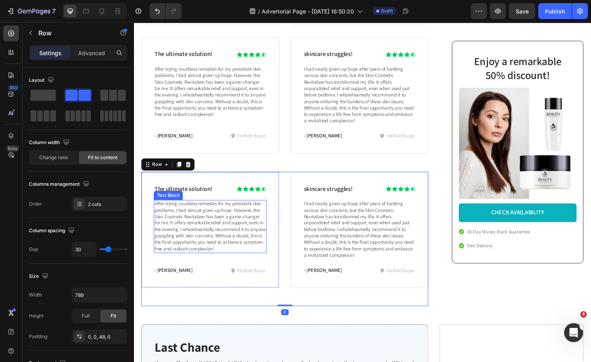
scroll to position [1872, 0]
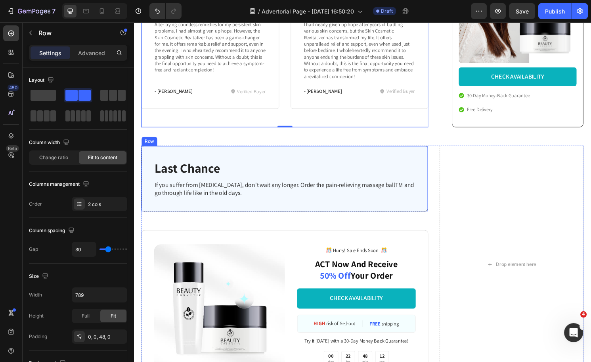
scroll to position [2001, 0]
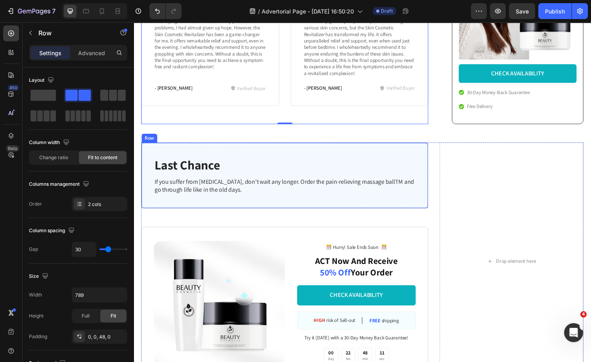
click at [266, 216] on div "Last Chance Heading If you suffer from neuropathy, don't wait any longer. Order…" at bounding box center [291, 181] width 299 height 69
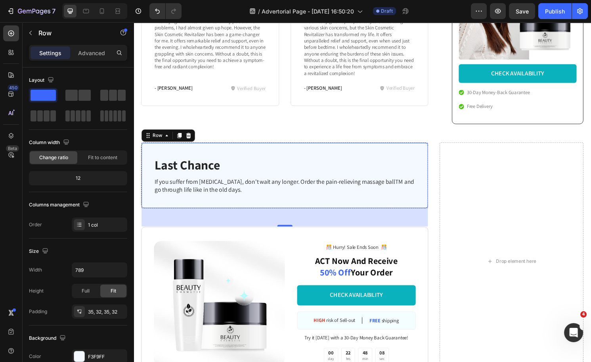
click at [194, 180] on h3 "Last Chance" at bounding box center [291, 170] width 273 height 19
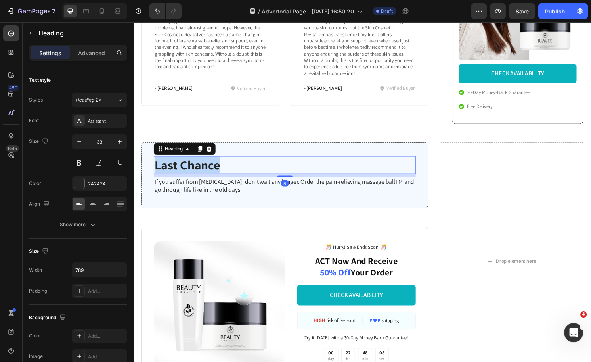
click at [194, 179] on p "Last Chance" at bounding box center [291, 170] width 271 height 17
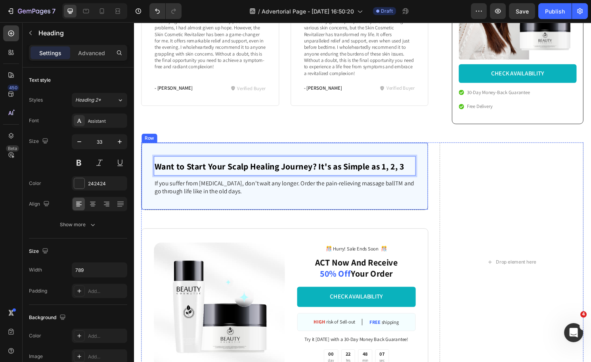
click at [255, 217] on div "Want to Start Your Scalp Healing Journey? It's as Simple as 1, 2, 3 Heading 8 I…" at bounding box center [291, 182] width 299 height 70
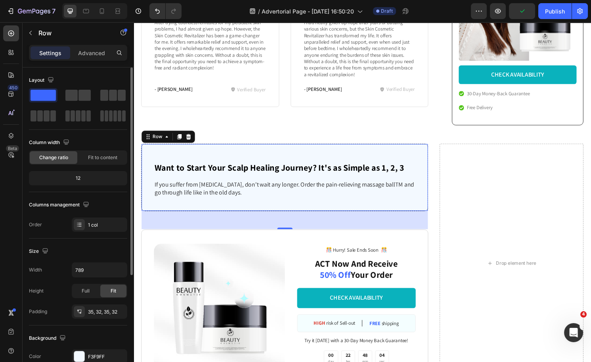
scroll to position [2000, 0]
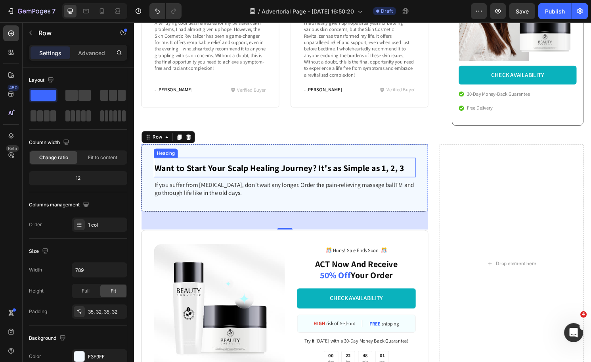
click at [233, 205] on div "If you suffer from [MEDICAL_DATA], don't wait any longer. Order the pain-reliev…" at bounding box center [291, 195] width 273 height 18
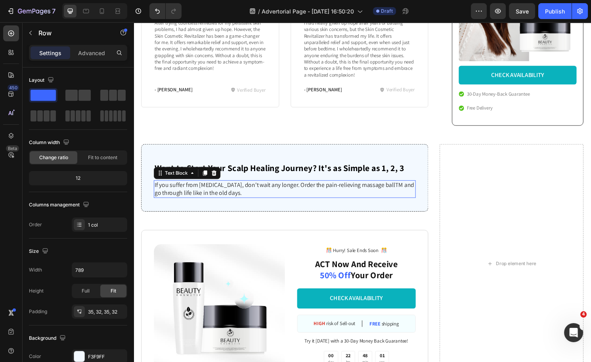
click at [233, 204] on p "If you suffer from [MEDICAL_DATA], don't wait any longer. Order the pain-reliev…" at bounding box center [291, 195] width 271 height 17
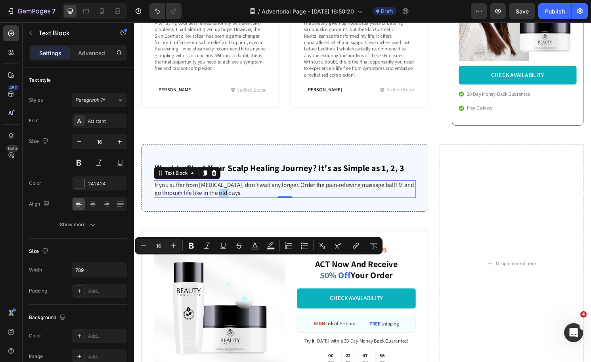
click at [206, 204] on p "If you suffer from [MEDICAL_DATA], don't wait any longer. Order the pain-reliev…" at bounding box center [291, 195] width 271 height 17
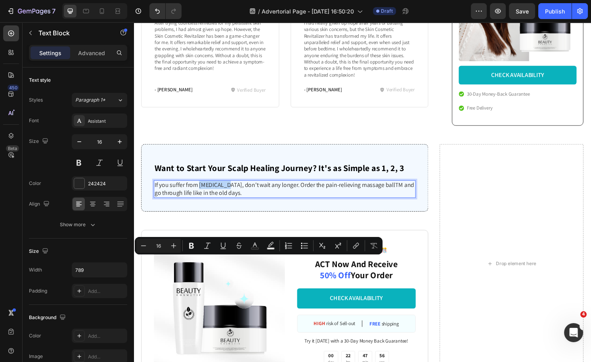
click at [206, 204] on p "If you suffer from [MEDICAL_DATA], don't wait any longer. Order the pain-reliev…" at bounding box center [291, 195] width 271 height 17
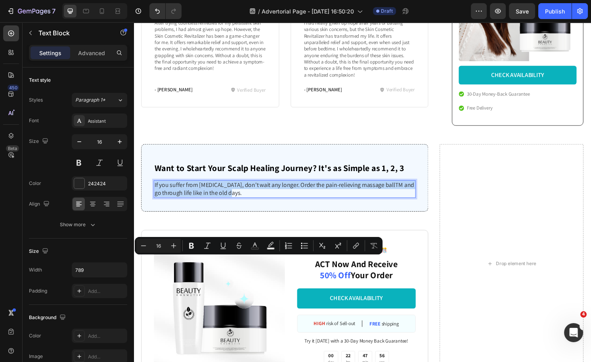
click at [206, 204] on p "If you suffer from [MEDICAL_DATA], don't wait any longer. Order the pain-reliev…" at bounding box center [291, 195] width 271 height 17
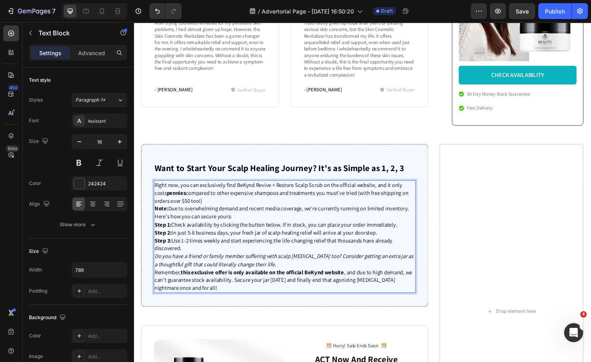
scroll to position [2011, 0]
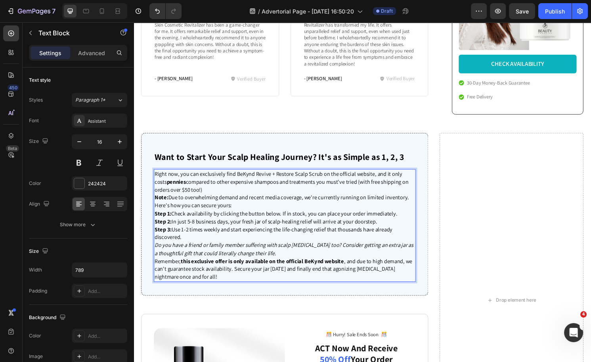
click at [280, 200] on p "Right now, you can exclusively find BeKynd Revive + Restore Scalp Scrub on the …" at bounding box center [291, 188] width 271 height 25
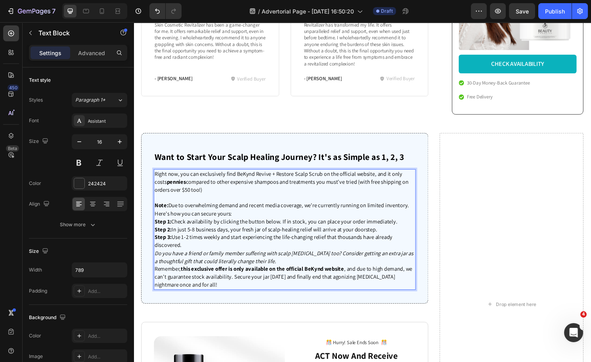
click at [246, 225] on p "Note: Due to overwhelming demand and recent media coverage, we're currently run…" at bounding box center [291, 217] width 271 height 17
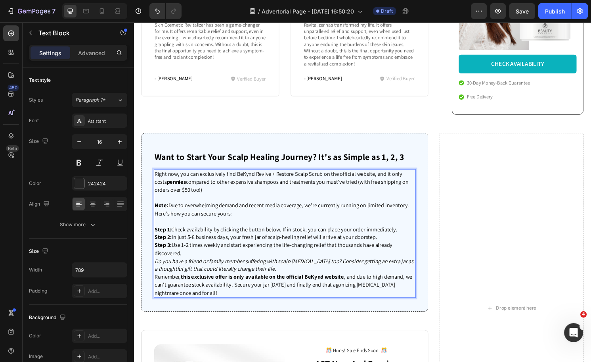
click at [288, 267] on p "Step 3: Use 1-2 times weekly and start experiencing the life-changing relief th…" at bounding box center [291, 258] width 271 height 17
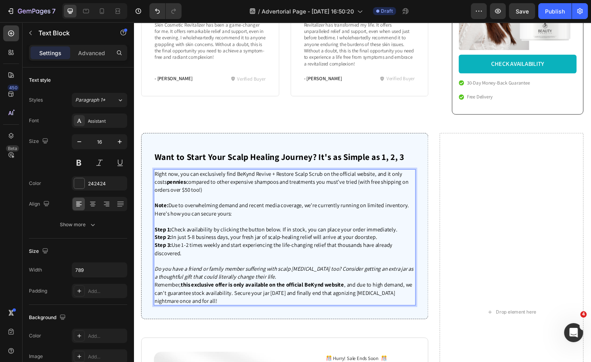
click at [298, 291] on p "Do you have a friend or family member suffering with scalp psoriasis too? Consi…" at bounding box center [291, 283] width 271 height 17
click at [292, 291] on p "Do you have a friend or family member suffering with scalp psoriasis too? Consi…" at bounding box center [291, 283] width 271 height 17
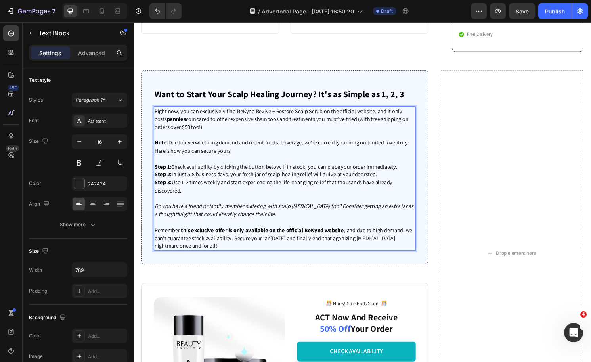
scroll to position [2079, 0]
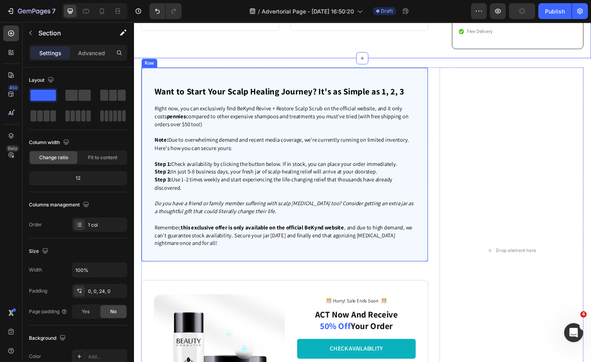
click at [314, 144] on div "⁠⁠⁠⁠⁠⁠⁠ Want to Start Your Scalp Healing Journey? It's as Simple as 1, 2, 3 Hea…" at bounding box center [291, 170] width 299 height 202
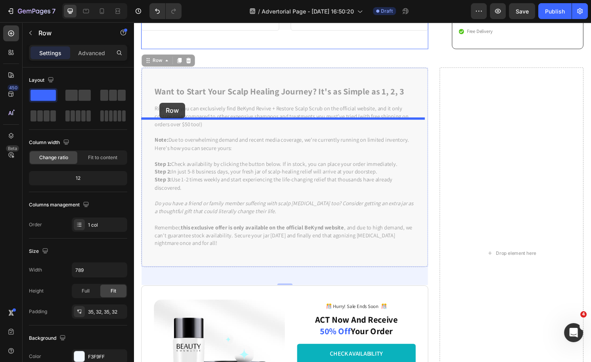
drag, startPoint x: 154, startPoint y: 134, endPoint x: 161, endPoint y: 106, distance: 28.5
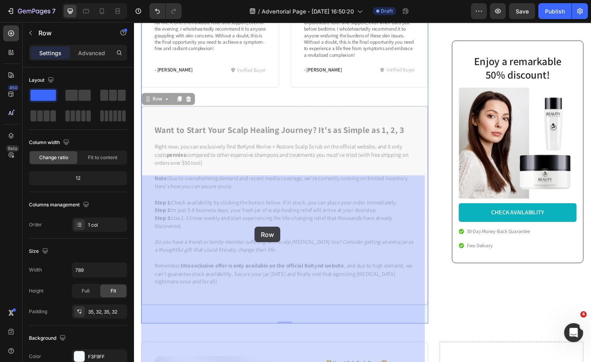
scroll to position [2200, 0]
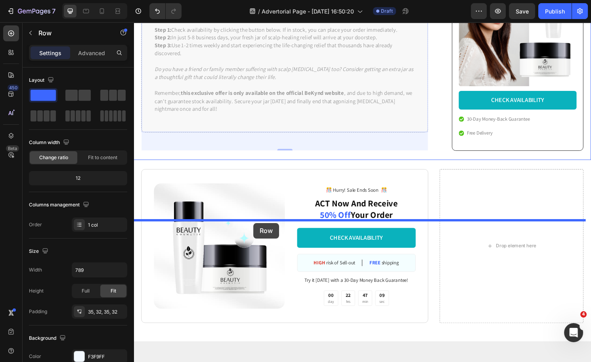
drag, startPoint x: 160, startPoint y: 214, endPoint x: 258, endPoint y: 231, distance: 99.5
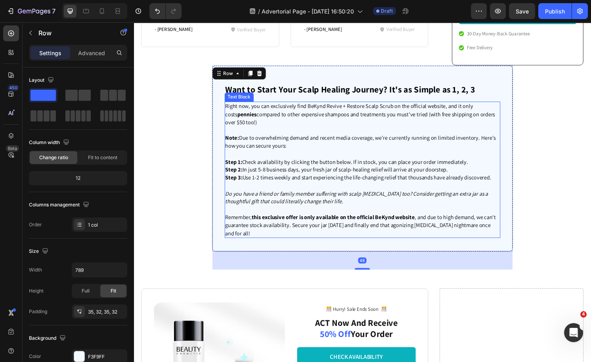
scroll to position [1995, 0]
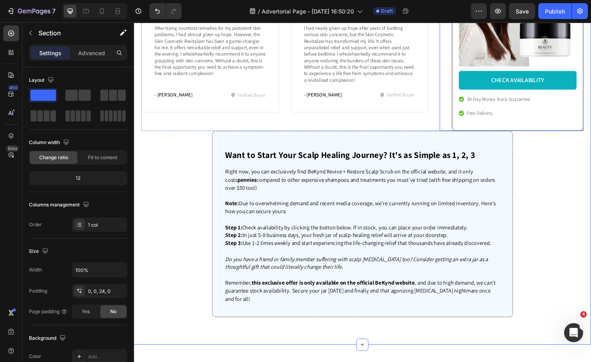
click at [452, 135] on div "Enjoy a remarkable 50% discount! Heading Image CHECK AVAILABILITY Button 30-Day…" at bounding box center [527, 19] width 150 height 231
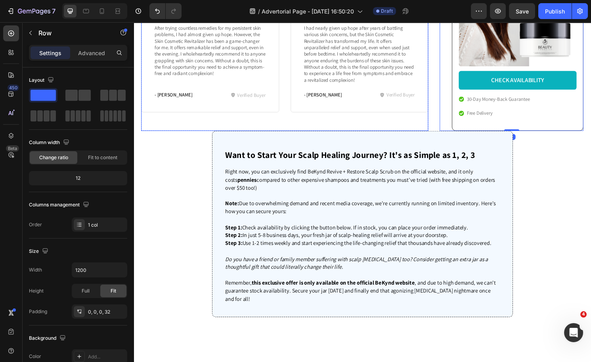
click at [169, 135] on div "The ultimate solution! Heading Icon Icon Icon Icon Icon Icon List Row After try…" at bounding box center [291, 65] width 299 height 140
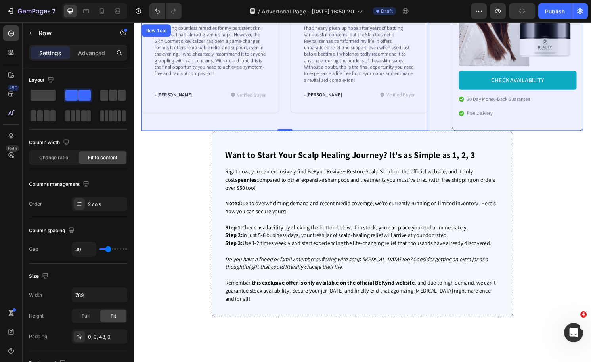
click at [159, 19] on div "Row 2 cols" at bounding box center [158, 16] width 27 height 5
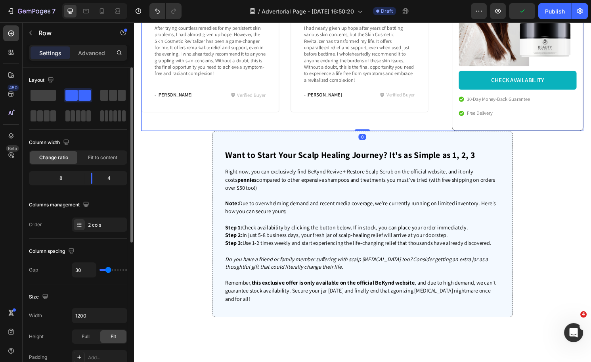
click at [95, 54] on p "Advanced" at bounding box center [91, 53] width 27 height 8
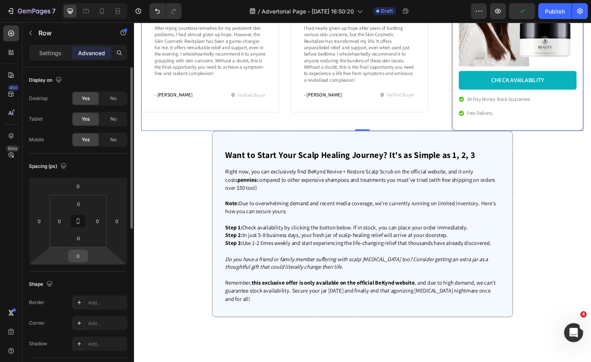
click at [82, 255] on input "0" at bounding box center [78, 256] width 16 height 12
type input "20"
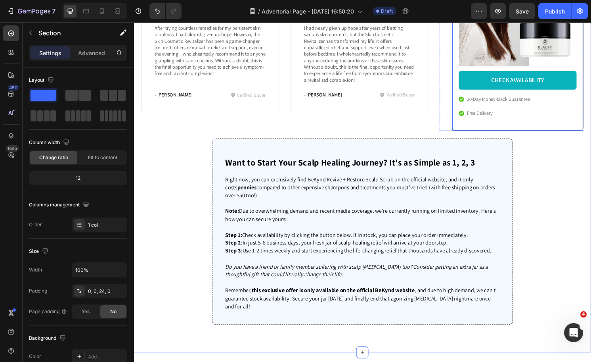
click at [509, 135] on div "Enjoy a remarkable 50% discount! Heading Image CHECK AVAILABILITY Button 30-Day…" at bounding box center [533, 19] width 137 height 231
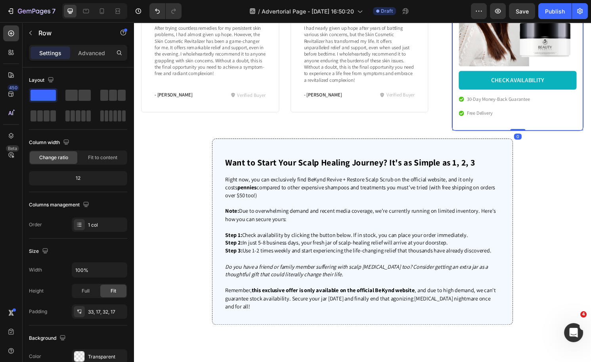
click at [92, 45] on div "Settings Advanced" at bounding box center [78, 53] width 98 height 16
click at [94, 51] on p "Advanced" at bounding box center [91, 53] width 27 height 8
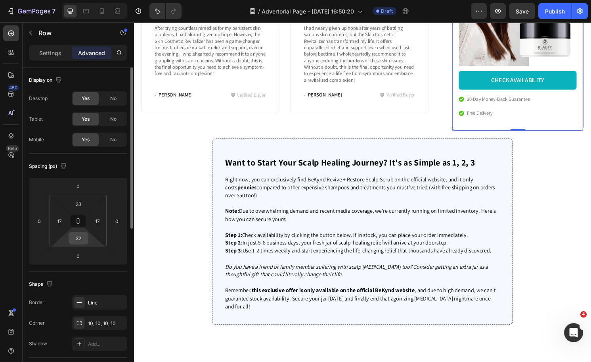
click at [79, 241] on input "32" at bounding box center [79, 238] width 16 height 12
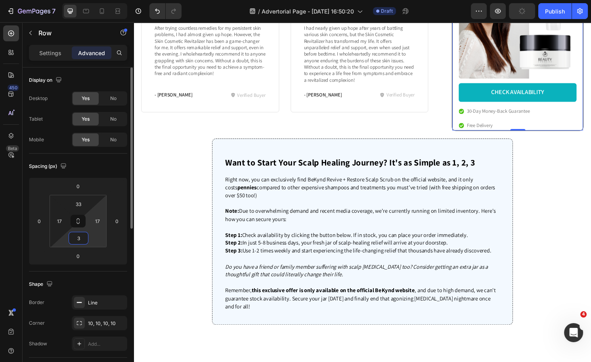
type input "32"
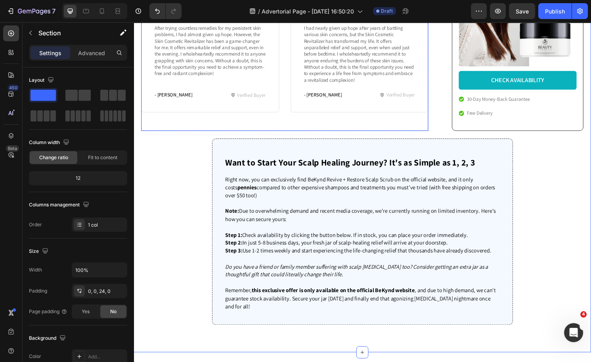
click at [421, 135] on div "The ultimate solution! Heading Icon Icon Icon Icon Icon Icon List Row After try…" at bounding box center [291, 65] width 299 height 140
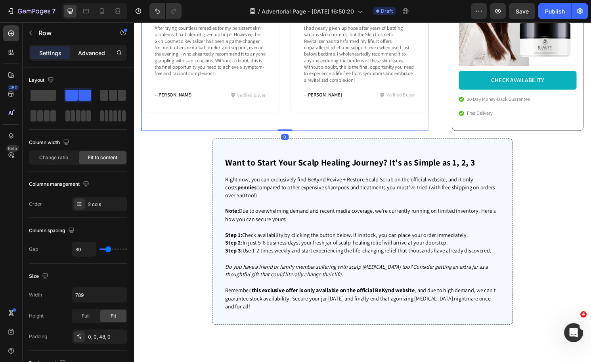
click at [102, 53] on p "Advanced" at bounding box center [91, 53] width 27 height 8
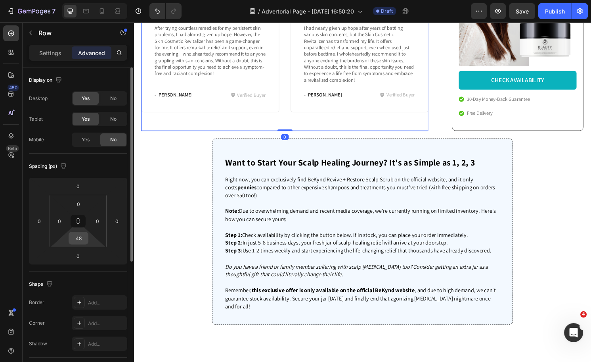
click at [73, 240] on input "48" at bounding box center [79, 238] width 16 height 12
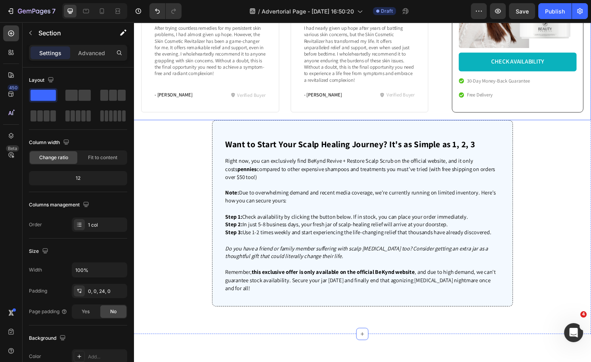
click at [101, 55] on p "Advanced" at bounding box center [91, 53] width 27 height 8
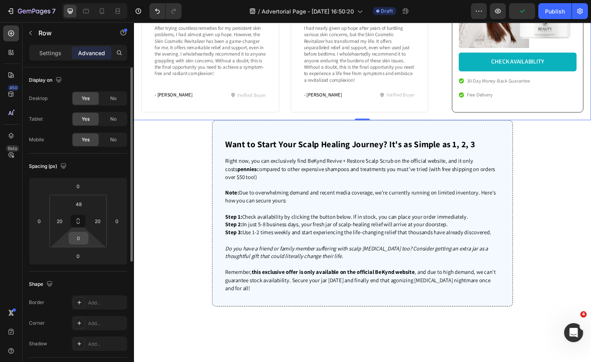
click at [76, 238] on input "0" at bounding box center [79, 238] width 16 height 12
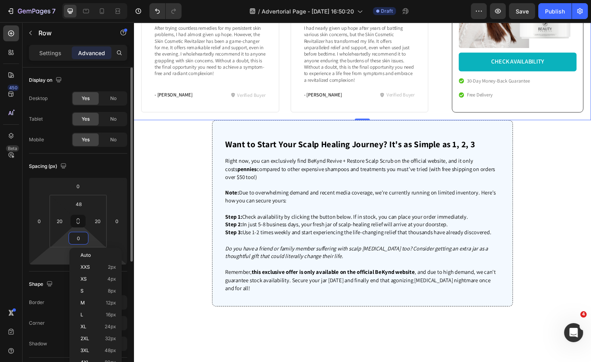
click at [58, 0] on html "7 Version history / Advertorial Page - Aug 25, 16:50:20 Draft Preview Save Publ…" at bounding box center [295, 0] width 591 height 0
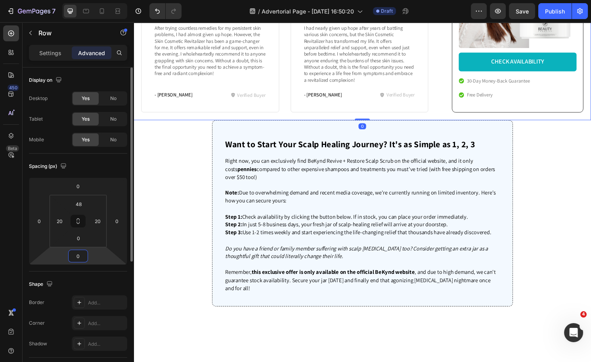
click at [63, 0] on html "7 Version history / Advertorial Page - Aug 25, 16:50:20 Draft Preview Save Publ…" at bounding box center [295, 0] width 591 height 0
click at [83, 254] on input "0" at bounding box center [78, 256] width 16 height 12
click at [79, 254] on input "0" at bounding box center [78, 256] width 16 height 12
type input "020"
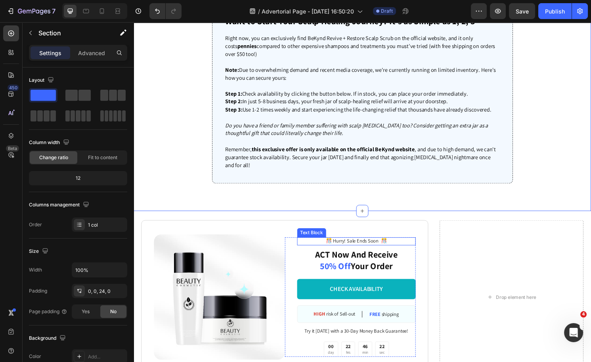
scroll to position [2197, 0]
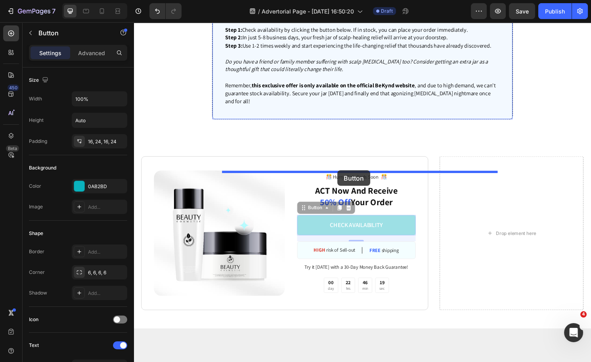
drag, startPoint x: 312, startPoint y: 284, endPoint x: 346, endPoint y: 176, distance: 113.5
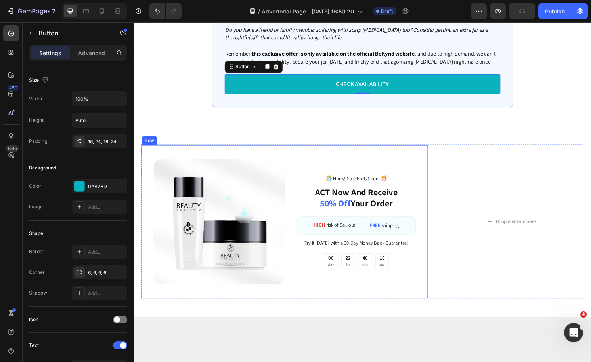
scroll to position [2252, 0]
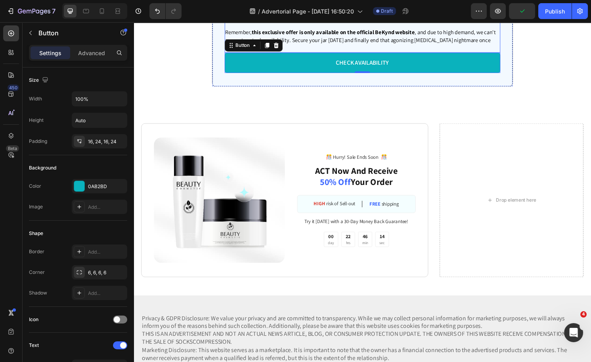
click at [362, 53] on span "Remember, this exclusive offer is only available on the official BeKynd website…" at bounding box center [370, 41] width 282 height 24
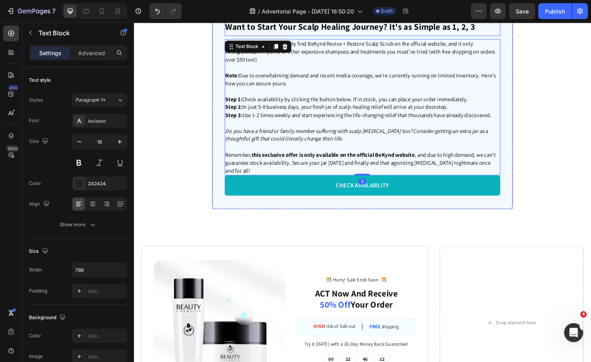
scroll to position [2121, 0]
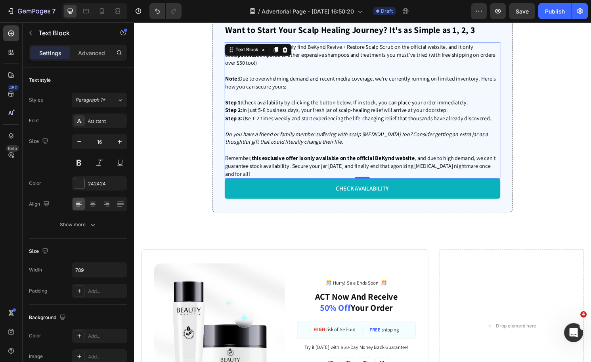
click at [279, 54] on icon at bounding box center [281, 51] width 4 height 6
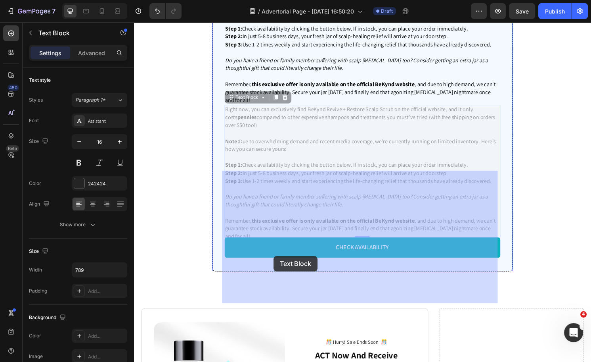
scroll to position [2259, 0]
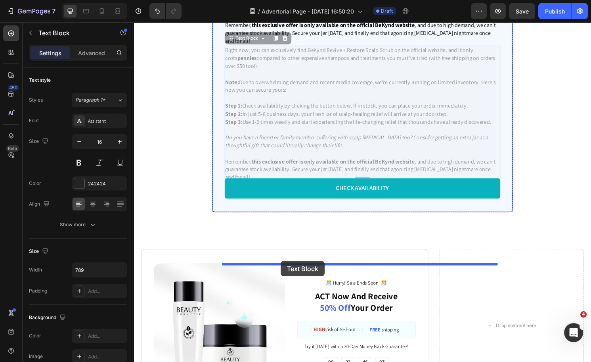
drag, startPoint x: 253, startPoint y: 246, endPoint x: 287, endPoint y: 270, distance: 41.5
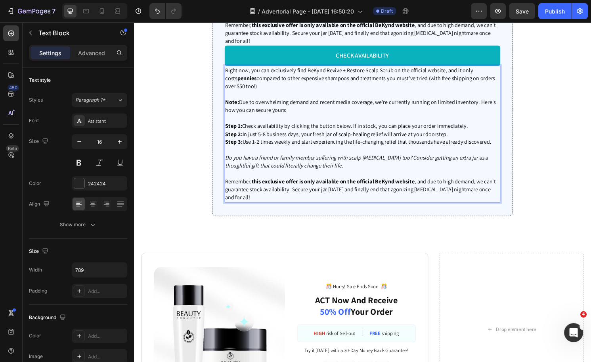
click at [328, 134] on span "Step 1: Check availability by clicking the button below. If in stock, you can p…" at bounding box center [355, 130] width 253 height 8
click at [356, 175] on icon "Do you have a friend or family member suffering with scalp psoriasis too? Consi…" at bounding box center [365, 167] width 273 height 16
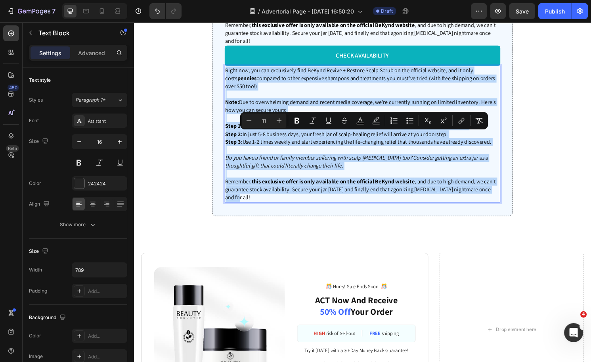
drag, startPoint x: 507, startPoint y: 269, endPoint x: 225, endPoint y: 139, distance: 309.9
click at [228, 139] on div "Right now, you can exclusively find BeKynd Revive + Restore Scalp Scrub on the …" at bounding box center [371, 138] width 287 height 142
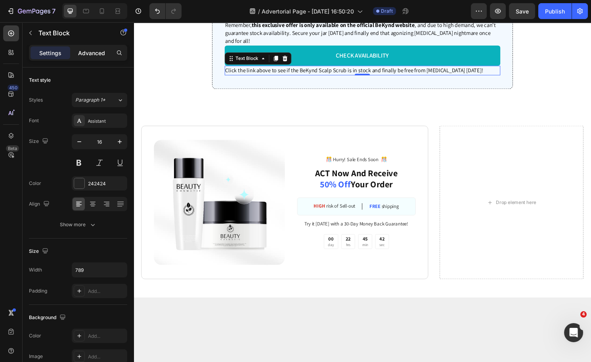
click at [101, 51] on p "Advanced" at bounding box center [91, 53] width 27 height 8
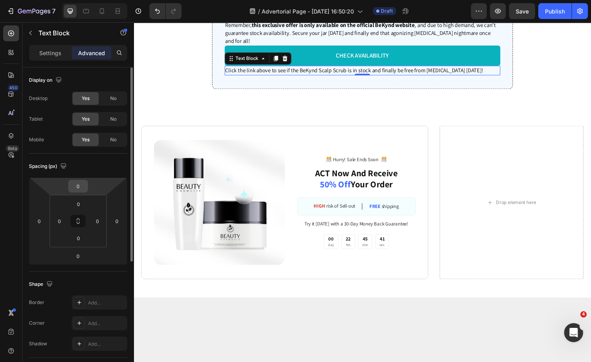
click at [70, 186] on input "0" at bounding box center [78, 186] width 16 height 12
type input "20"
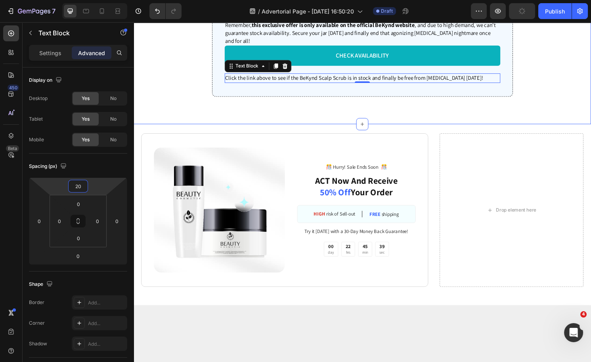
click at [453, 198] on div "Renewal after years! Heading Icon Icon Icon Icon Icon Icon List Row After years…" at bounding box center [372, 222] width 476 height 188
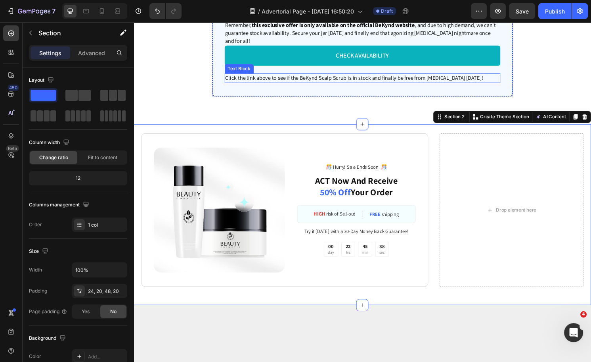
click at [403, 84] on span "Click the link above to see if the BeKynd Scalp Scrub is in stock and finally b…" at bounding box center [363, 80] width 268 height 8
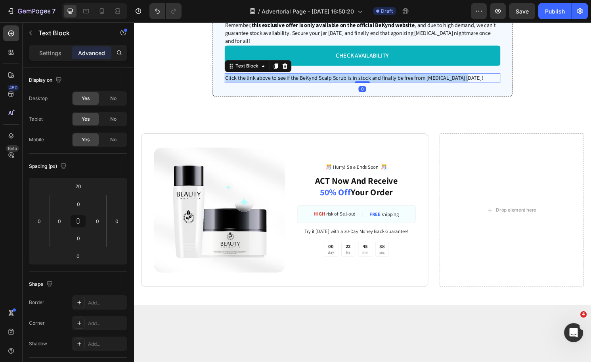
click at [403, 84] on span "Click the link above to see if the BeKynd Scalp Scrub is in stock and finally b…" at bounding box center [363, 80] width 268 height 8
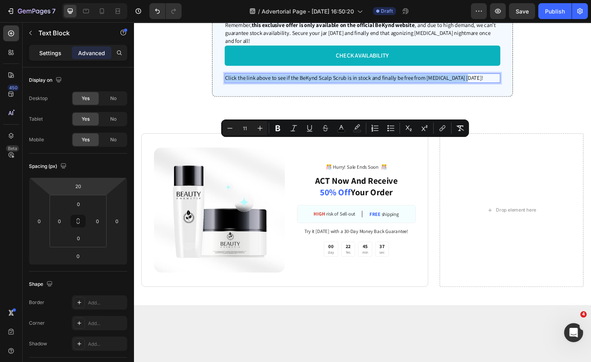
click at [56, 56] on p "Settings" at bounding box center [50, 53] width 22 height 8
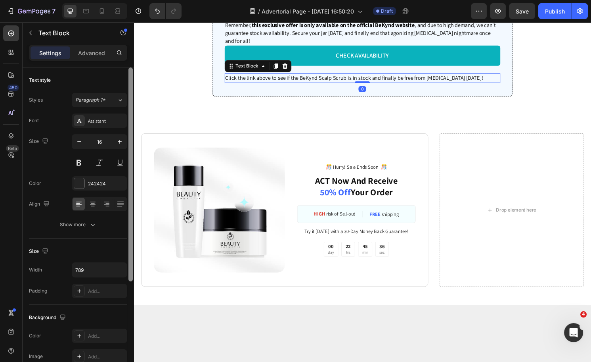
drag, startPoint x: 101, startPoint y: 159, endPoint x: 128, endPoint y: 168, distance: 28.6
click at [101, 159] on button at bounding box center [99, 163] width 14 height 14
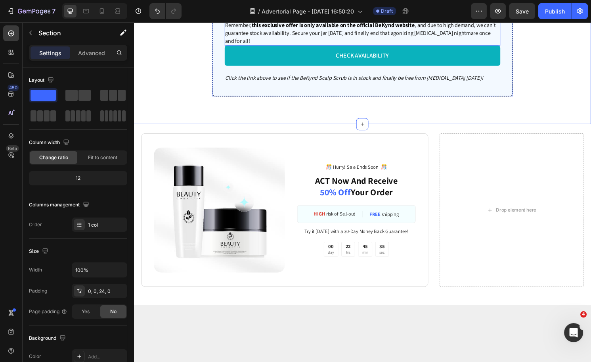
click at [449, 21] on p at bounding box center [371, 17] width 285 height 8
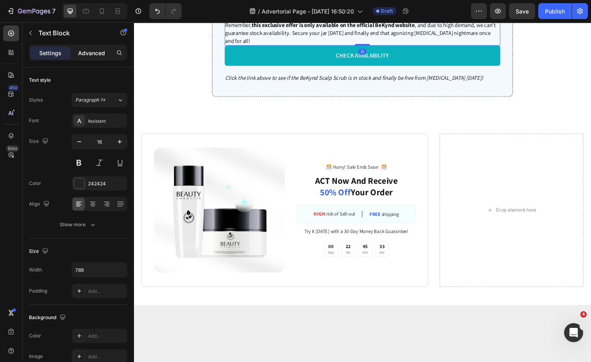
click at [95, 53] on p "Advanced" at bounding box center [91, 53] width 27 height 8
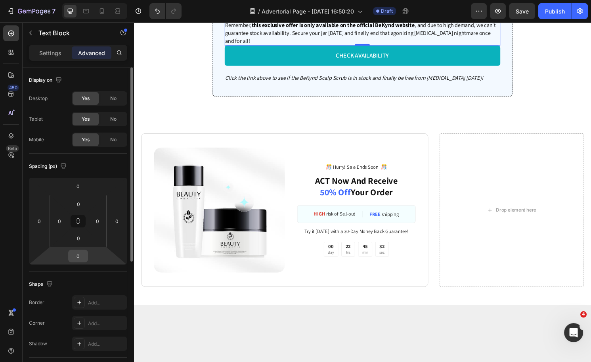
click at [82, 257] on input "0" at bounding box center [78, 256] width 16 height 12
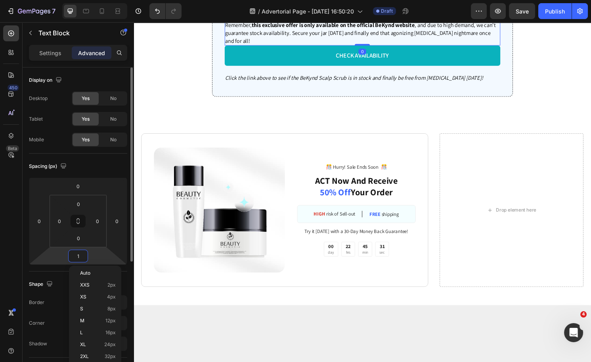
type input "10"
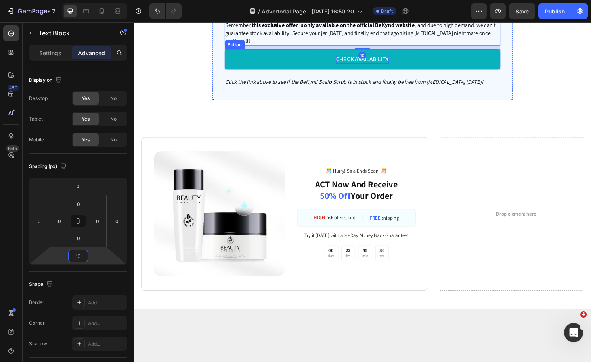
click at [394, 65] on div "CHECK AVAILABILITY" at bounding box center [371, 61] width 55 height 8
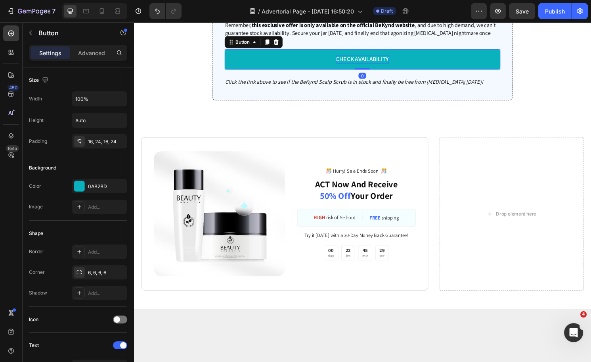
click at [386, 65] on div "CHECK AVAILABILITY" at bounding box center [371, 61] width 55 height 8
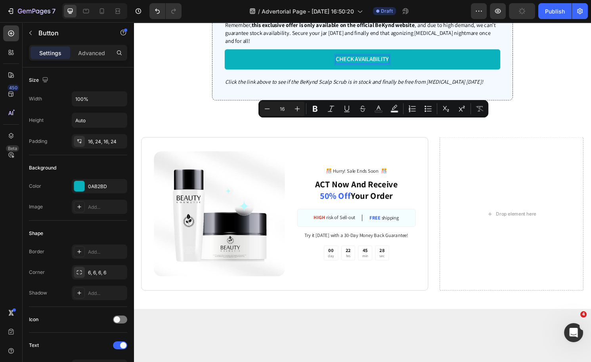
click at [388, 65] on p "CHECK AVAILABILITY" at bounding box center [371, 61] width 55 height 8
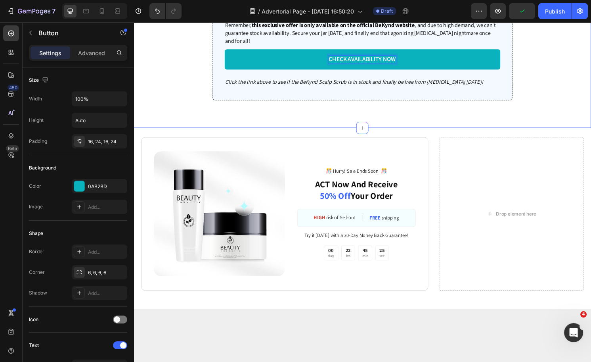
drag, startPoint x: 588, startPoint y: 131, endPoint x: 549, endPoint y: 128, distance: 38.2
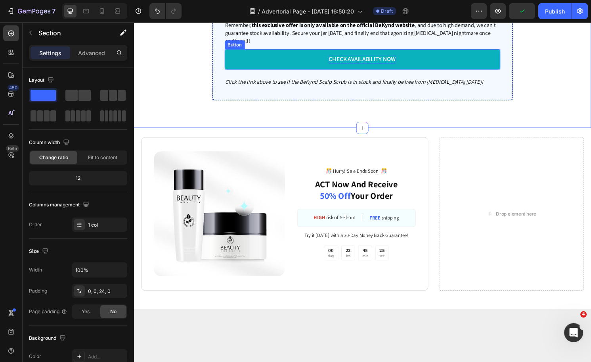
click at [479, 71] on link "CHECK AVAILABILITY NOW" at bounding box center [371, 60] width 287 height 21
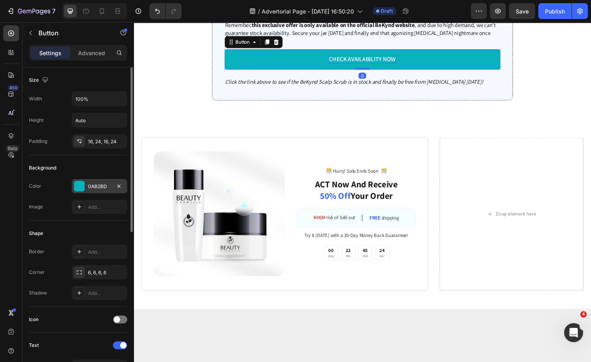
click at [81, 185] on div at bounding box center [79, 186] width 10 height 10
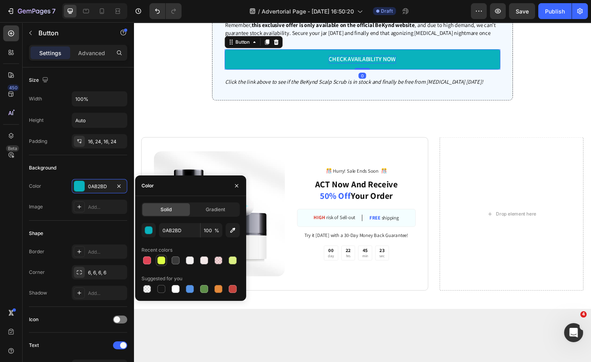
click at [159, 260] on div at bounding box center [161, 260] width 8 height 8
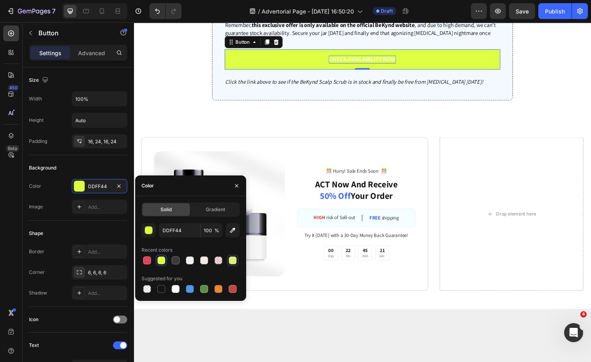
click at [232, 259] on div at bounding box center [233, 260] width 8 height 8
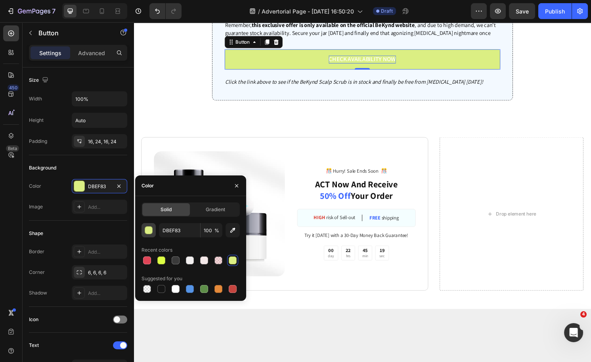
click at [149, 230] on div "button" at bounding box center [149, 231] width 8 height 8
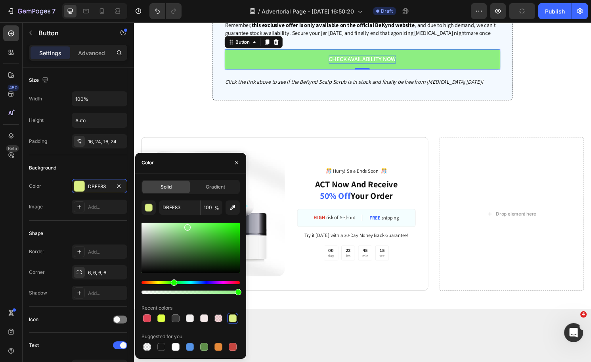
drag, startPoint x: 164, startPoint y: 283, endPoint x: 173, endPoint y: 284, distance: 9.2
click at [173, 284] on div "Hue" at bounding box center [174, 282] width 6 height 6
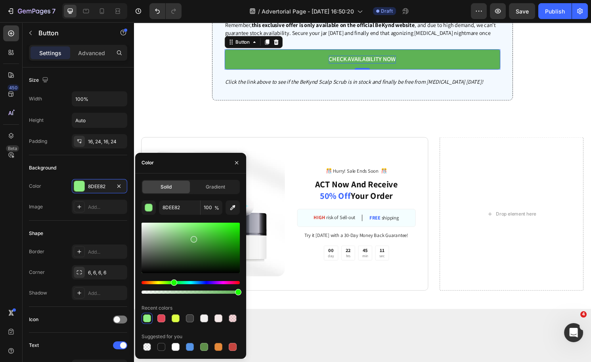
drag, startPoint x: 186, startPoint y: 231, endPoint x: 194, endPoint y: 237, distance: 9.6
click at [194, 237] on div at bounding box center [191, 248] width 98 height 50
type input "5EB255"
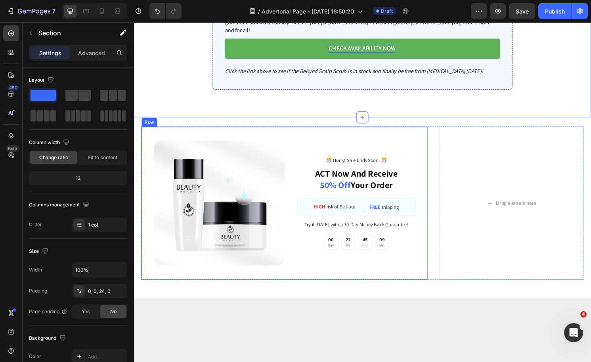
scroll to position [2271, 0]
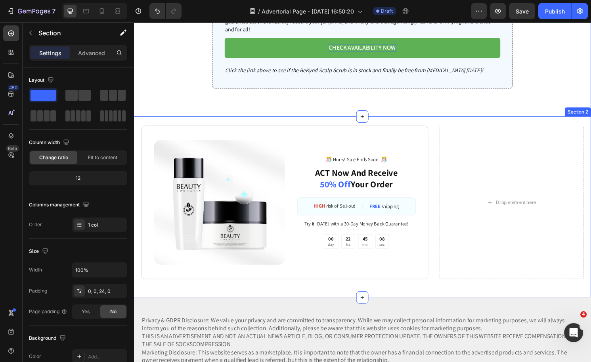
click at [326, 195] on div "Renewal after years! Heading Icon Icon Icon Icon Icon Icon List Row After years…" at bounding box center [372, 214] width 476 height 188
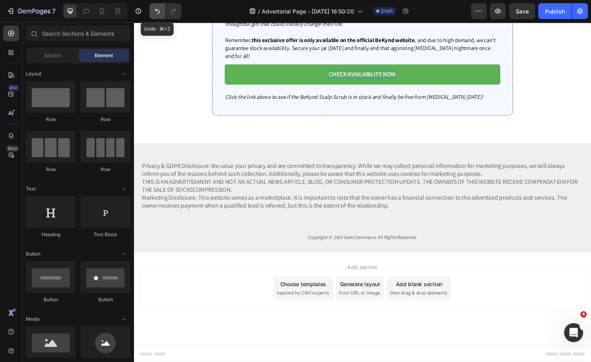
click at [157, 13] on icon "Undo/Redo" at bounding box center [157, 11] width 5 height 5
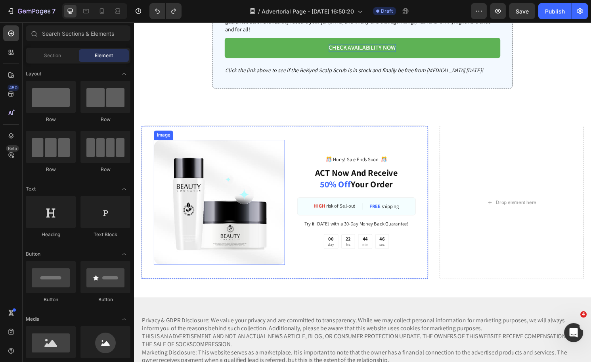
click at [231, 263] on img at bounding box center [223, 209] width 136 height 130
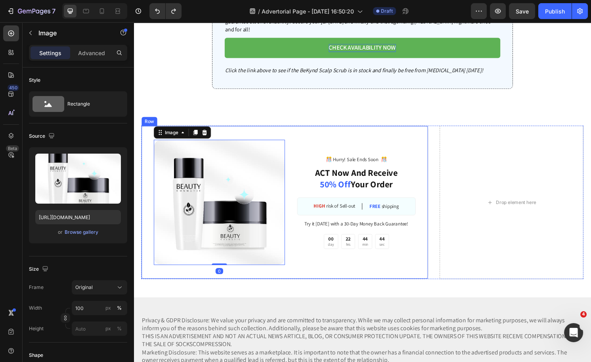
click at [350, 215] on div "️🎊 Hurry! Sale Ends Soon ️🎊 Text Block ACT Now And Receive 50% Off Your Order H…" at bounding box center [359, 209] width 136 height 130
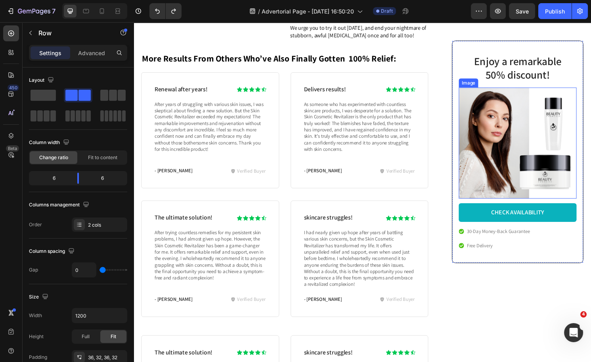
scroll to position [1202, 0]
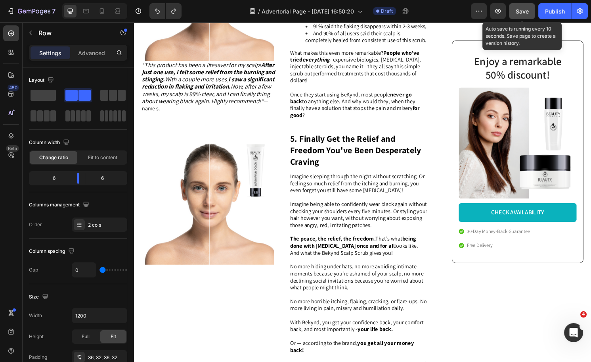
click at [526, 11] on span "Save" at bounding box center [522, 11] width 13 height 7
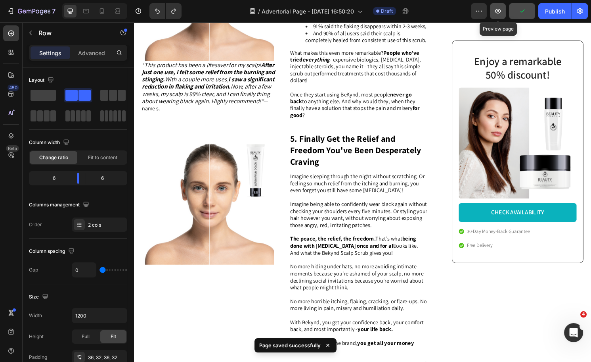
click at [494, 13] on icon "button" at bounding box center [498, 11] width 8 height 8
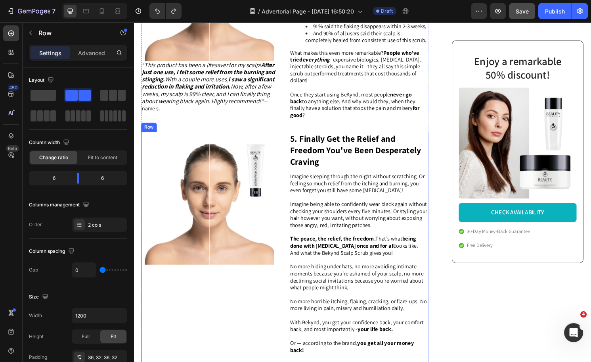
click at [240, 321] on div "Image" at bounding box center [214, 262] width 145 height 253
click at [170, 132] on icon at bounding box center [168, 128] width 6 height 6
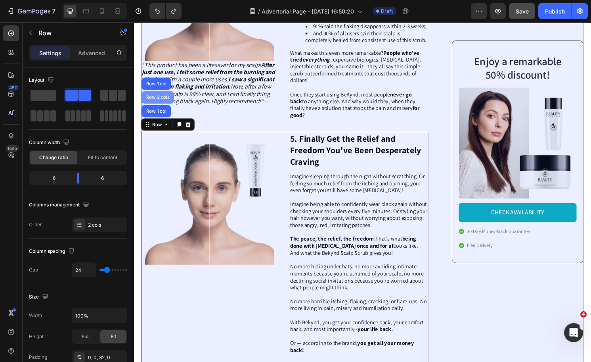
click at [161, 107] on div "Row 2 cols" at bounding box center [159, 100] width 34 height 13
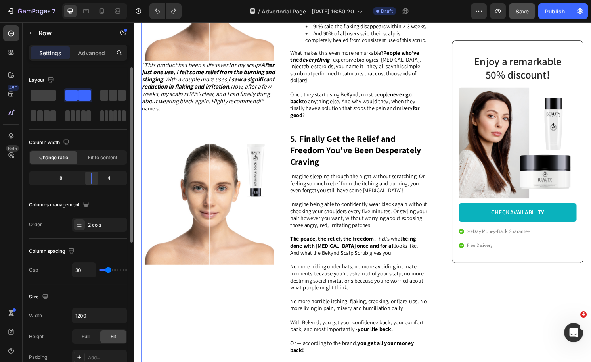
scroll to position [1219, 0]
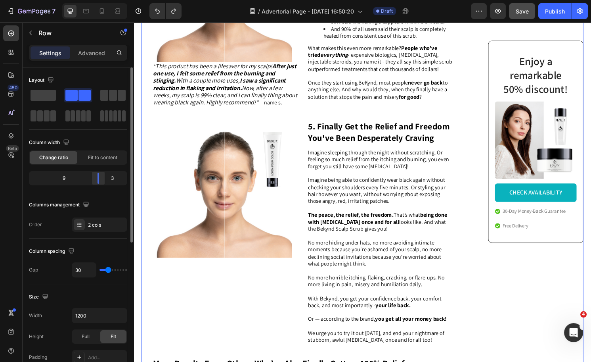
drag, startPoint x: 93, startPoint y: 178, endPoint x: 102, endPoint y: 179, distance: 9.1
click at [102, 179] on div at bounding box center [98, 178] width 14 height 11
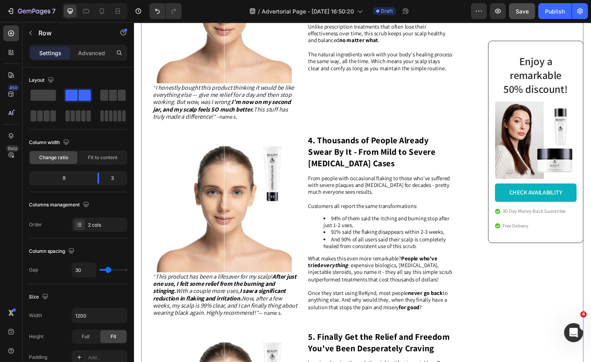
scroll to position [993, 0]
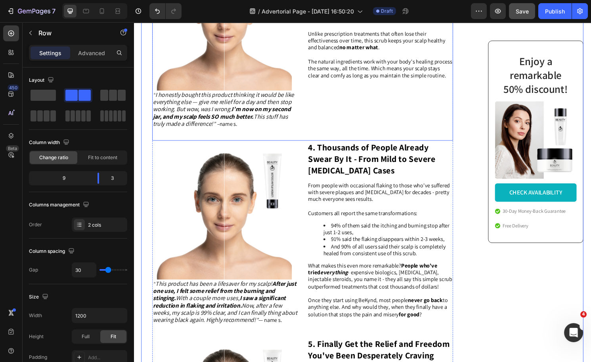
click at [460, 133] on div "3. Gentle, Non-Greasy, and Never Stops Working Heading No burning like harsh co…" at bounding box center [391, 41] width 152 height 184
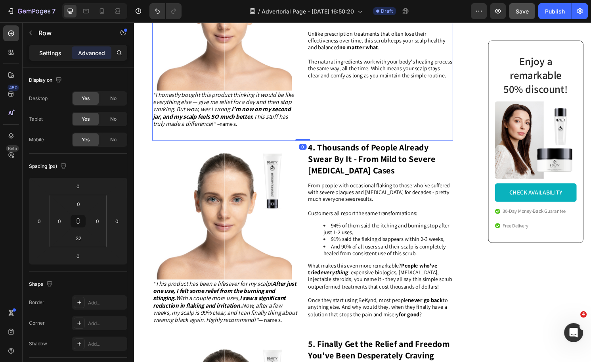
click at [51, 54] on p "Settings" at bounding box center [50, 53] width 22 height 8
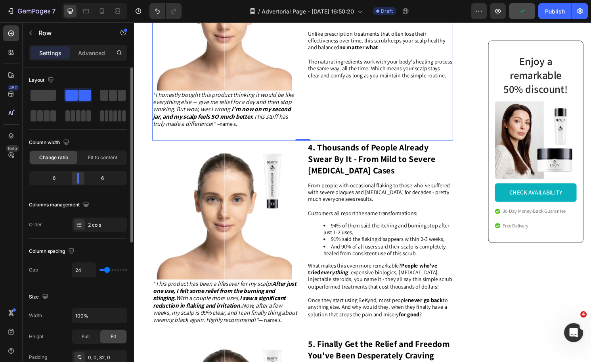
click at [75, 181] on div at bounding box center [78, 178] width 14 height 11
click at [480, 185] on div "The Only Thing That Works For Stubborn, Awful Scalp [MEDICAL_DATA], and Complet…" at bounding box center [372, 117] width 460 height 2067
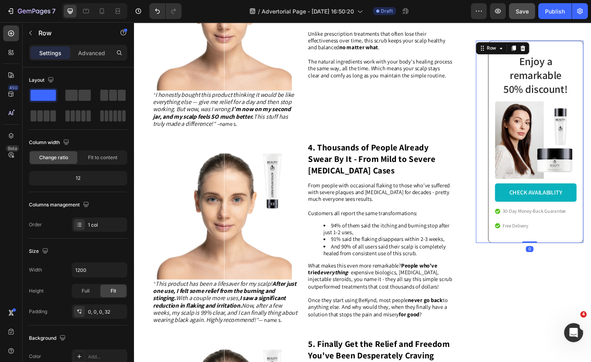
click at [493, 147] on div "Enjoy a remarkable 50% discount! Heading Image CHECK AVAILABILITY Button 30-Day…" at bounding box center [546, 146] width 112 height 211
click at [92, 49] on p "Advanced" at bounding box center [91, 53] width 27 height 8
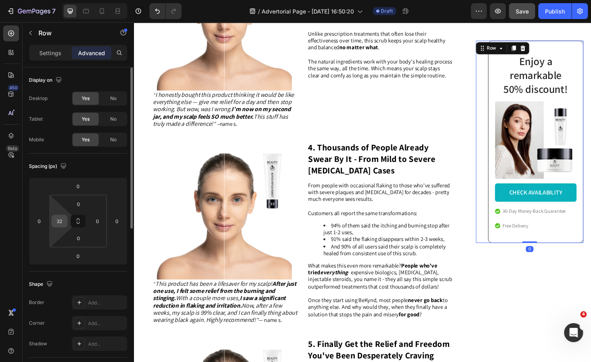
click at [58, 219] on input "32" at bounding box center [60, 221] width 12 height 12
type input "0"
click at [112, 273] on div "Shape Border Add... Corner Add... Shadow Add..." at bounding box center [78, 314] width 98 height 86
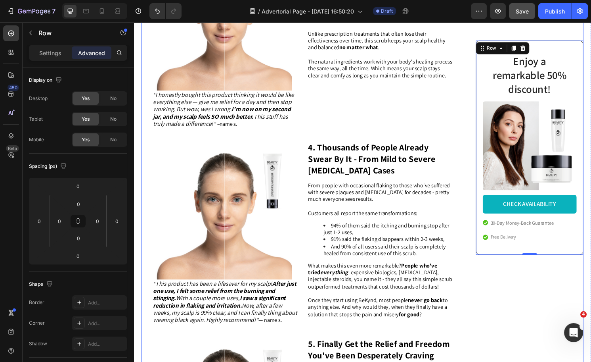
click at [571, 305] on div "Enjoy a remarkable 50% discount! Heading Image CHECK AVAILABILITY Button 30-Day…" at bounding box center [546, 117] width 112 height 2067
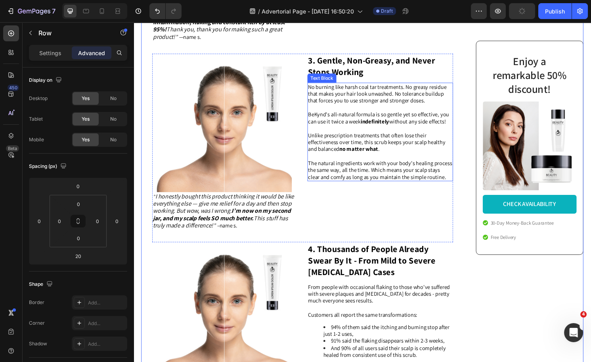
scroll to position [701, 0]
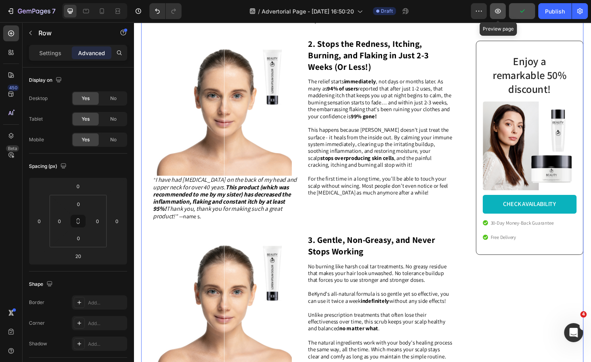
click at [499, 13] on icon "button" at bounding box center [498, 11] width 8 height 8
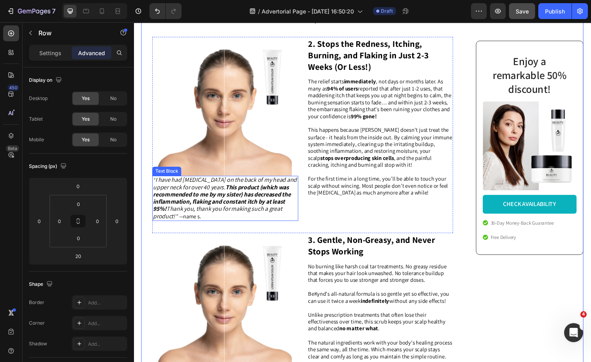
click at [213, 214] on strong "This product (which was recommended to me by my sister) has decreased the infla…" at bounding box center [225, 204] width 143 height 31
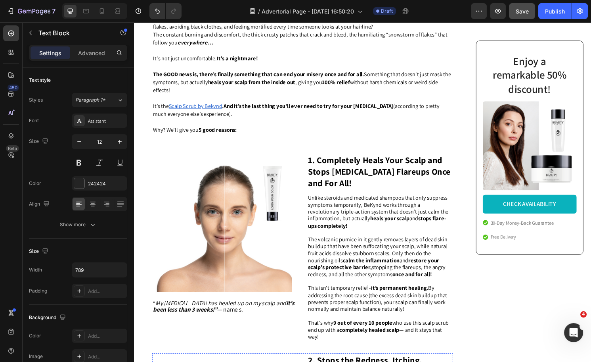
scroll to position [365, 0]
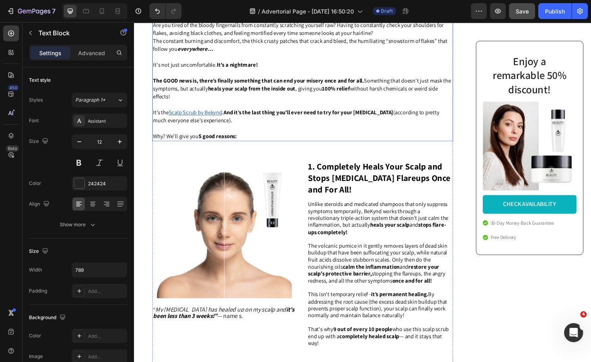
click at [376, 74] on p at bounding box center [309, 75] width 311 height 8
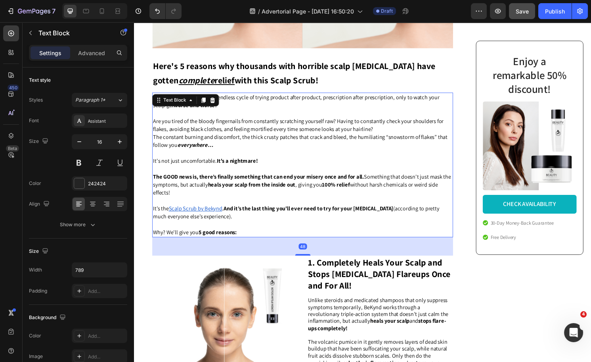
scroll to position [236, 0]
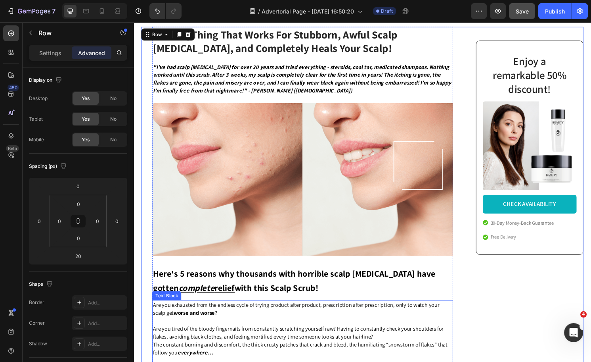
scroll to position [0, 0]
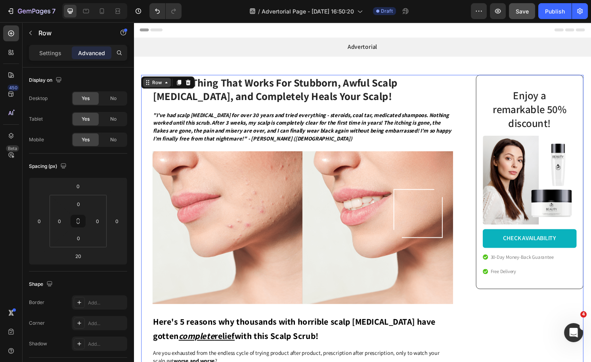
click at [169, 85] on icon at bounding box center [168, 85] width 6 height 6
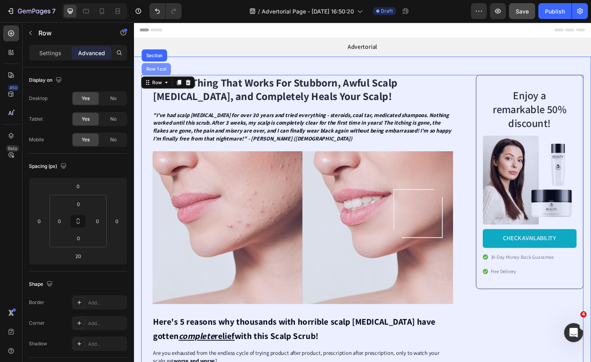
click at [161, 70] on div "Row 1 col" at bounding box center [157, 71] width 24 height 5
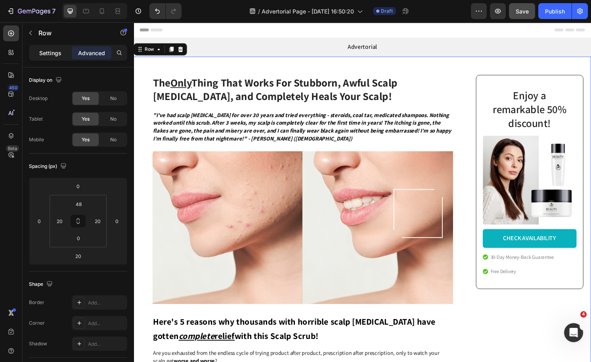
click at [41, 55] on p "Settings" at bounding box center [50, 53] width 22 height 8
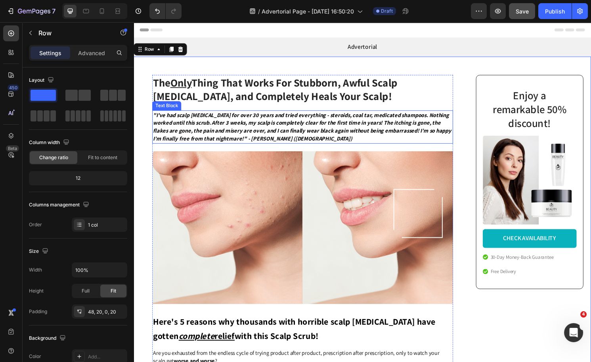
click at [298, 132] on strong ""I've had scalp [MEDICAL_DATA] for over 30 years and tried everything - steroid…" at bounding box center [309, 131] width 310 height 32
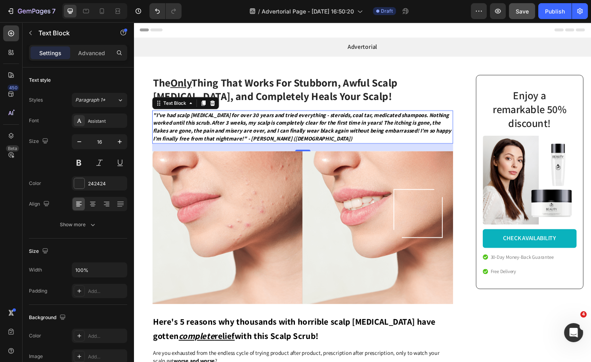
click at [170, 133] on strong ""I've had scalp [MEDICAL_DATA] for over 30 years and tried everything - steroid…" at bounding box center [309, 131] width 310 height 32
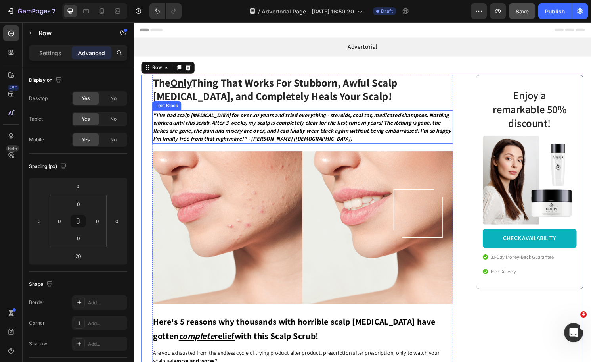
click at [380, 133] on strong ""I've had scalp [MEDICAL_DATA] for over 30 years and tried everything - steroid…" at bounding box center [309, 131] width 310 height 32
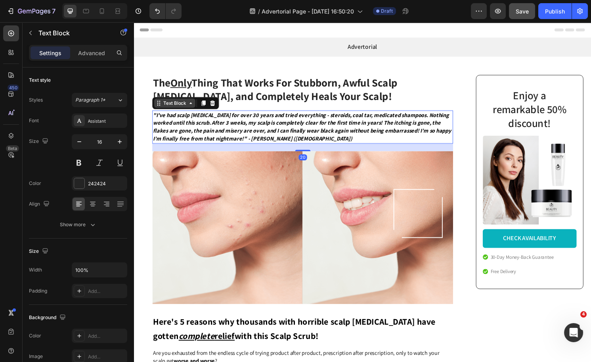
click at [192, 106] on icon at bounding box center [193, 106] width 6 height 6
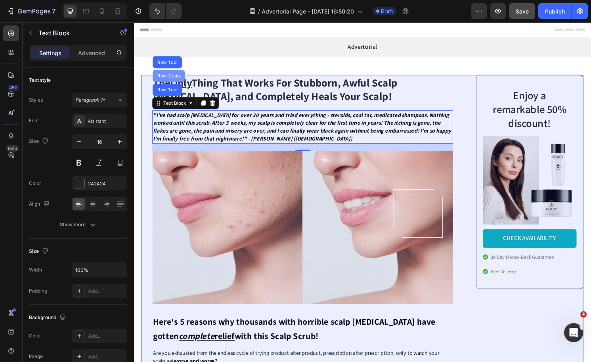
click at [166, 79] on div "Row 2 cols" at bounding box center [170, 78] width 27 height 5
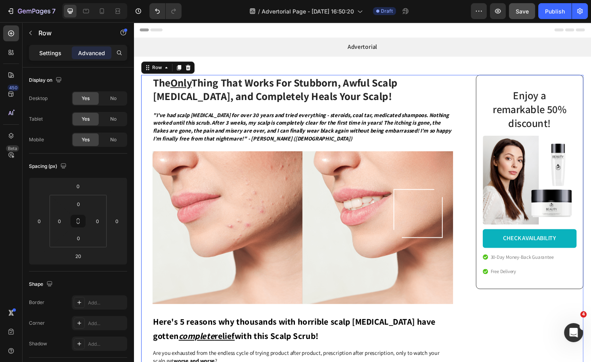
click at [54, 53] on p "Settings" at bounding box center [50, 53] width 22 height 8
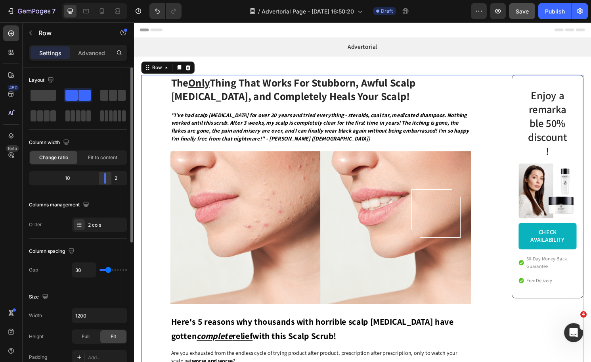
drag, startPoint x: 98, startPoint y: 178, endPoint x: 111, endPoint y: 180, distance: 13.2
click at [111, 180] on div at bounding box center [105, 178] width 14 height 11
type input "22"
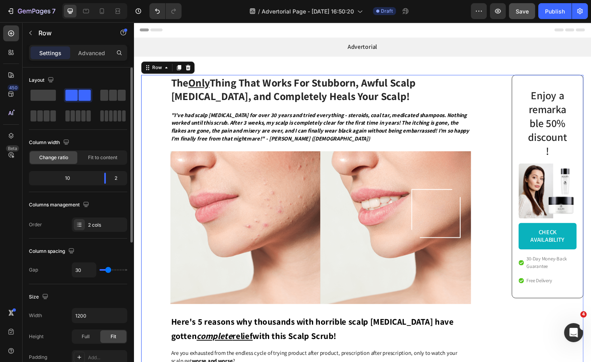
type input "22"
type input "6"
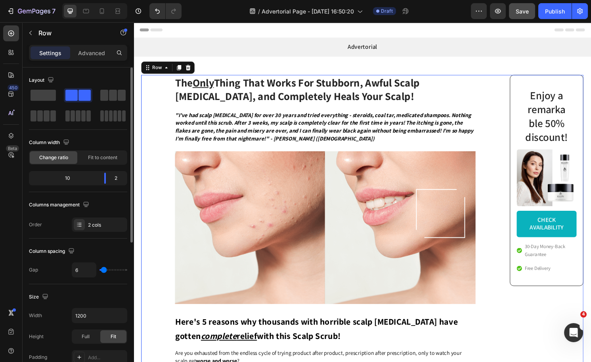
type input "3"
type input "0"
drag, startPoint x: 107, startPoint y: 271, endPoint x: 89, endPoint y: 270, distance: 17.5
type input "0"
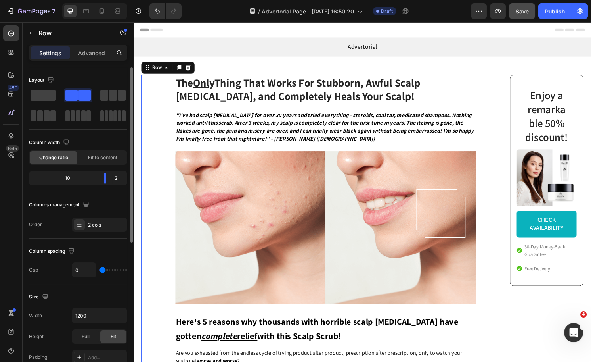
click at [100, 270] on input "range" at bounding box center [114, 270] width 28 height 2
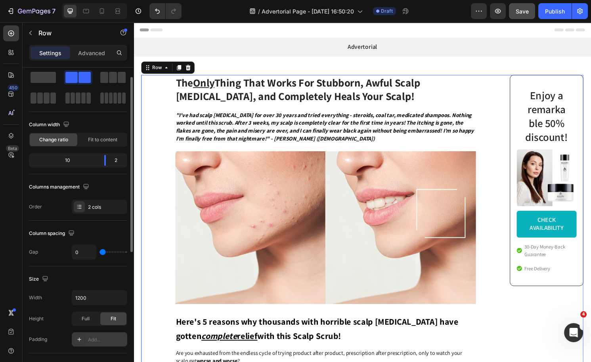
scroll to position [63, 0]
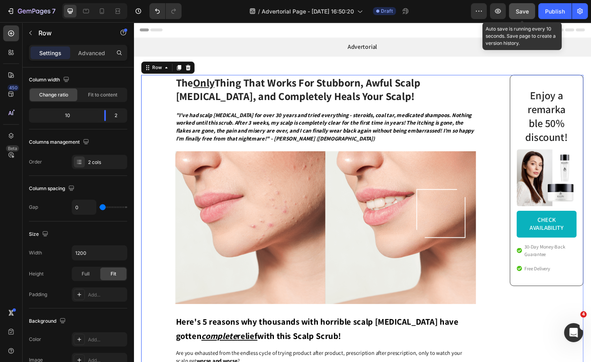
click at [517, 14] on span "Save" at bounding box center [522, 11] width 13 height 7
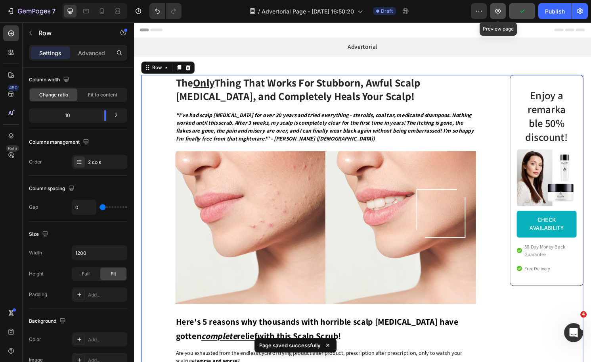
click at [499, 12] on icon "button" at bounding box center [498, 11] width 8 height 8
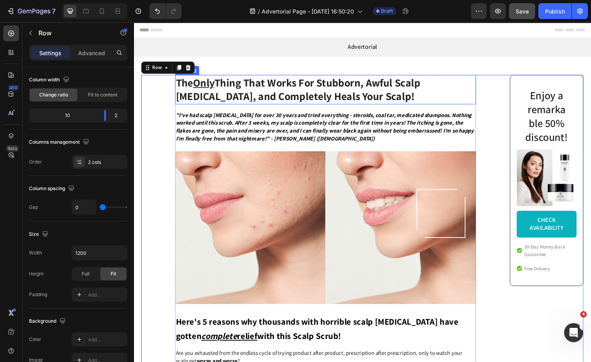
click at [288, 86] on h1 "The Only Thing That Works For Stubborn, Awful Scalp Psoriasis, and Completely H…" at bounding box center [333, 92] width 313 height 31
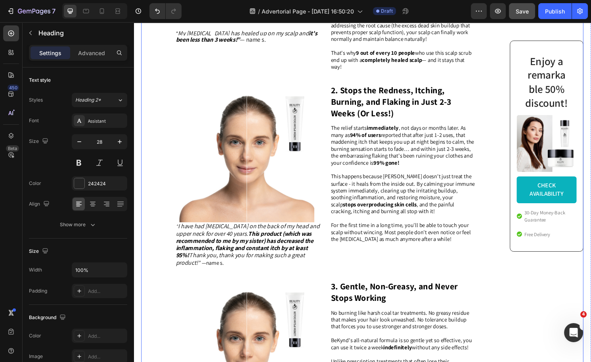
scroll to position [654, 0]
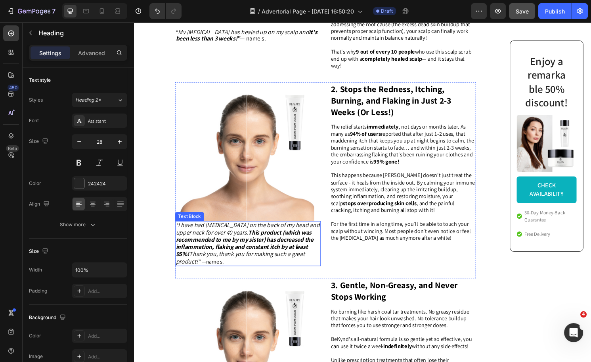
click at [238, 259] on strong "This product (which was recommended to me by my sister) has decreased the infla…" at bounding box center [249, 251] width 143 height 31
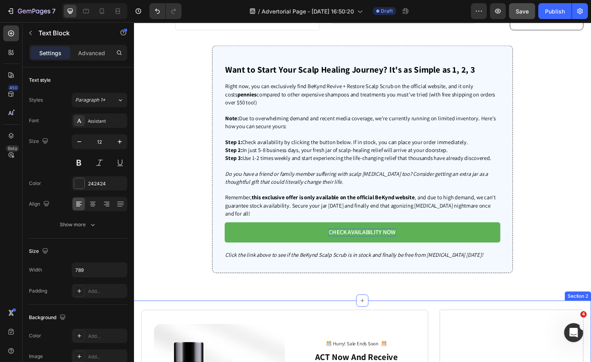
scroll to position [2099, 0]
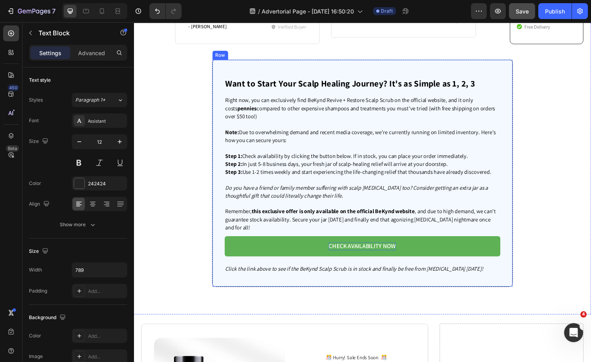
click at [264, 88] on div "Want to Start Your Scalp Healing Journey? It's as Simple as 1, 2, 3 Heading Rig…" at bounding box center [371, 179] width 313 height 236
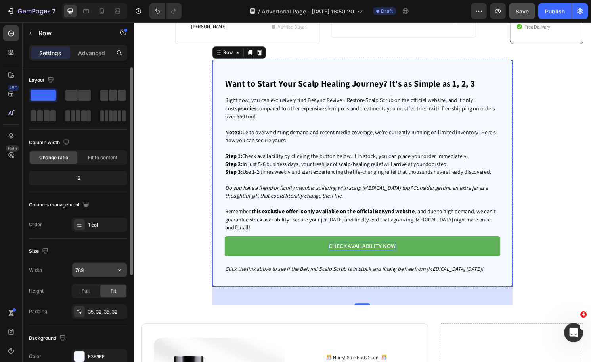
click at [85, 271] on input "789" at bounding box center [99, 270] width 55 height 14
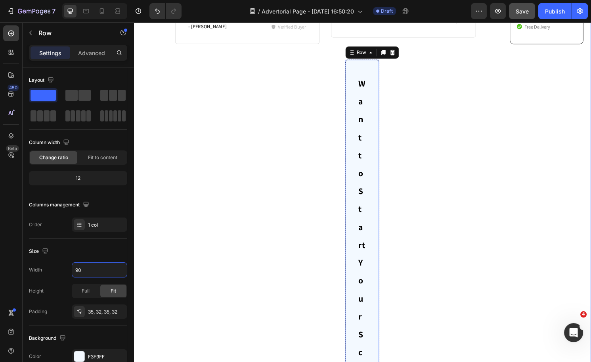
type input "9"
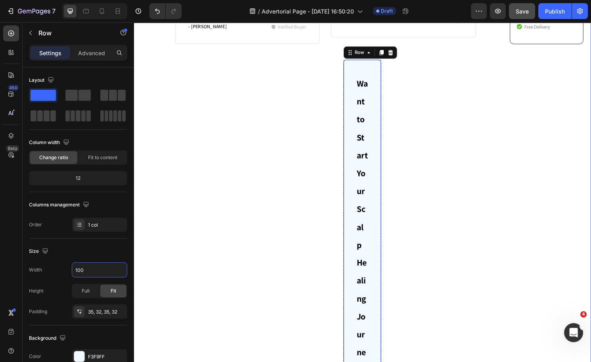
type input "1000"
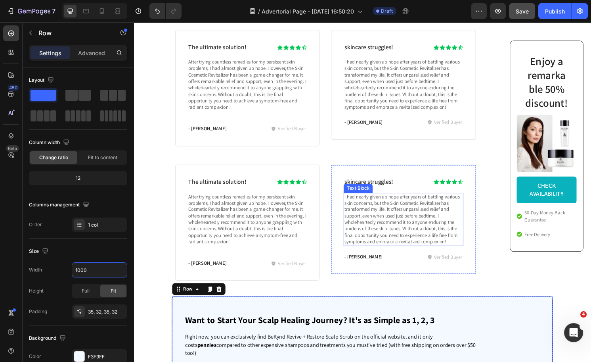
scroll to position [1824, 0]
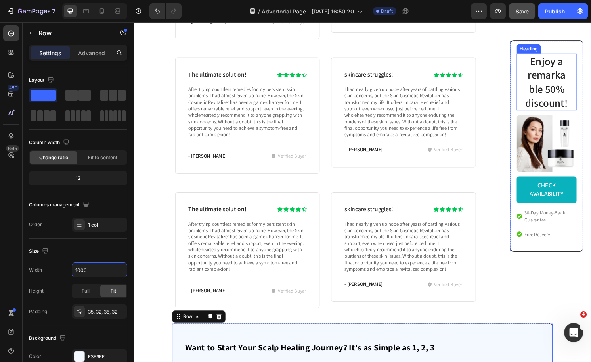
drag, startPoint x: 622, startPoint y: 24, endPoint x: 520, endPoint y: 26, distance: 102.0
click at [551, 83] on h2 "Enjoy a remarkable 50% discount!" at bounding box center [563, 85] width 46 height 60
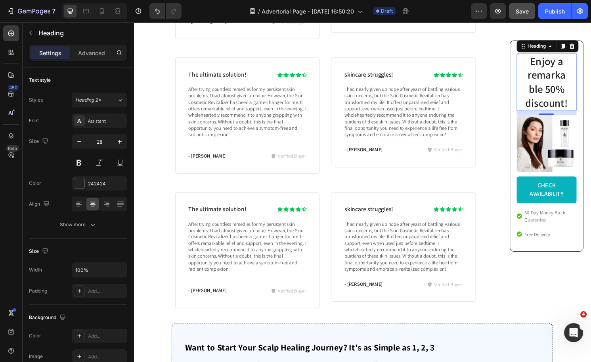
click at [559, 87] on h2 "Enjoy a remarkable 50% discount!" at bounding box center [563, 85] width 46 height 60
click at [559, 87] on p "Enjoy a remarkable 50% discount!" at bounding box center [563, 85] width 45 height 58
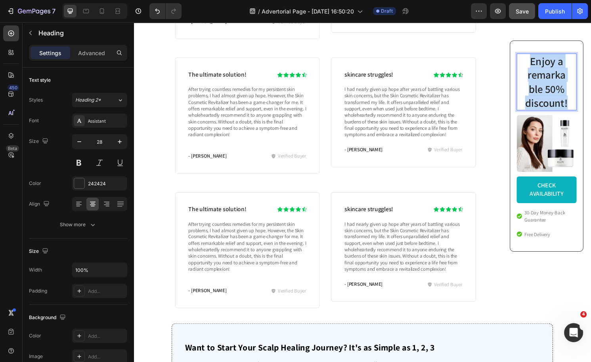
click at [559, 87] on p "Enjoy a remarkable 50% discount!" at bounding box center [563, 85] width 45 height 58
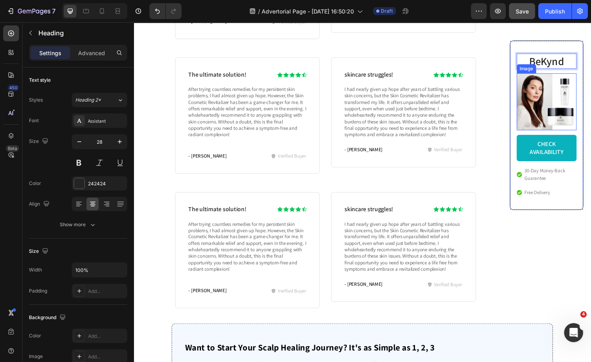
click at [560, 88] on img at bounding box center [563, 104] width 62 height 59
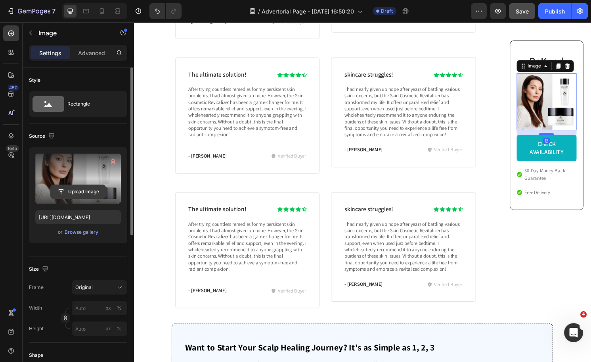
click at [82, 190] on input "file" at bounding box center [78, 191] width 55 height 13
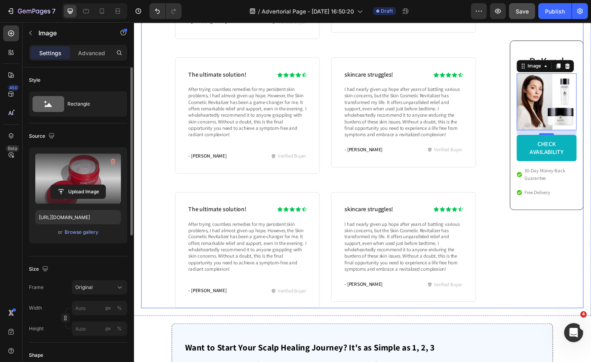
type input "https://cdn.shopify.com/s/files/1/0574/1366/4955/files/gempages_487139829310555…"
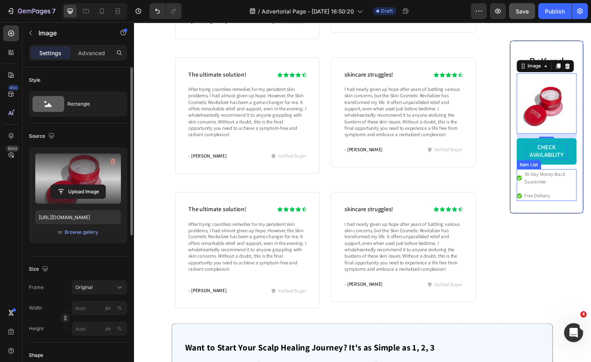
click at [549, 159] on div "CHECK AVAILABILITY" at bounding box center [563, 156] width 43 height 17
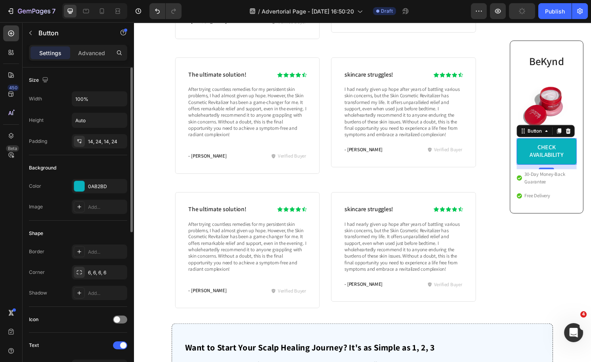
scroll to position [135, 0]
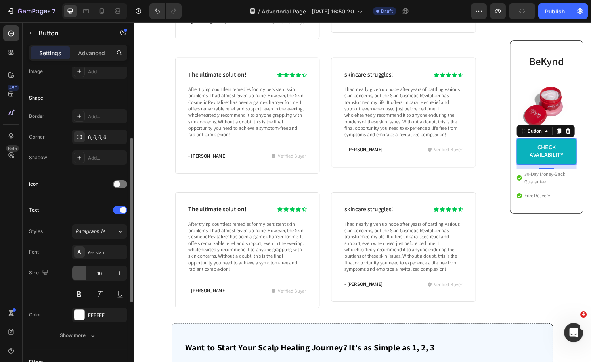
click at [77, 273] on icon "button" at bounding box center [79, 273] width 8 height 8
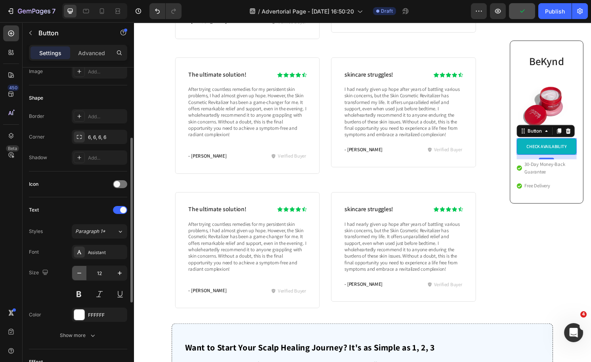
click at [77, 273] on icon "button" at bounding box center [79, 273] width 8 height 8
click at [123, 271] on icon "button" at bounding box center [120, 273] width 8 height 8
type input "12"
